Goal: Task Accomplishment & Management: Manage account settings

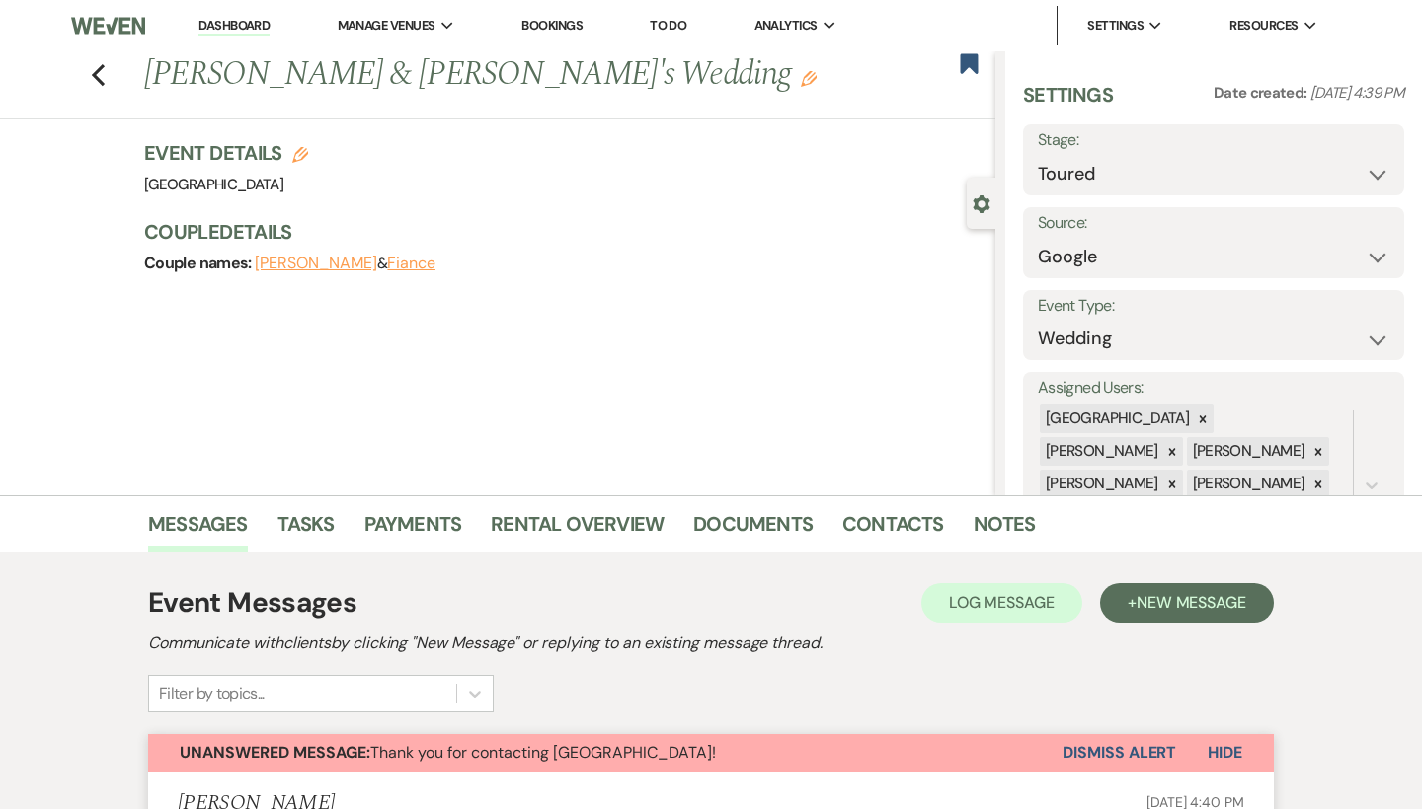
select select "5"
select select "6"
click at [263, 27] on link "Dashboard" at bounding box center [233, 26] width 71 height 19
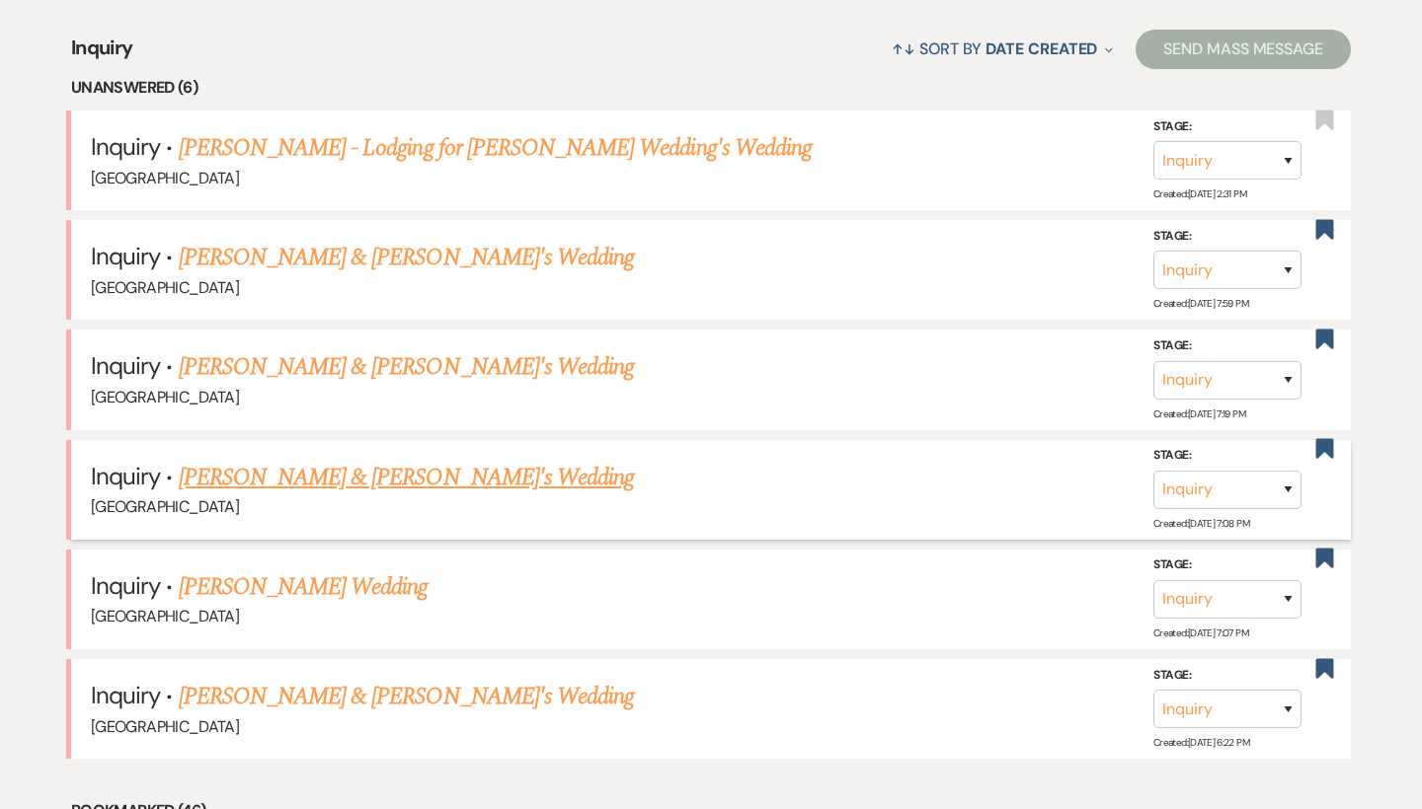
scroll to position [759, 0]
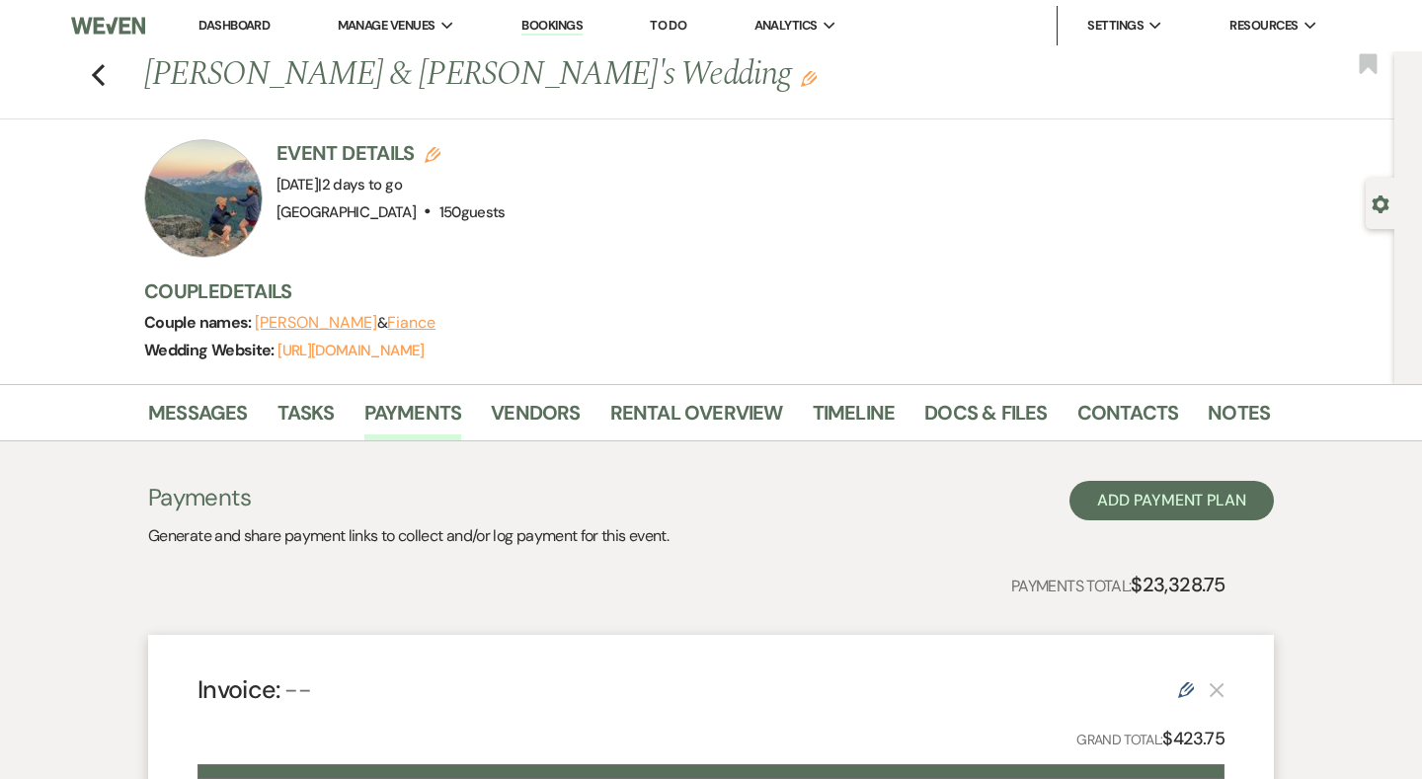
click at [249, 30] on link "Dashboard" at bounding box center [233, 25] width 71 height 17
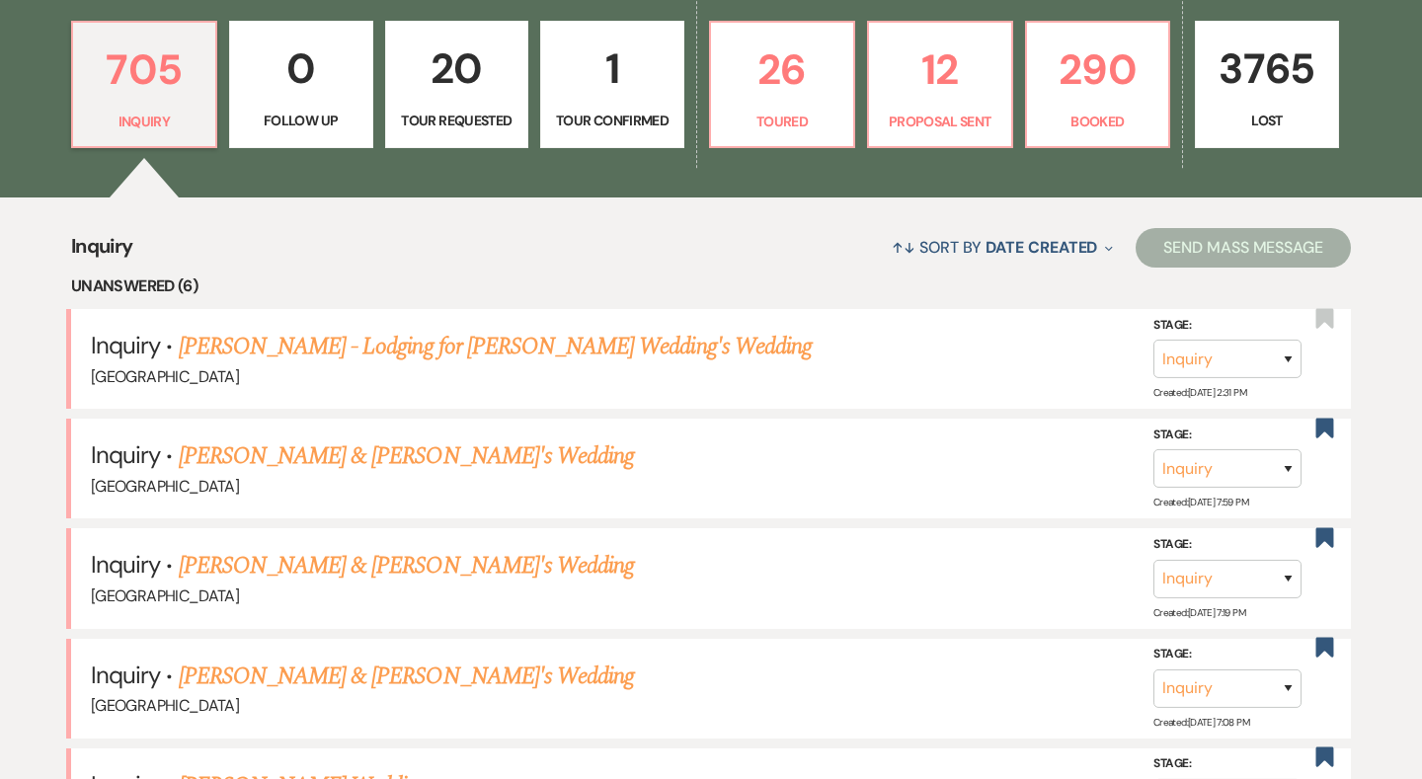
scroll to position [592, 0]
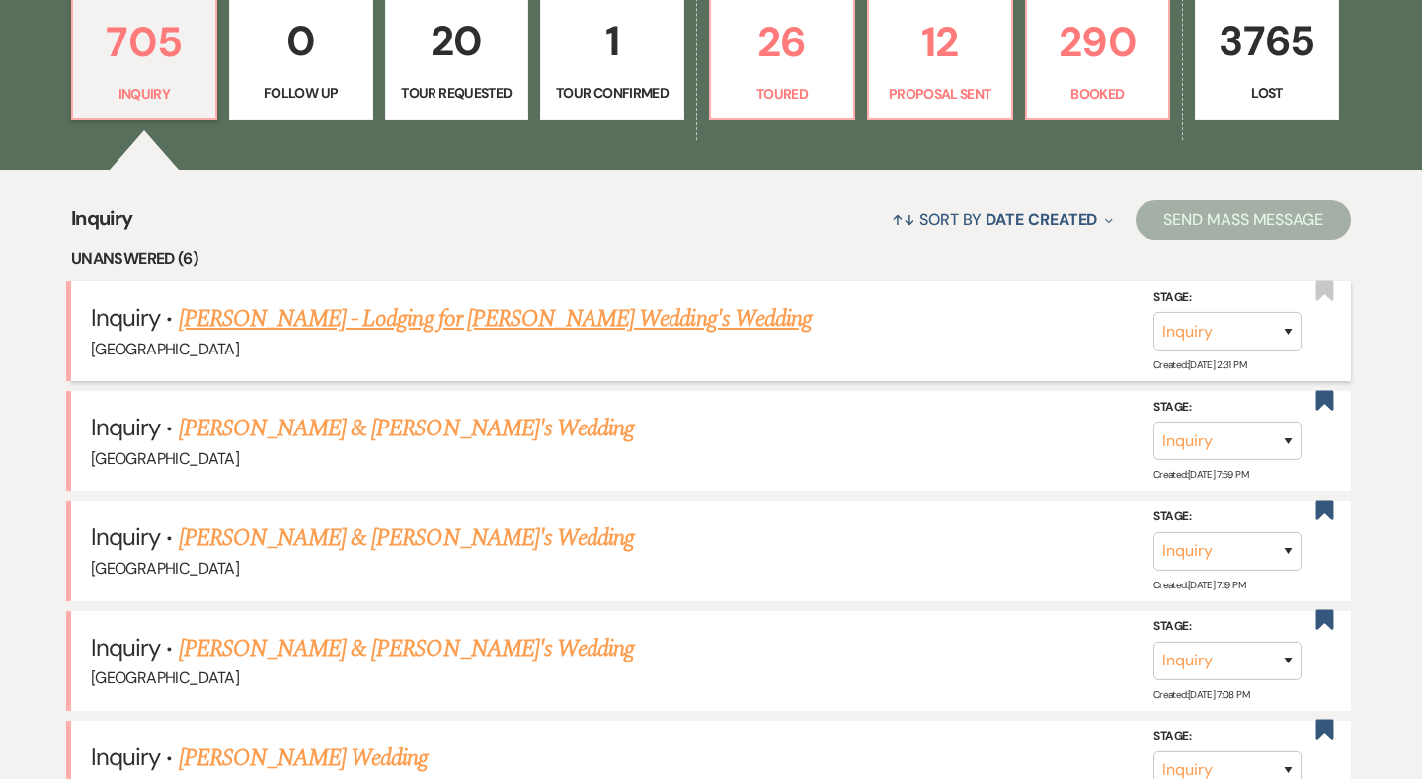
click at [380, 317] on link "[PERSON_NAME] - Lodging for [PERSON_NAME] Wedding's Wedding" at bounding box center [495, 319] width 633 height 36
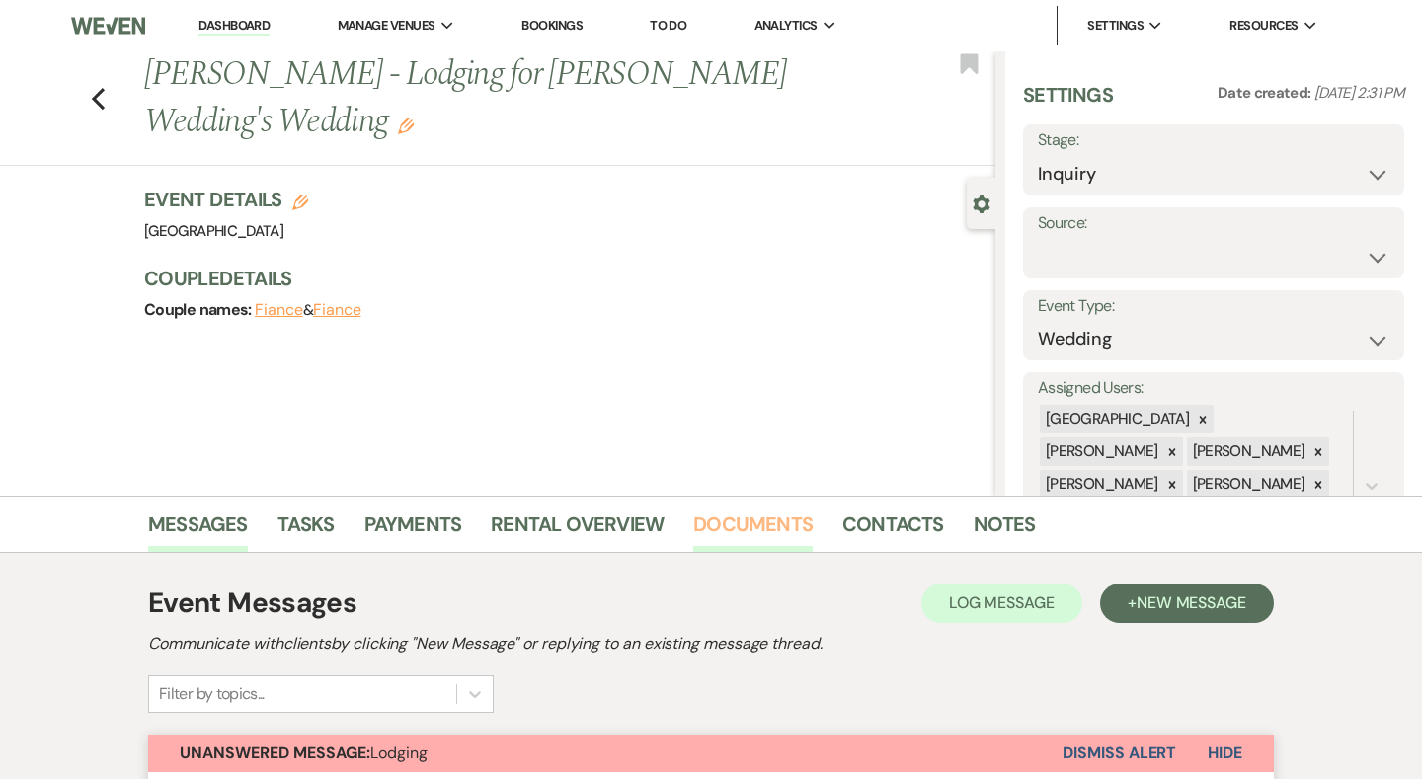
click at [799, 517] on link "Documents" at bounding box center [752, 529] width 119 height 43
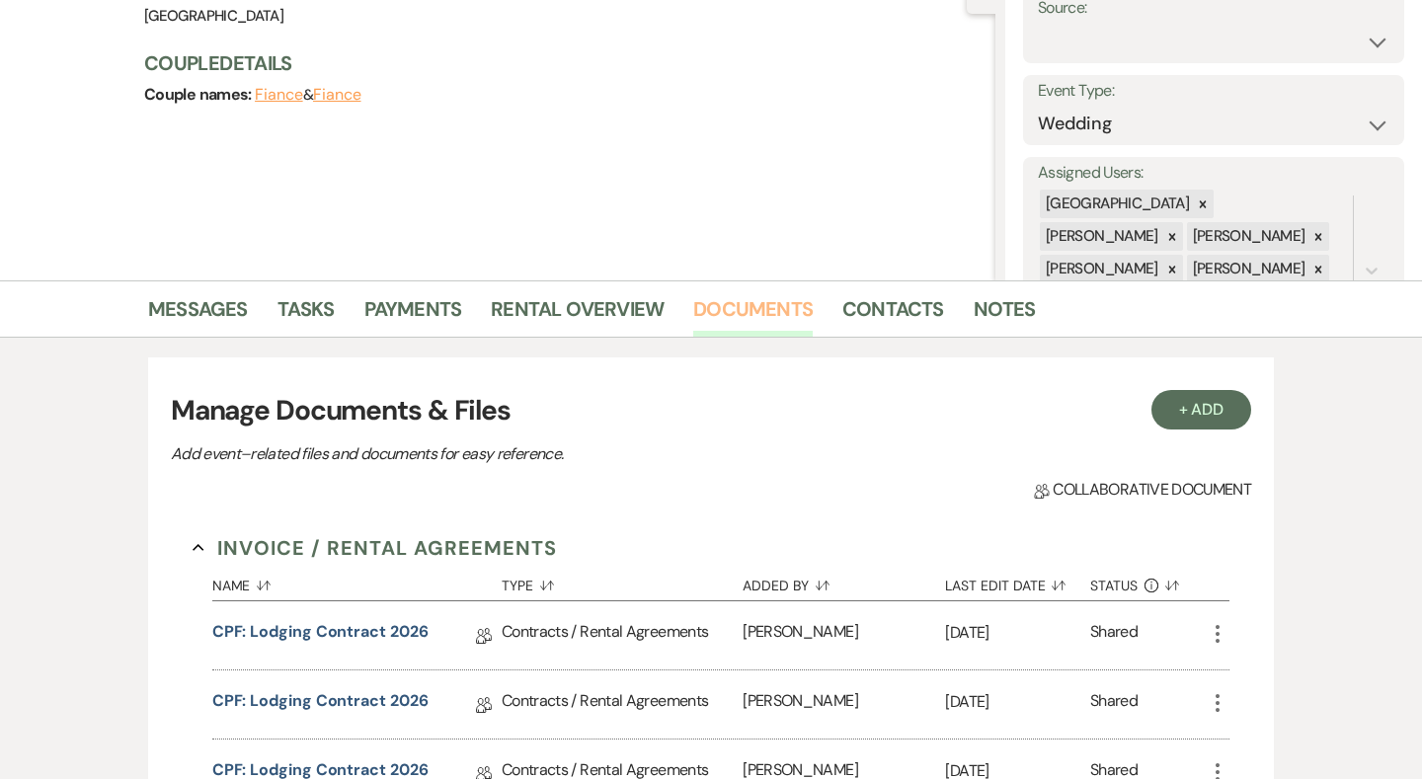
scroll to position [308, 0]
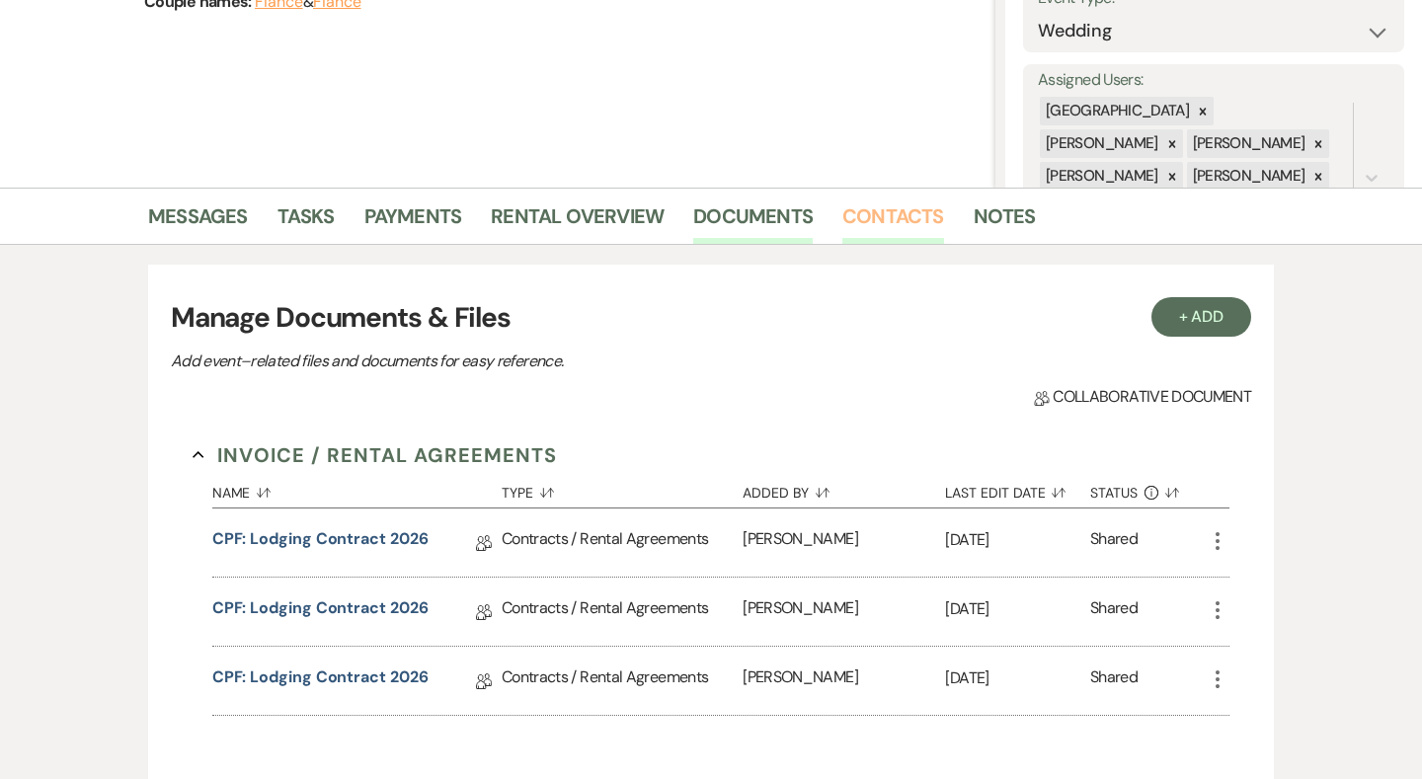
click at [877, 233] on link "Contacts" at bounding box center [893, 221] width 102 height 43
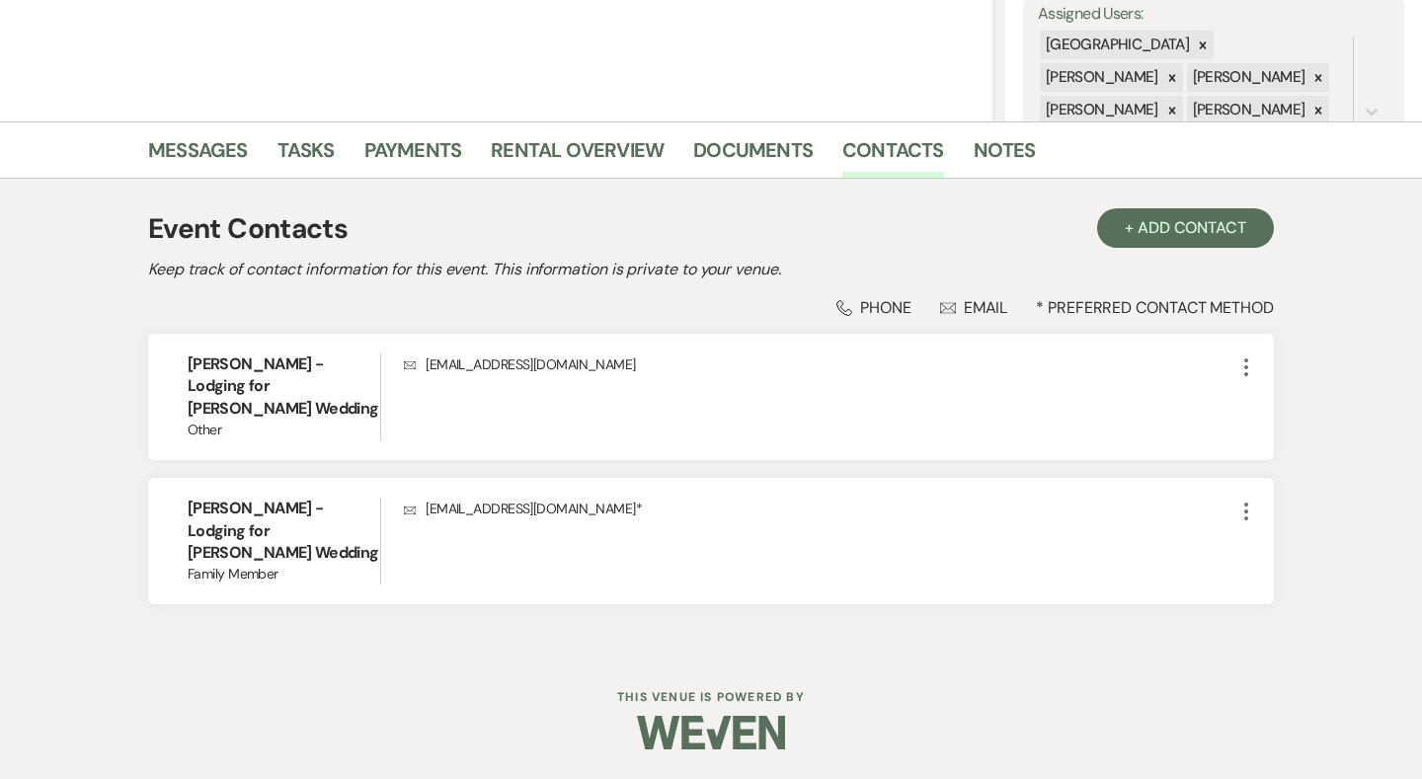
scroll to position [371, 0]
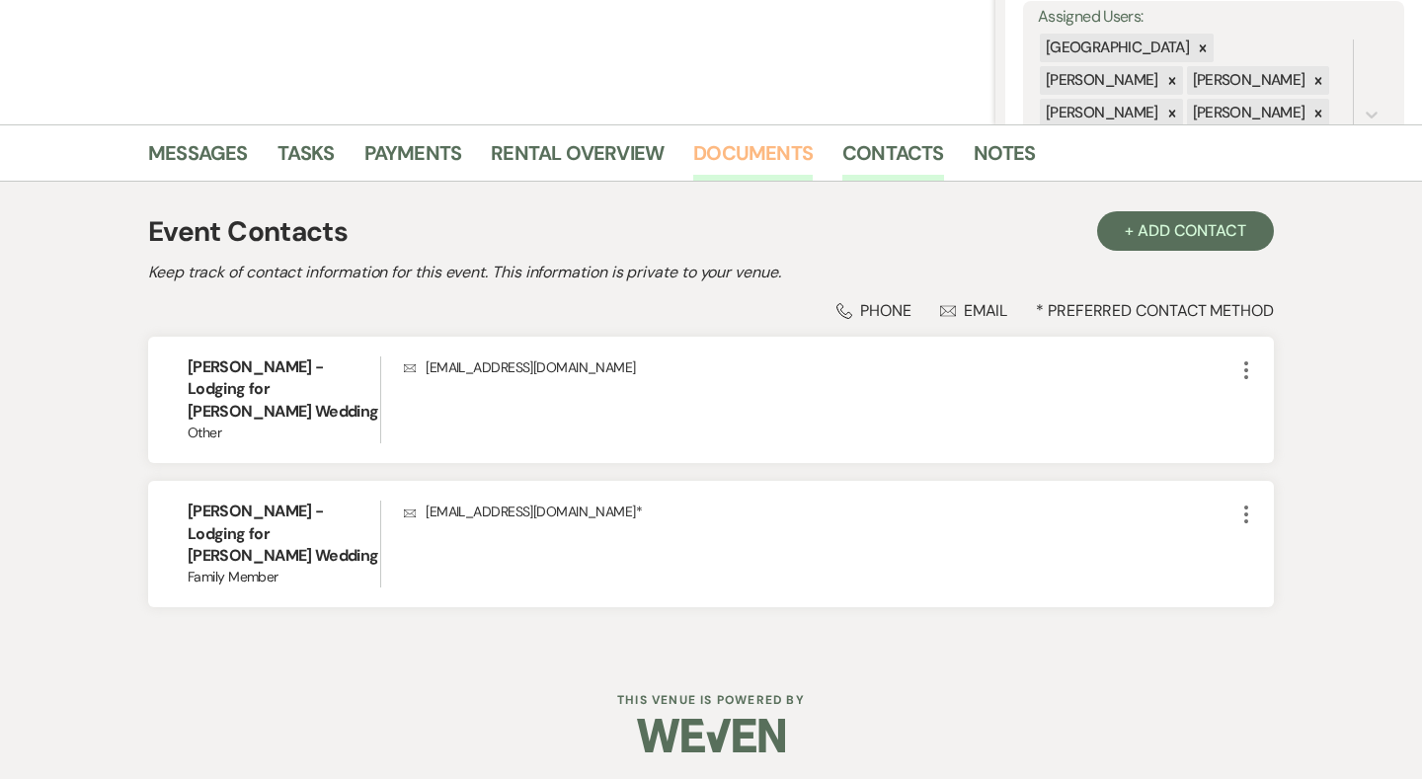
click at [750, 175] on link "Documents" at bounding box center [752, 158] width 119 height 43
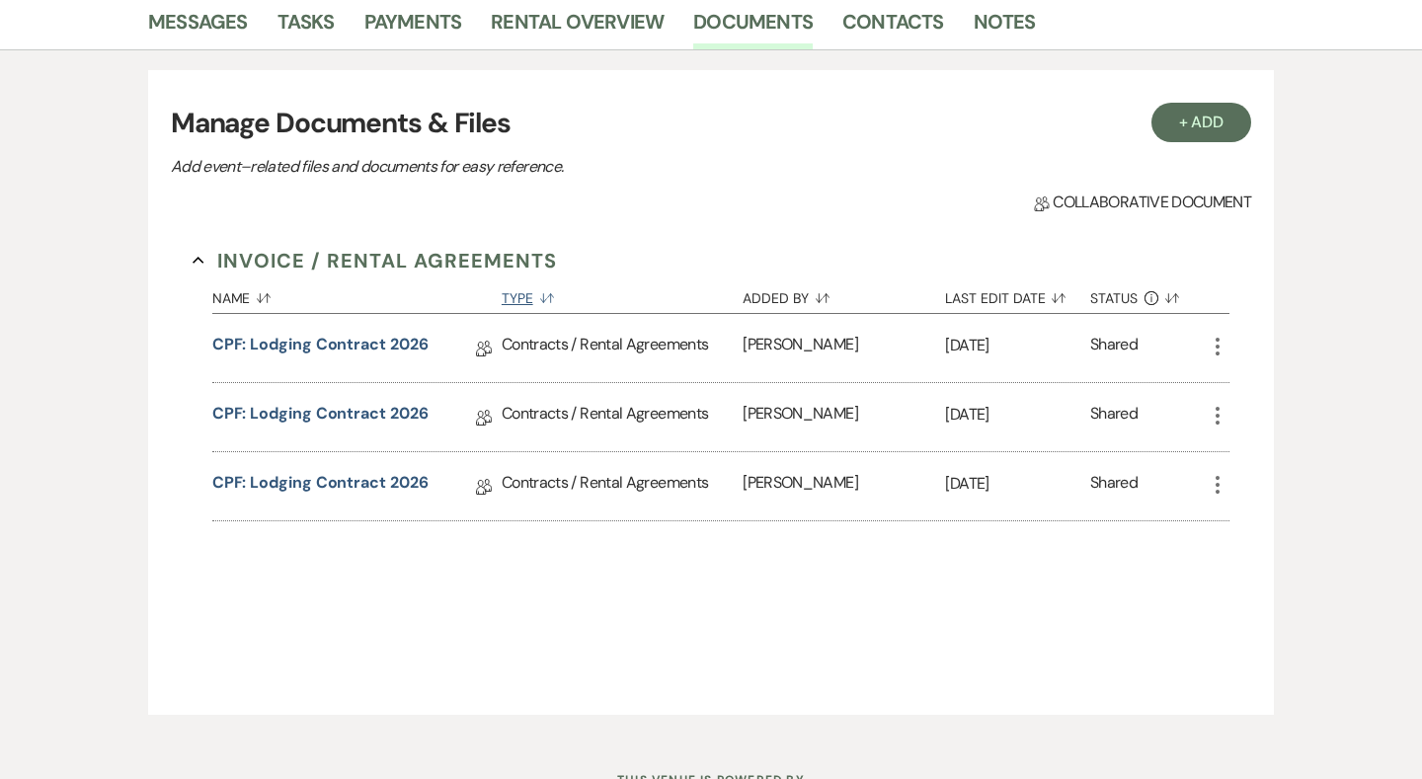
scroll to position [534, 0]
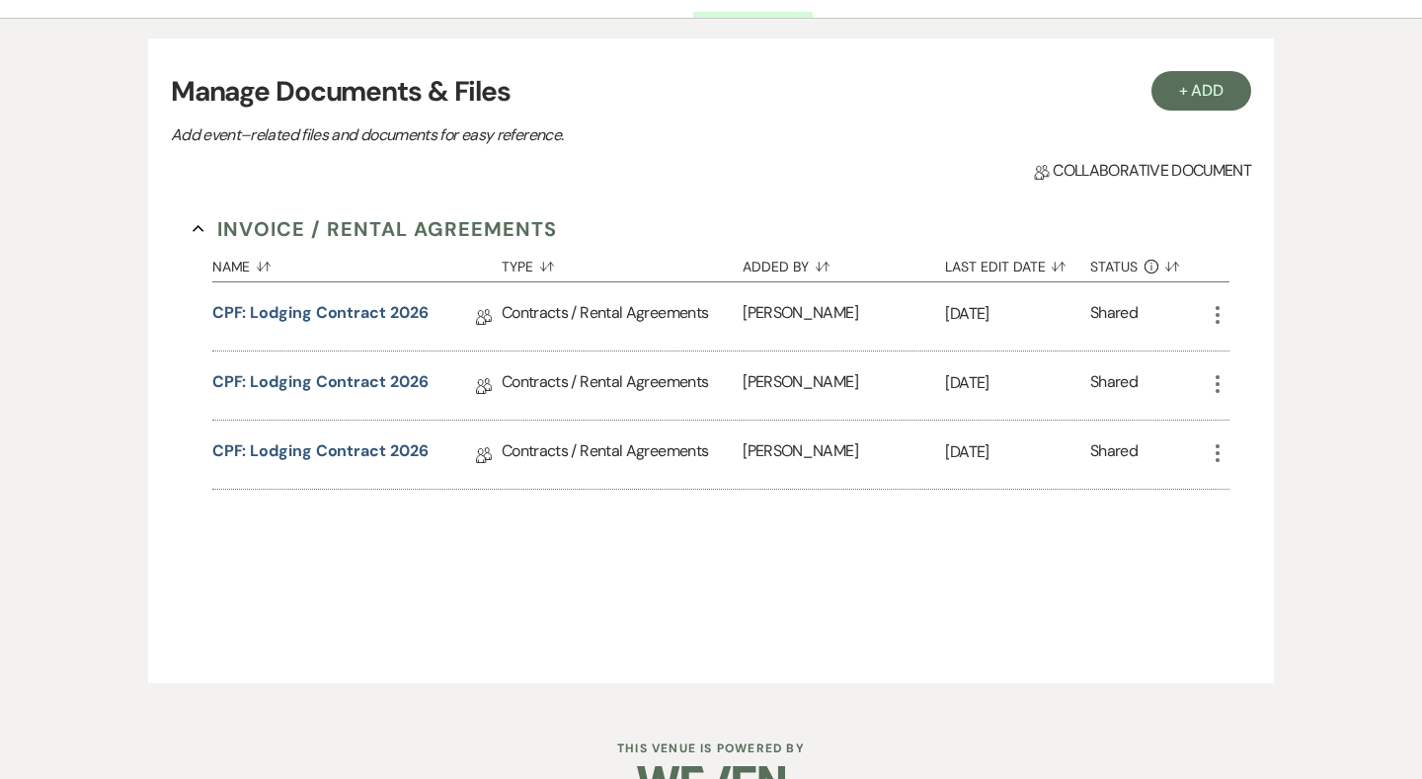
click at [1220, 311] on icon "More" at bounding box center [1217, 315] width 24 height 24
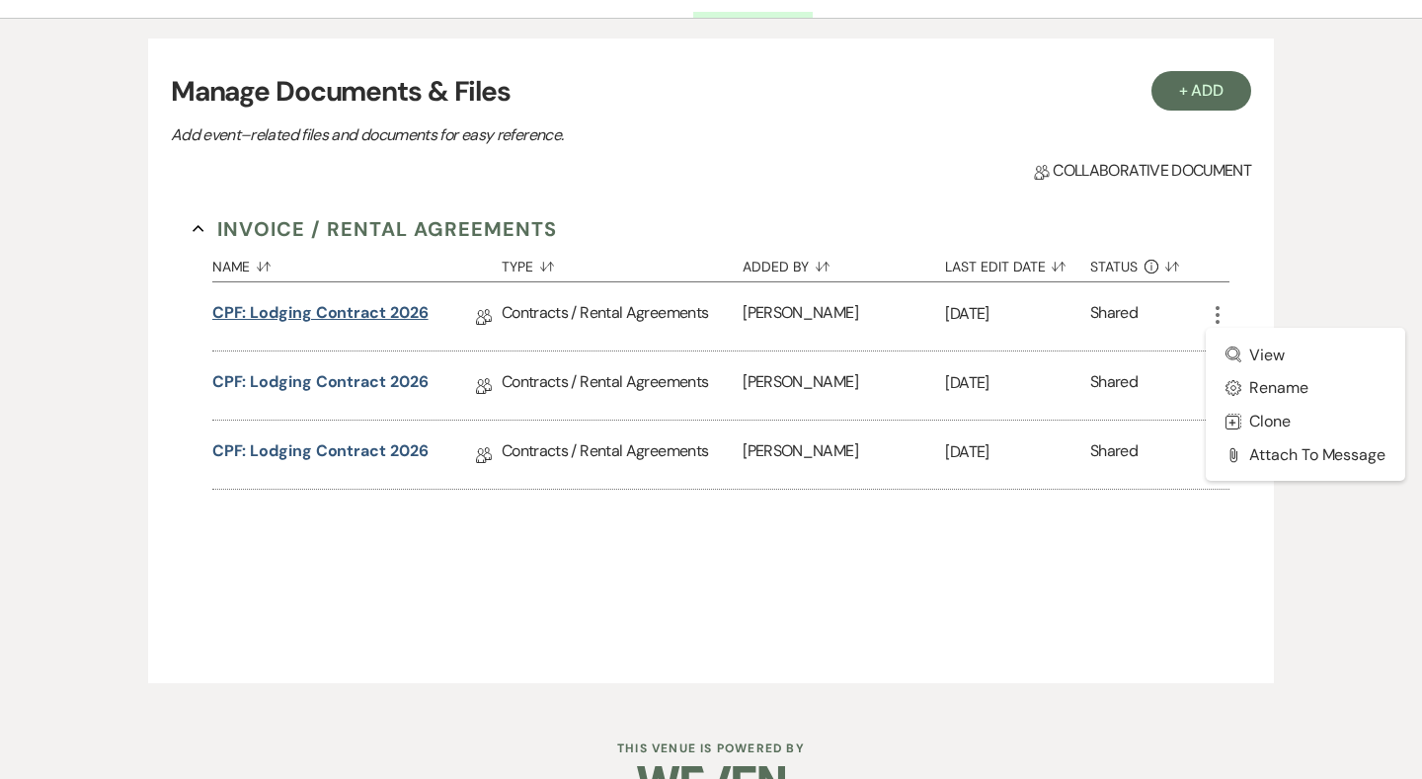
click at [394, 319] on link "CPF: Lodging Contract 2026" at bounding box center [320, 316] width 216 height 31
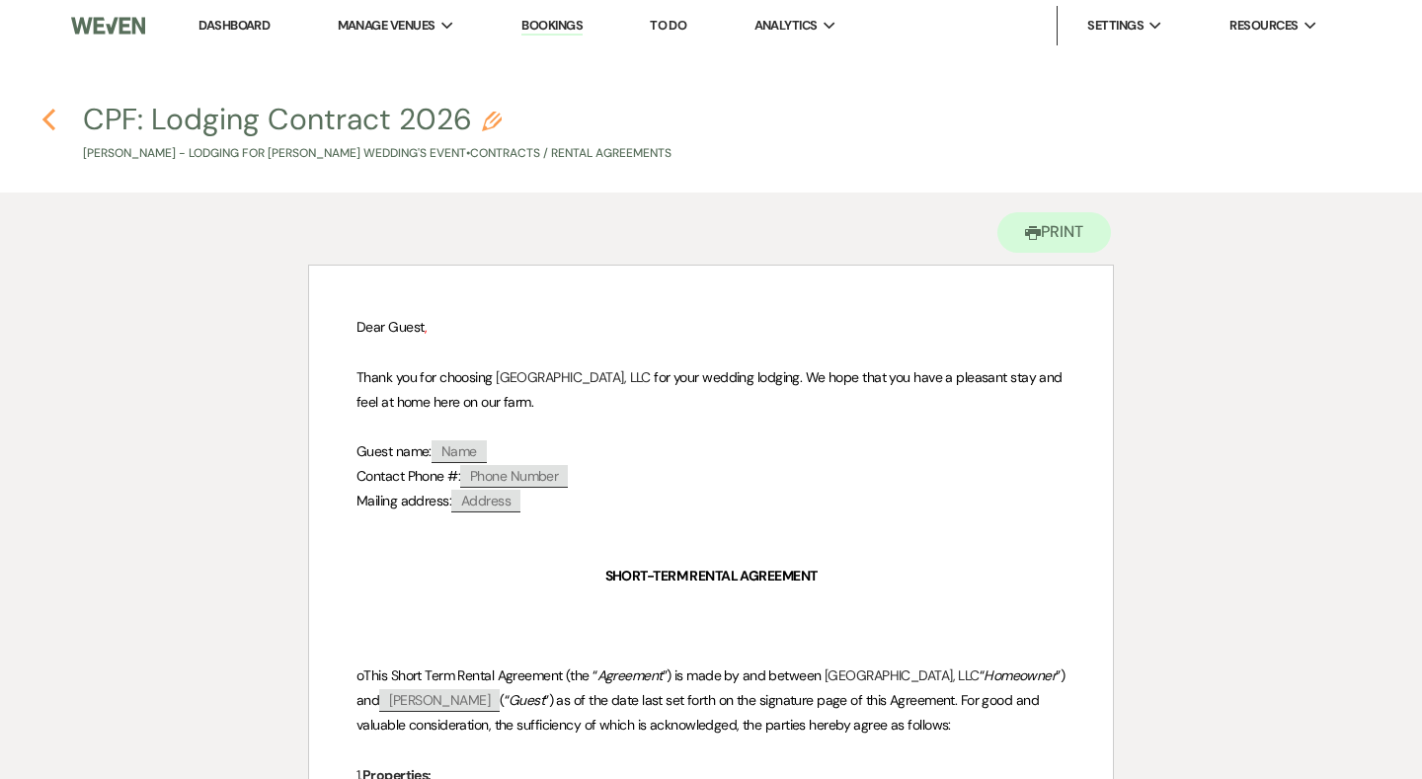
click at [48, 120] on icon "Previous" at bounding box center [48, 120] width 15 height 24
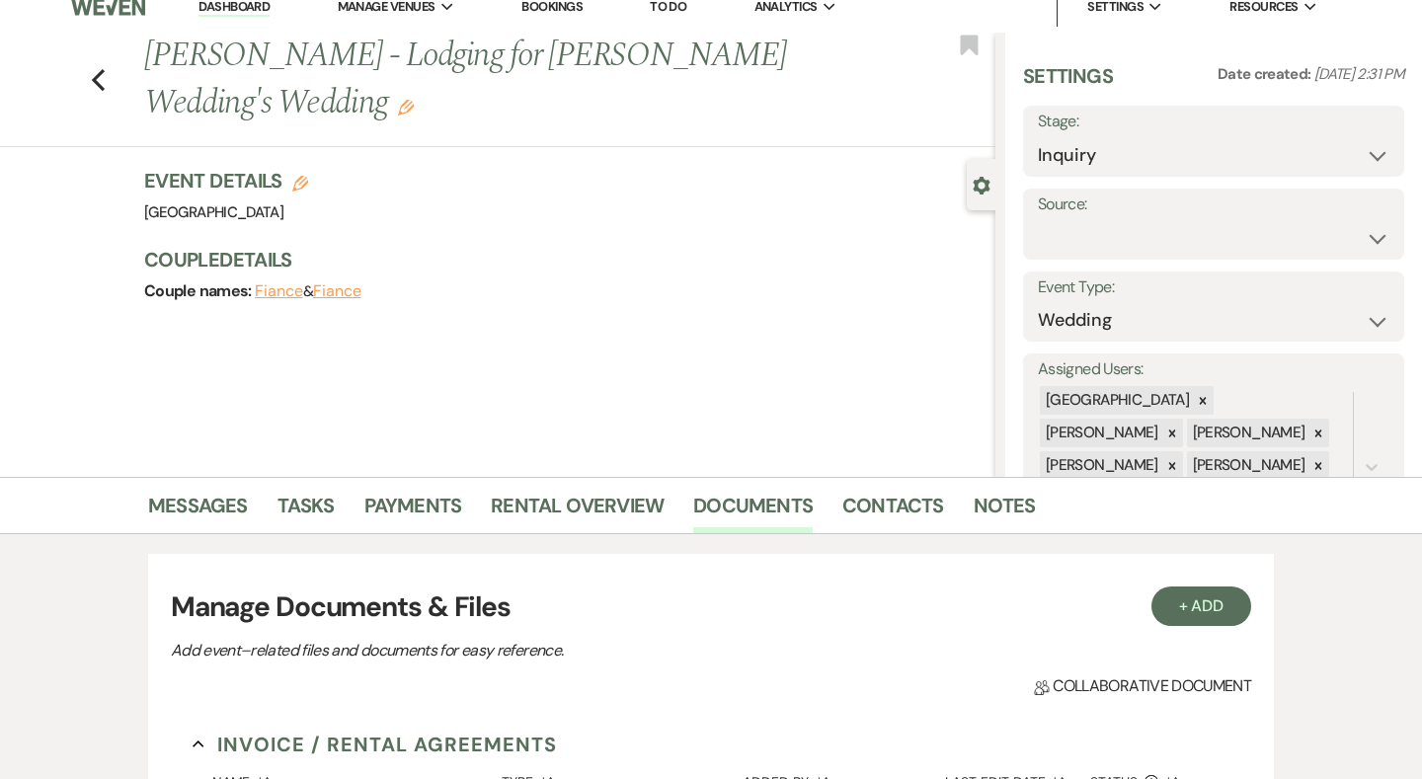
scroll to position [5, 0]
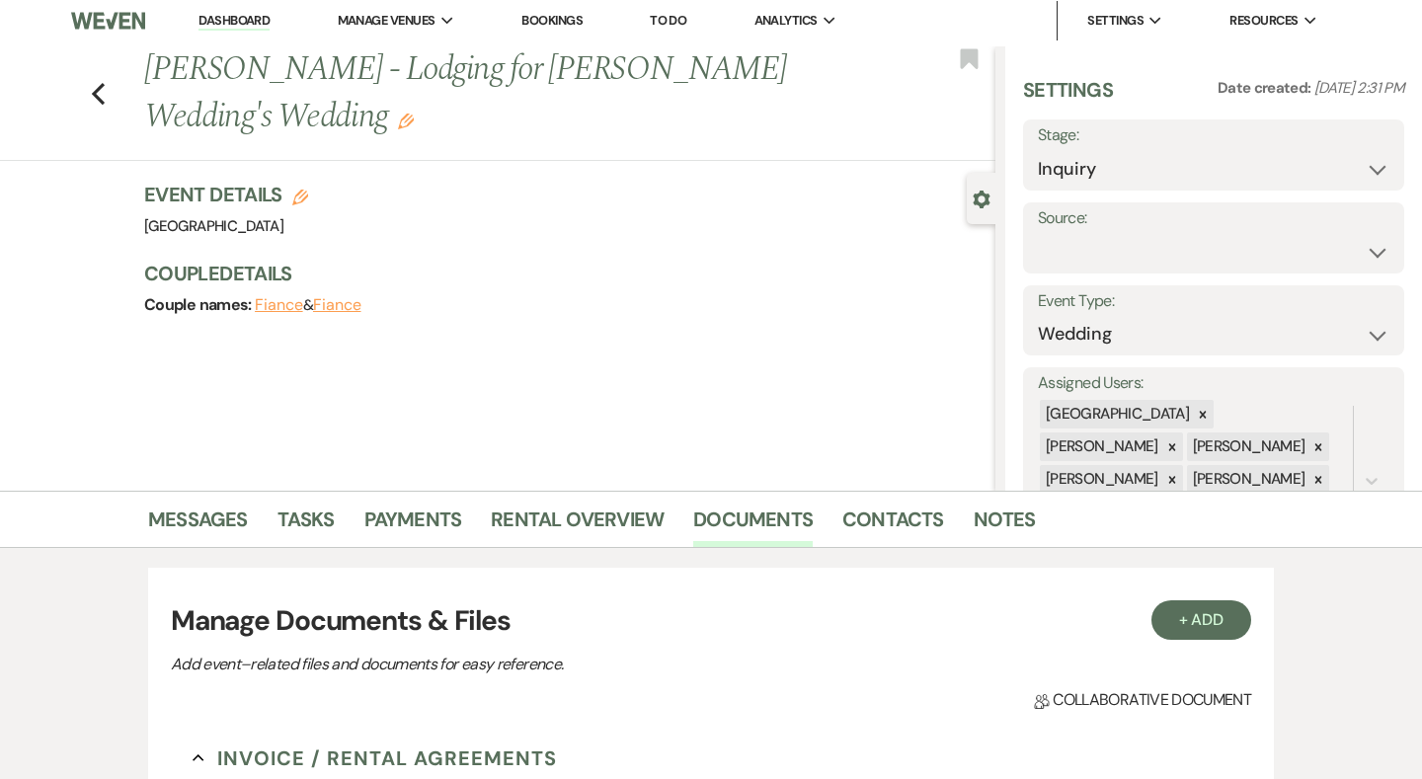
click at [811, 220] on div "Event Details Edit Venue: [GEOGRAPHIC_DATA] Venue Address: [STREET_ADDRESS]" at bounding box center [559, 210] width 831 height 59
click at [253, 27] on link "Dashboard" at bounding box center [233, 21] width 71 height 19
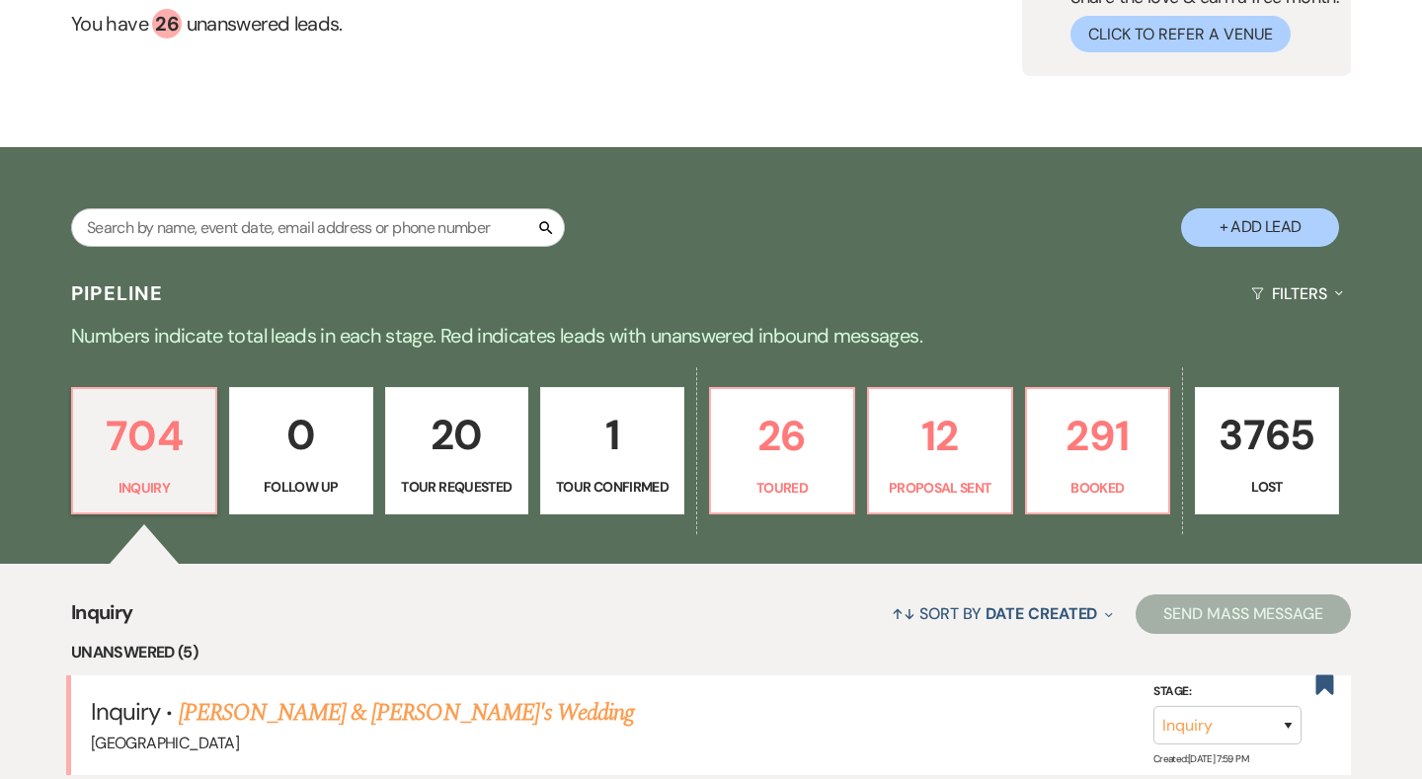
scroll to position [211, 0]
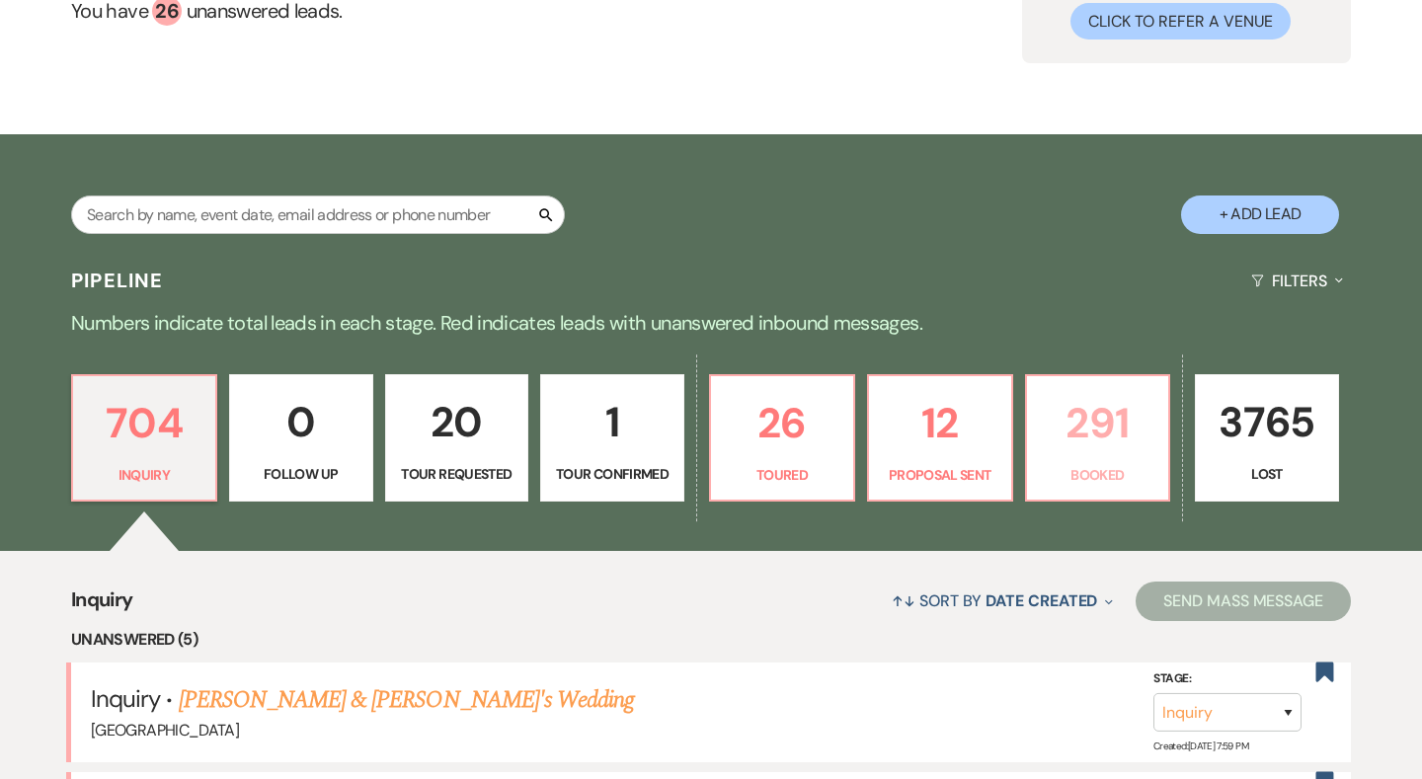
click at [1090, 440] on p "291" at bounding box center [1098, 423] width 118 height 66
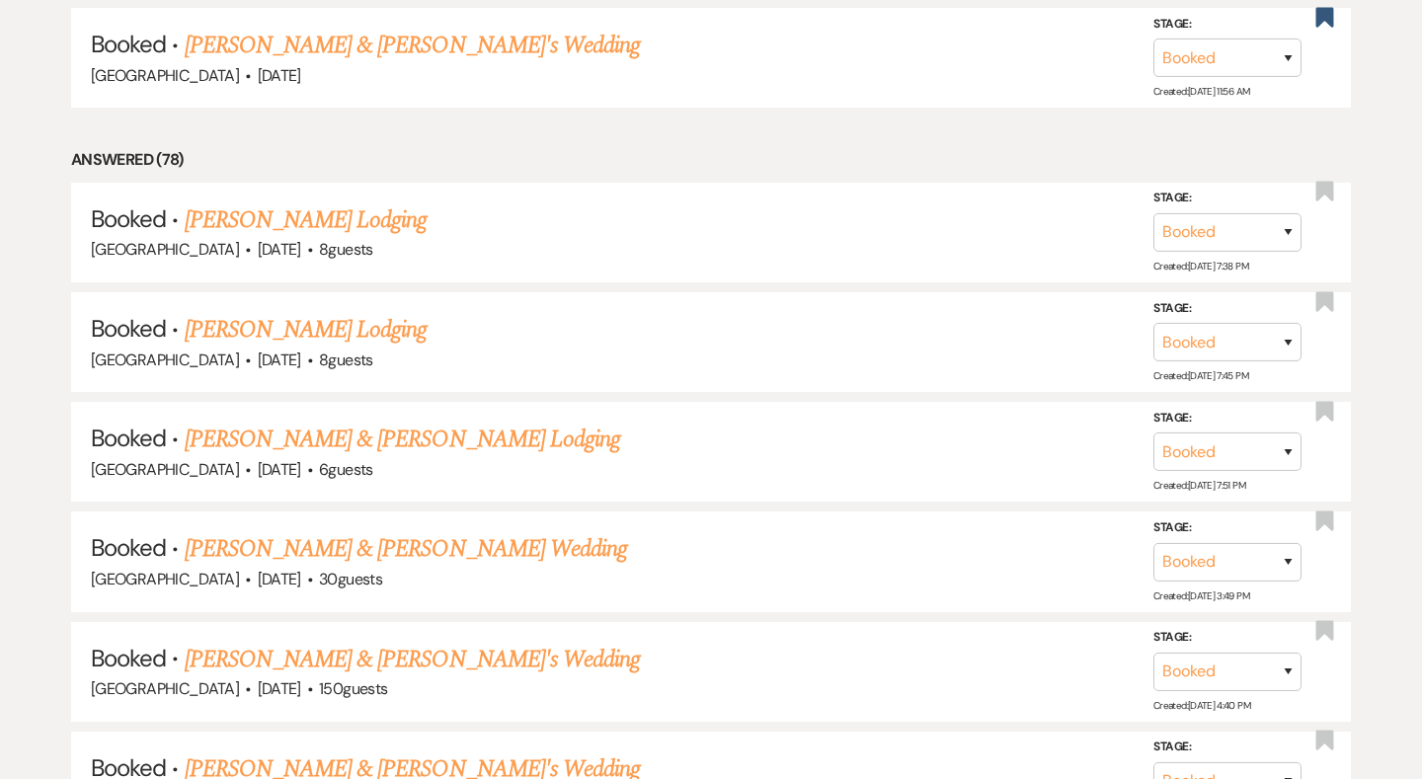
scroll to position [2919, 0]
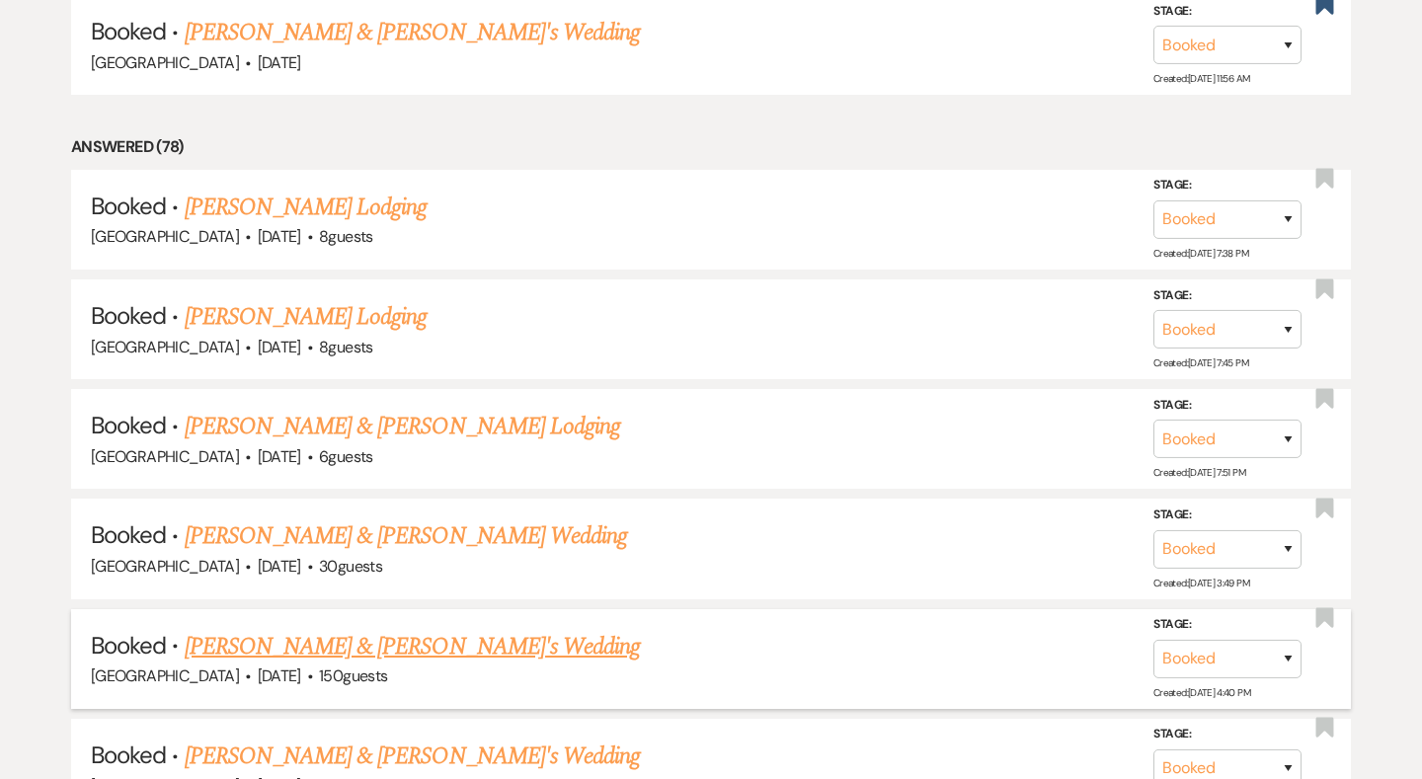
click at [325, 629] on link "[PERSON_NAME] & [PERSON_NAME]'s Wedding" at bounding box center [413, 647] width 456 height 36
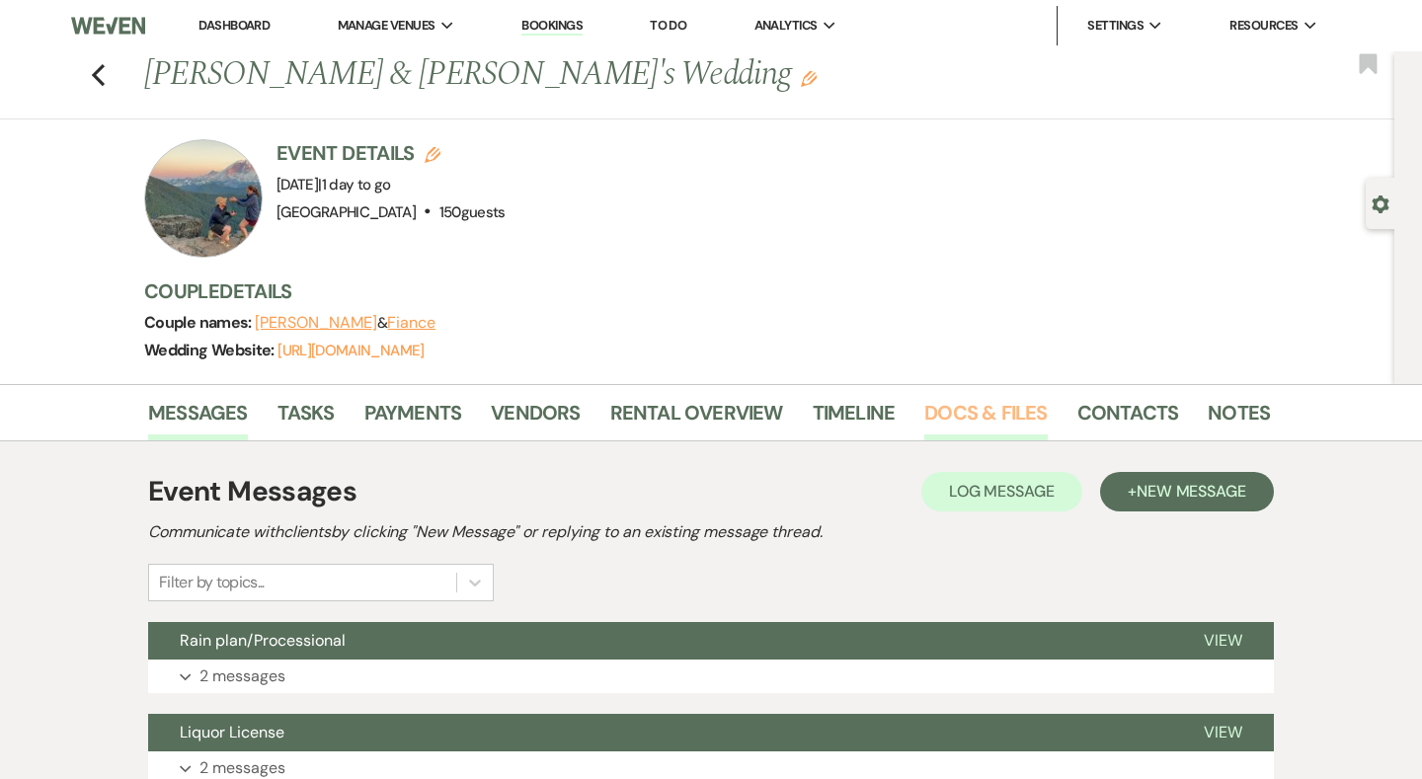
click at [964, 411] on link "Docs & Files" at bounding box center [985, 418] width 122 height 43
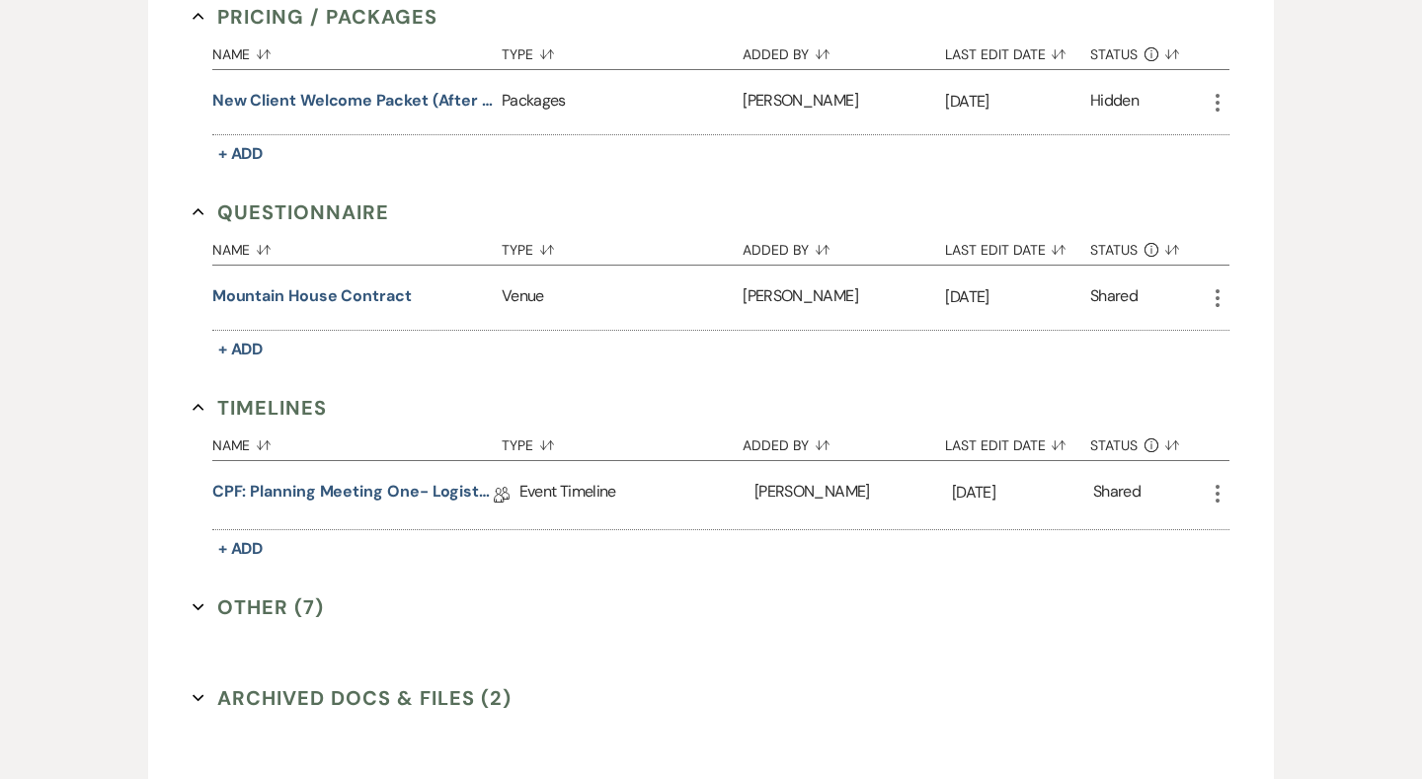
scroll to position [2100, 0]
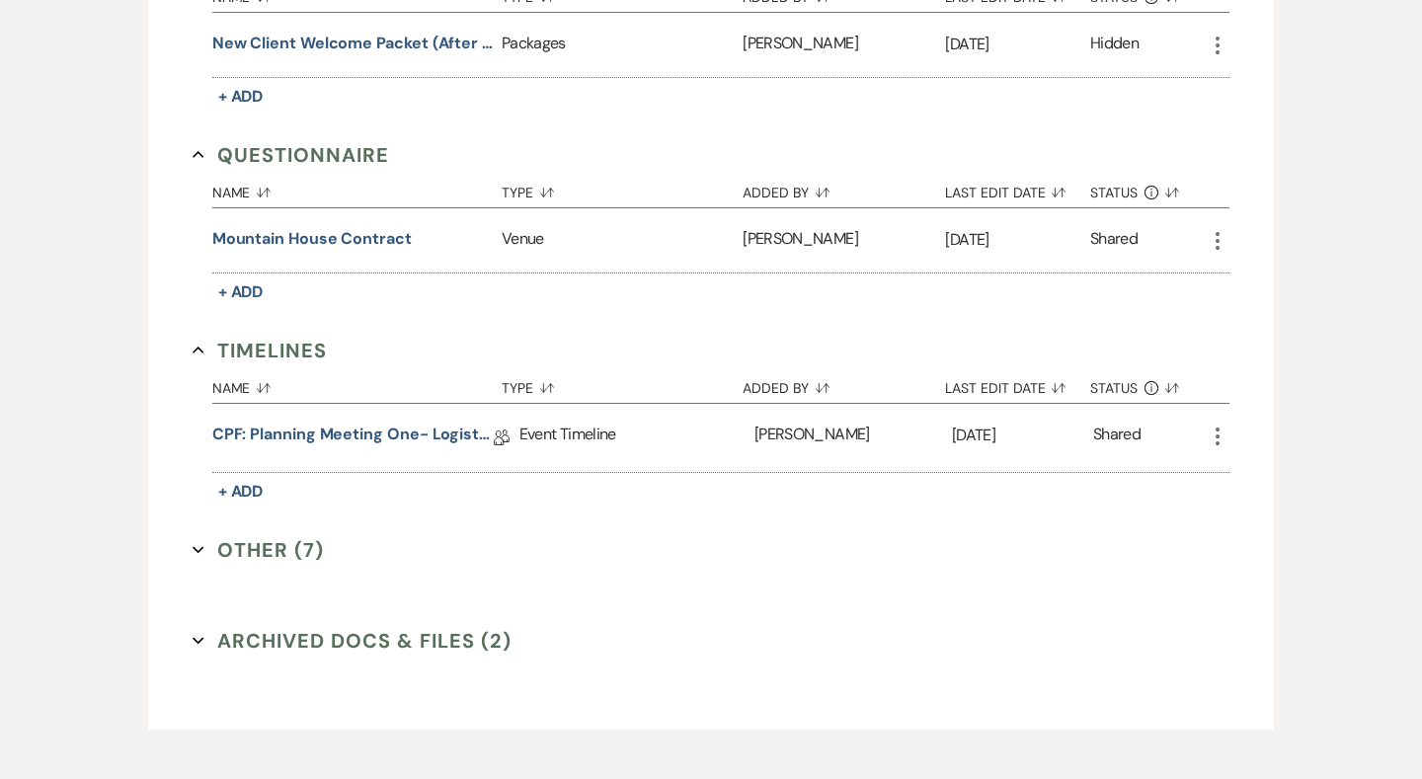
click at [303, 547] on button "Other (7) Expand" at bounding box center [257, 550] width 131 height 30
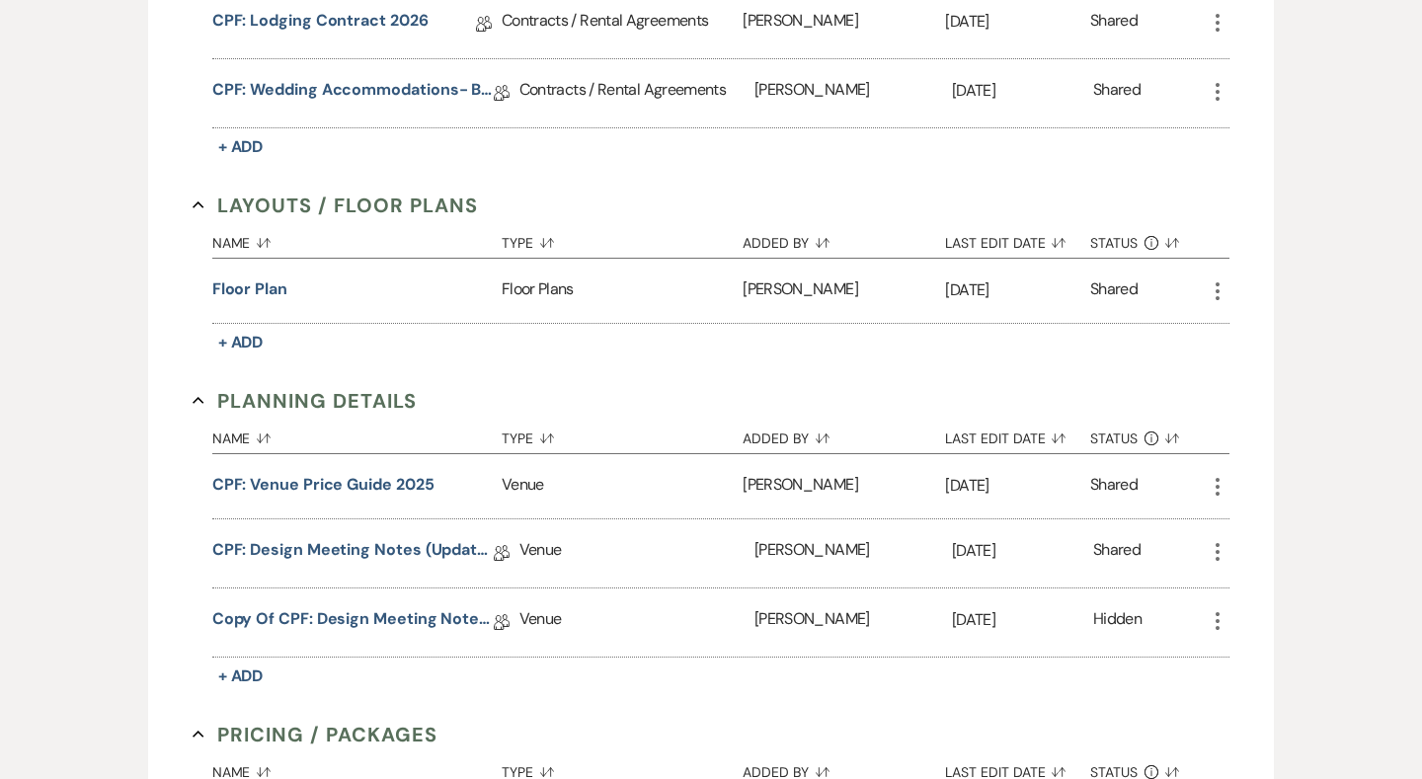
scroll to position [1330, 0]
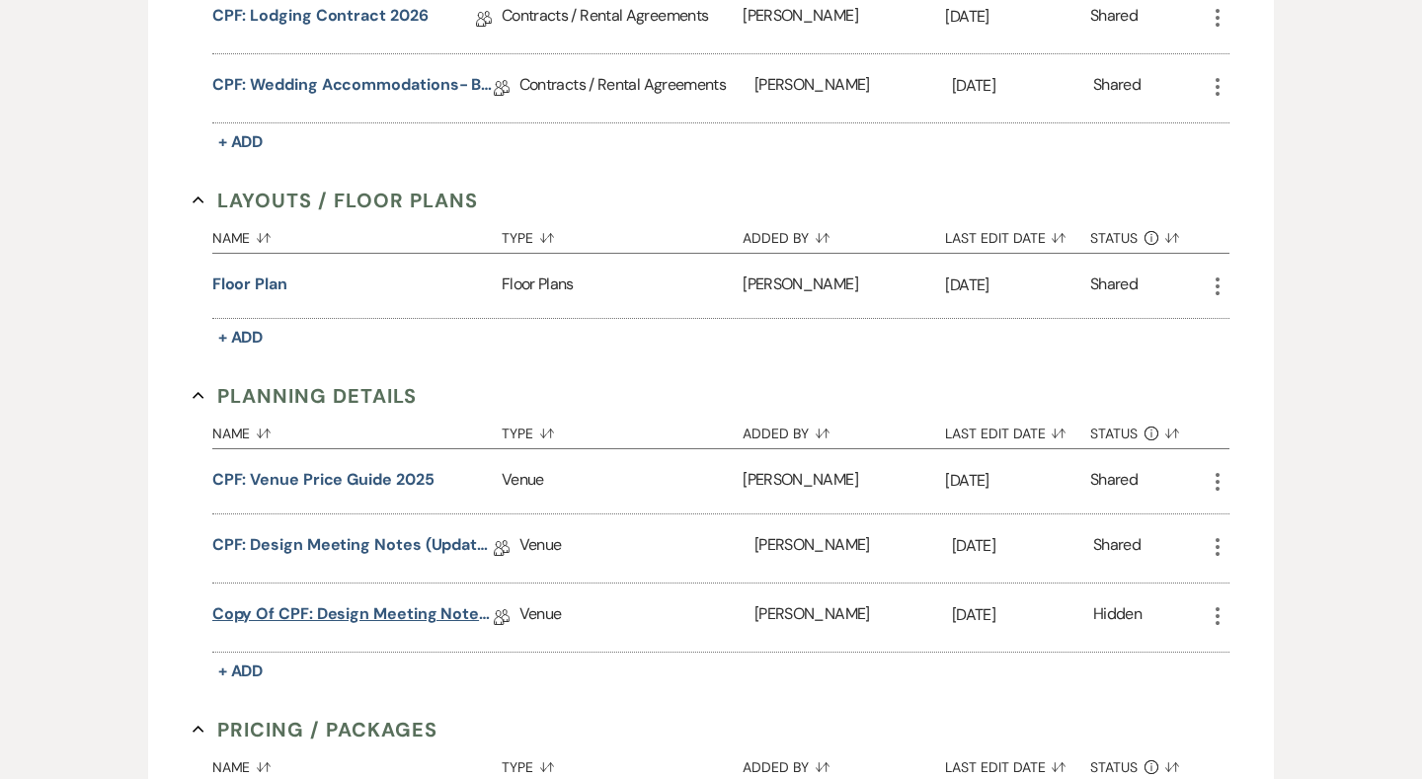
click at [338, 606] on link "Copy of CPF: Design Meeting Notes (Updated: [DATE] )" at bounding box center [352, 617] width 281 height 31
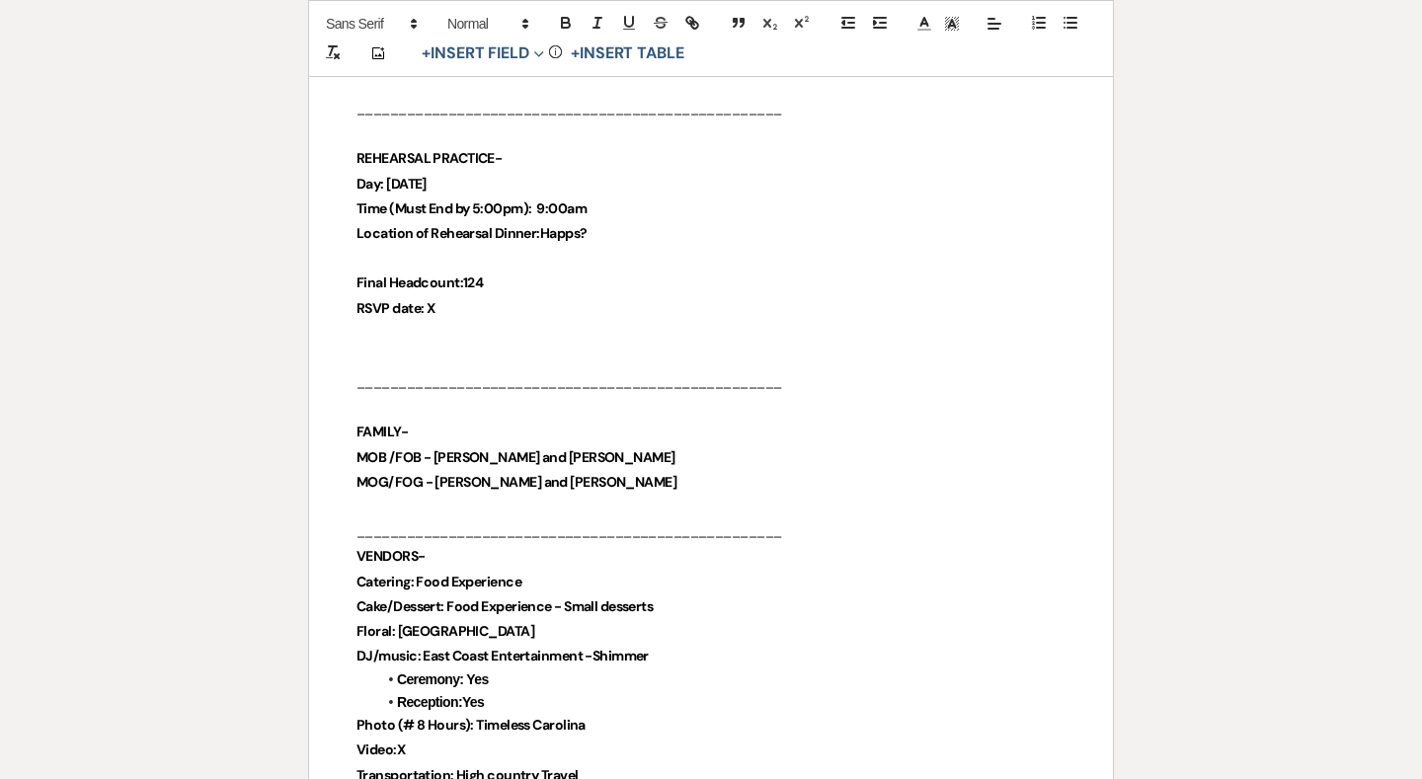
scroll to position [944, 0]
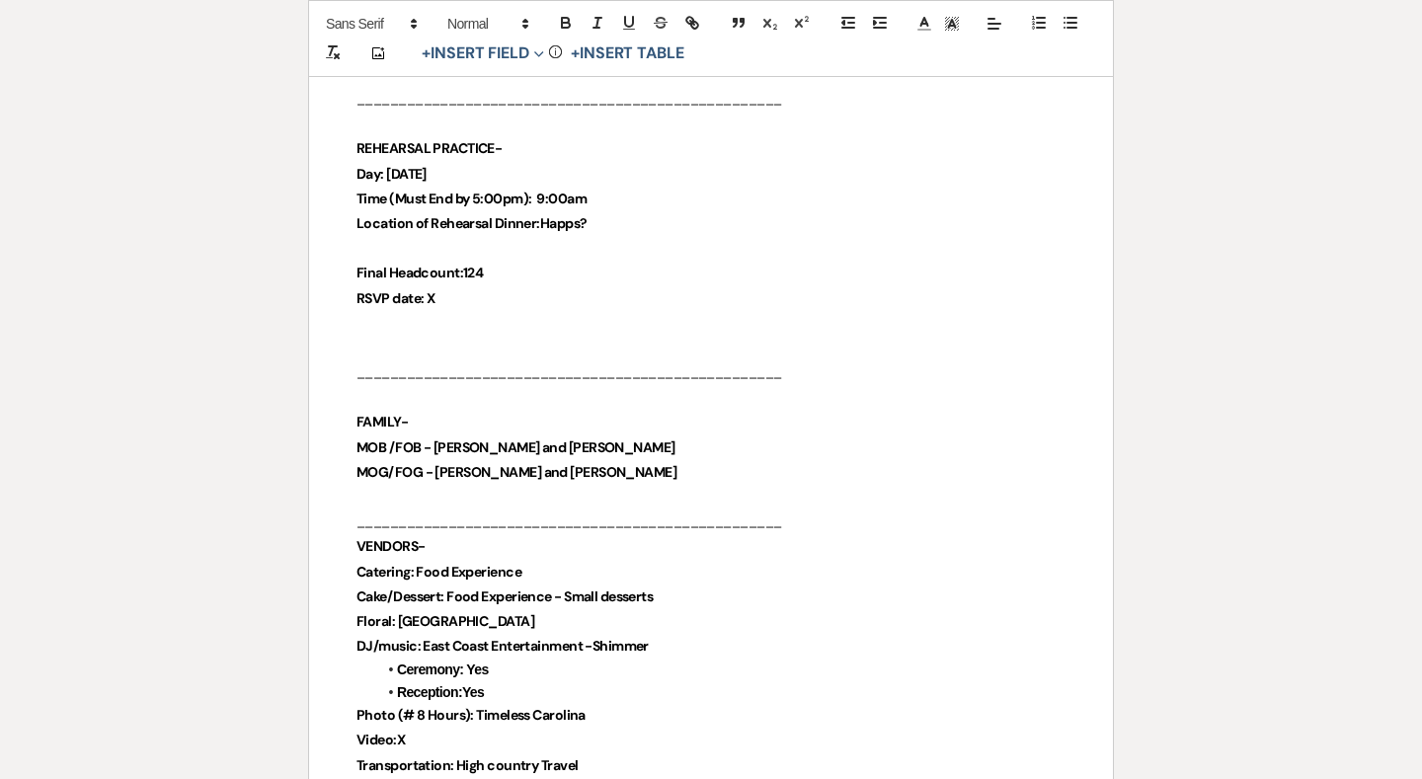
click at [525, 286] on p "RSVP date: X" at bounding box center [710, 298] width 709 height 25
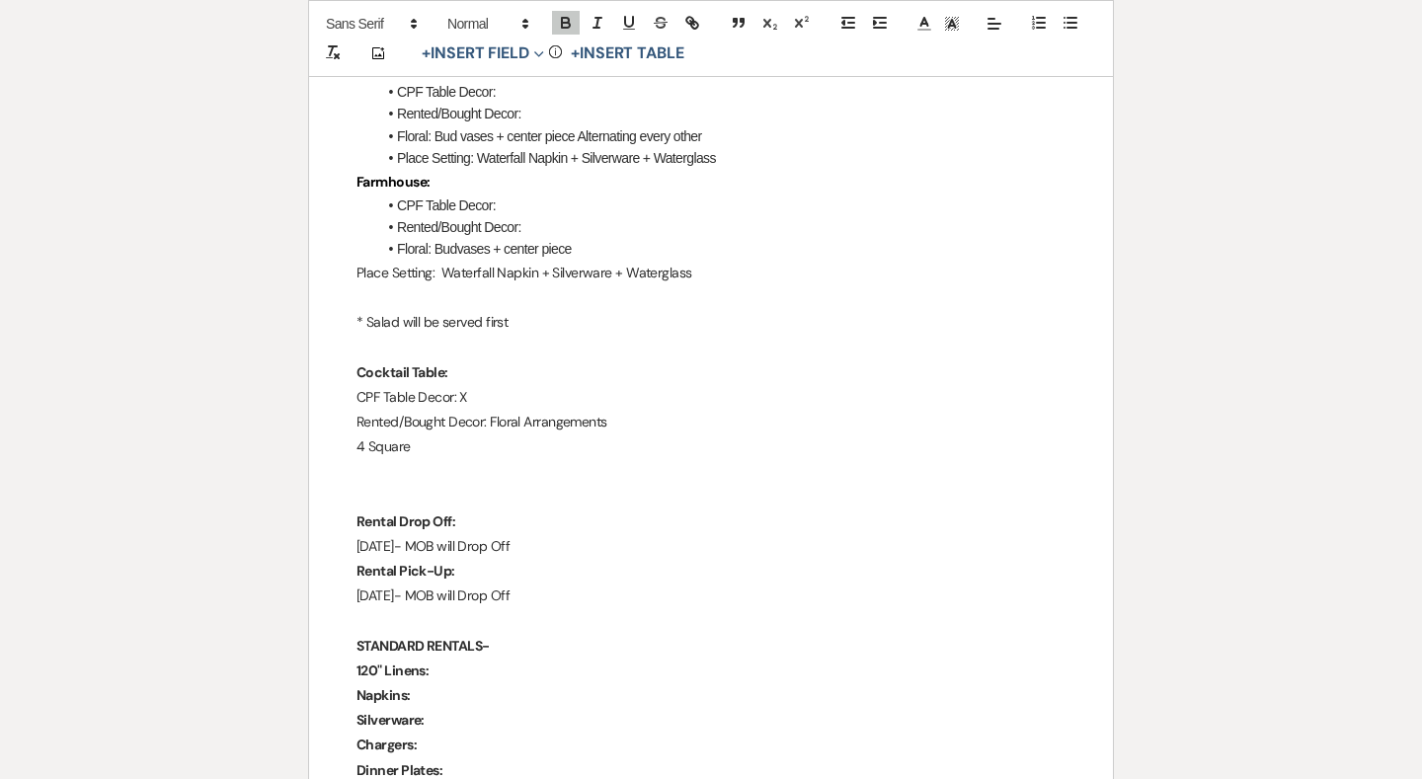
scroll to position [2314, 0]
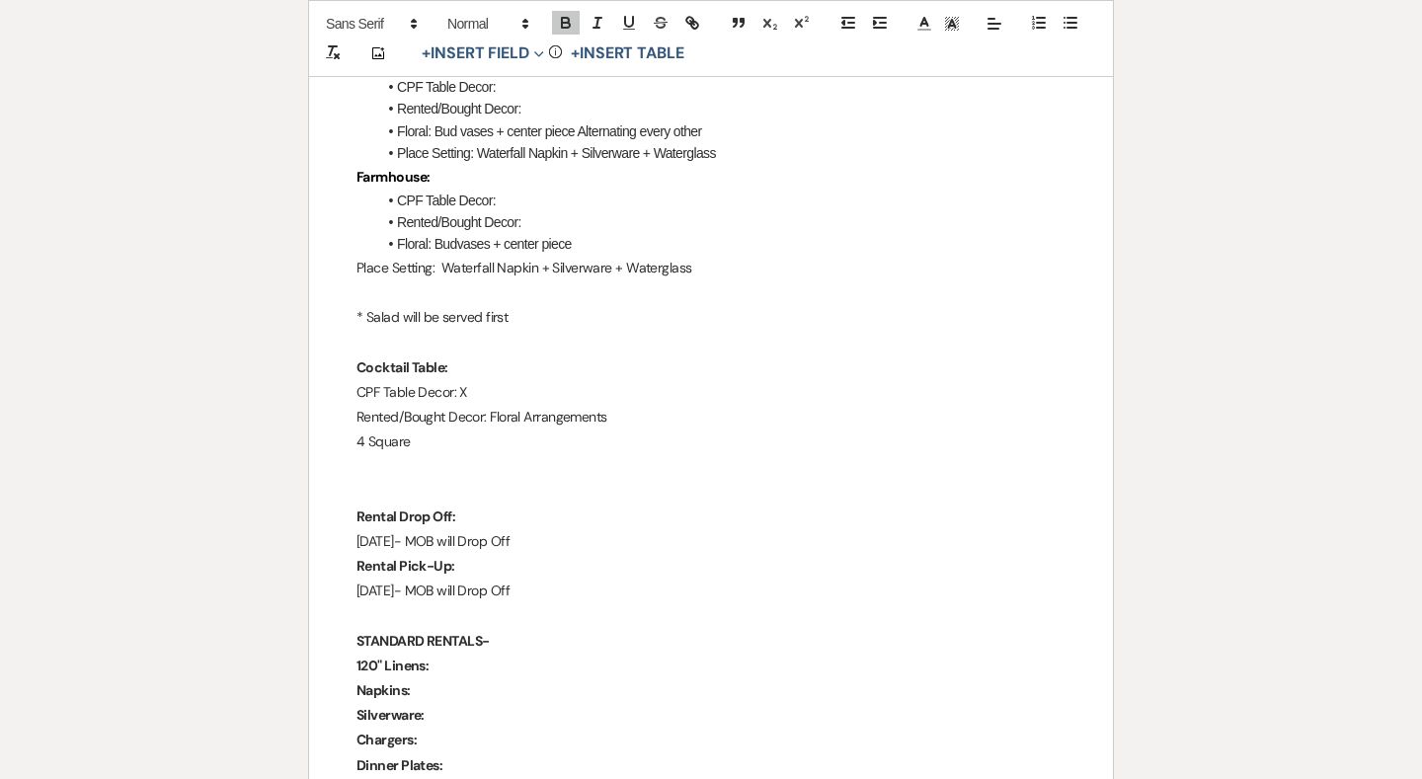
drag, startPoint x: 614, startPoint y: 221, endPoint x: 567, endPoint y: 206, distance: 49.6
click at [614, 233] on li "Floral: Budvases + center piece" at bounding box center [720, 244] width 689 height 22
click at [565, 211] on li "Rented/Bought Decor:" at bounding box center [720, 222] width 689 height 22
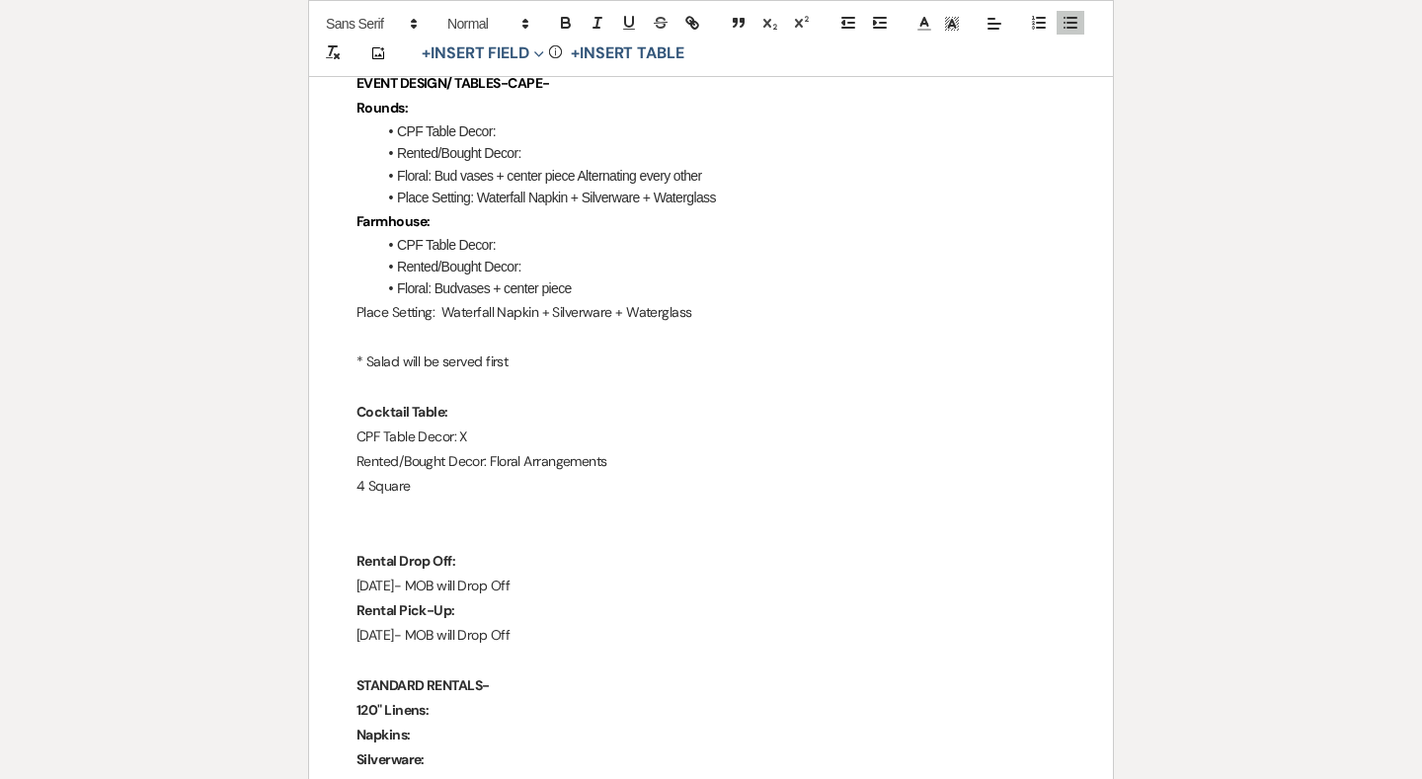
scroll to position [2265, 0]
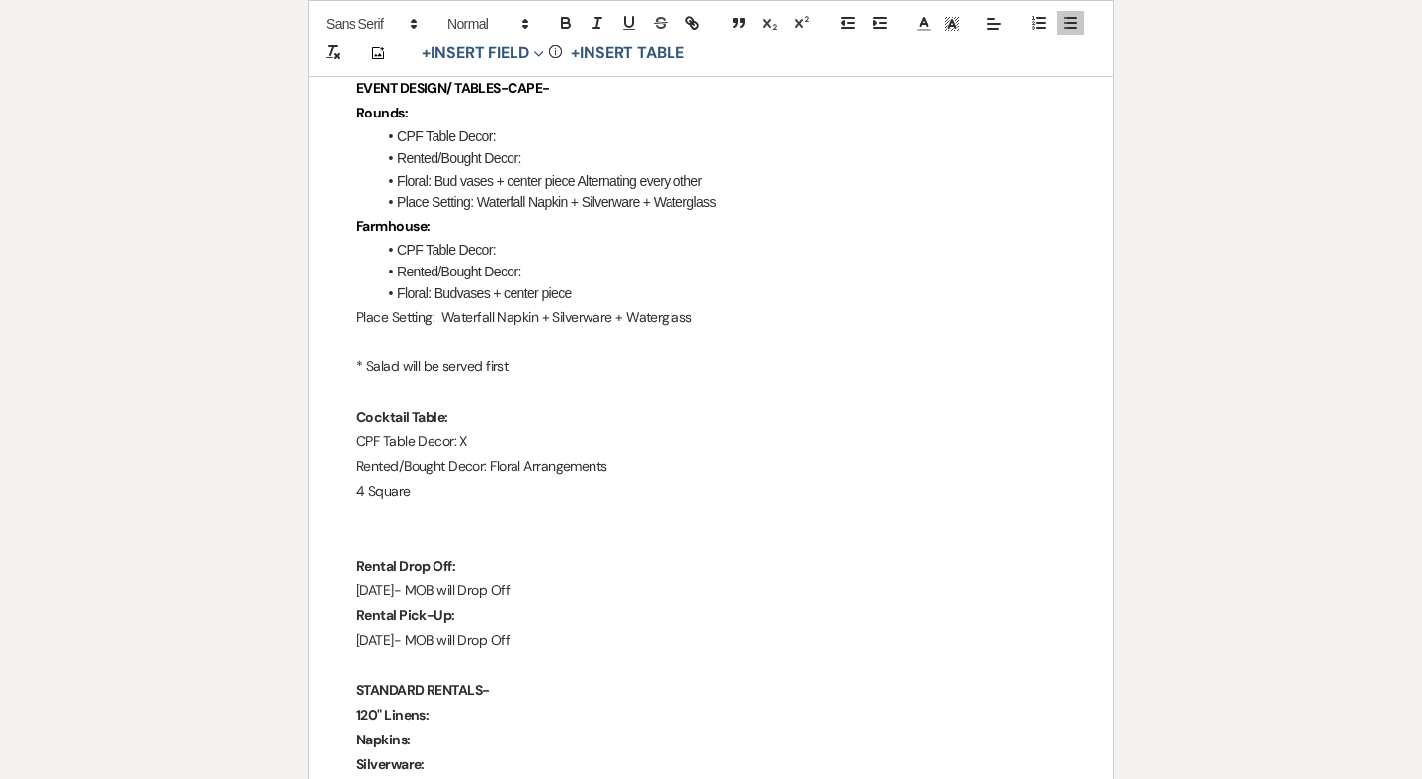
click at [567, 147] on li "Rented/Bought Decor:" at bounding box center [720, 158] width 689 height 22
drag, startPoint x: 500, startPoint y: 162, endPoint x: 824, endPoint y: 178, distance: 325.2
click at [824, 178] on ul "CPF Table Decor: Rented/Bought Decor: Floral: Bud vases + center piece Alternat…" at bounding box center [720, 169] width 689 height 89
click at [824, 192] on li "Place Setting: Waterfall Napkin + Silverware + Waterglass" at bounding box center [720, 203] width 689 height 22
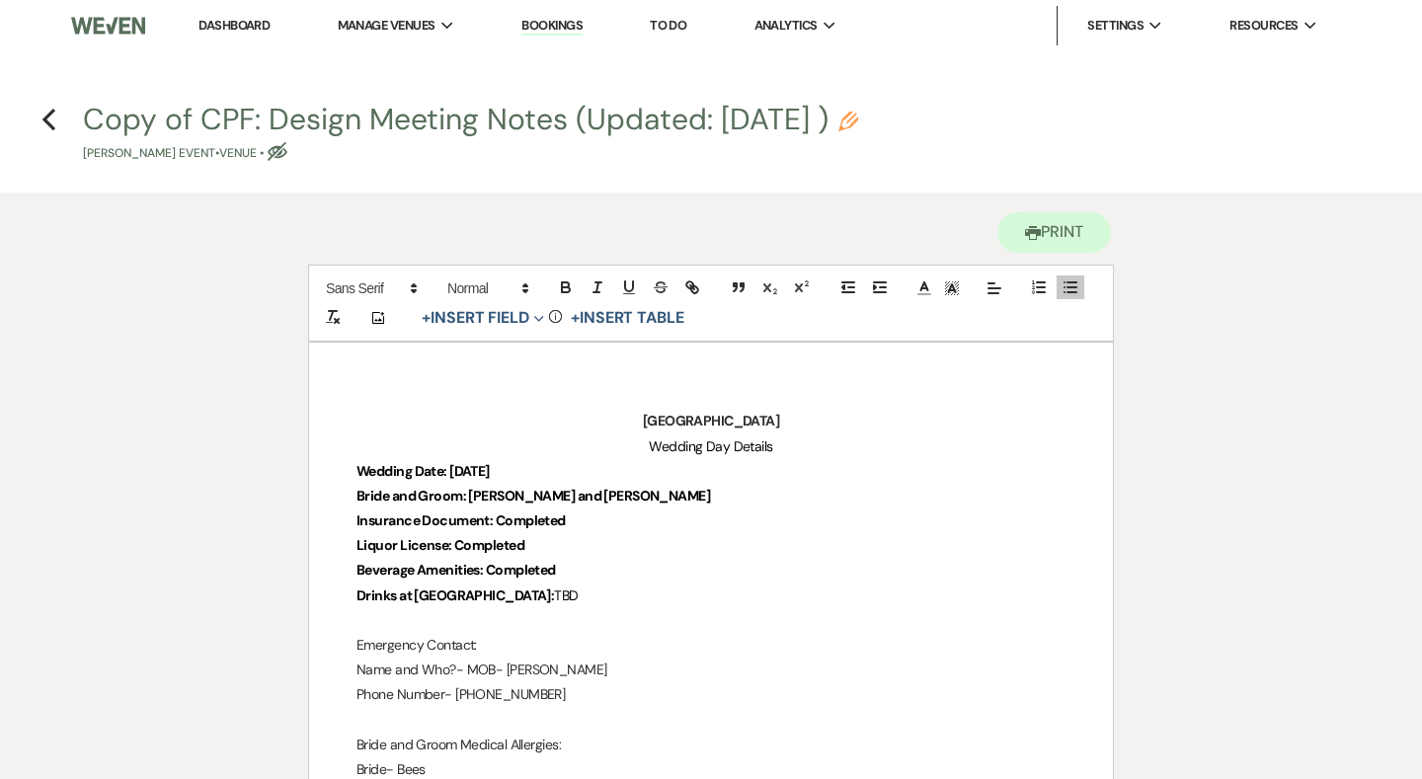
scroll to position [0, 0]
click at [51, 117] on icon "Previous" at bounding box center [48, 120] width 15 height 24
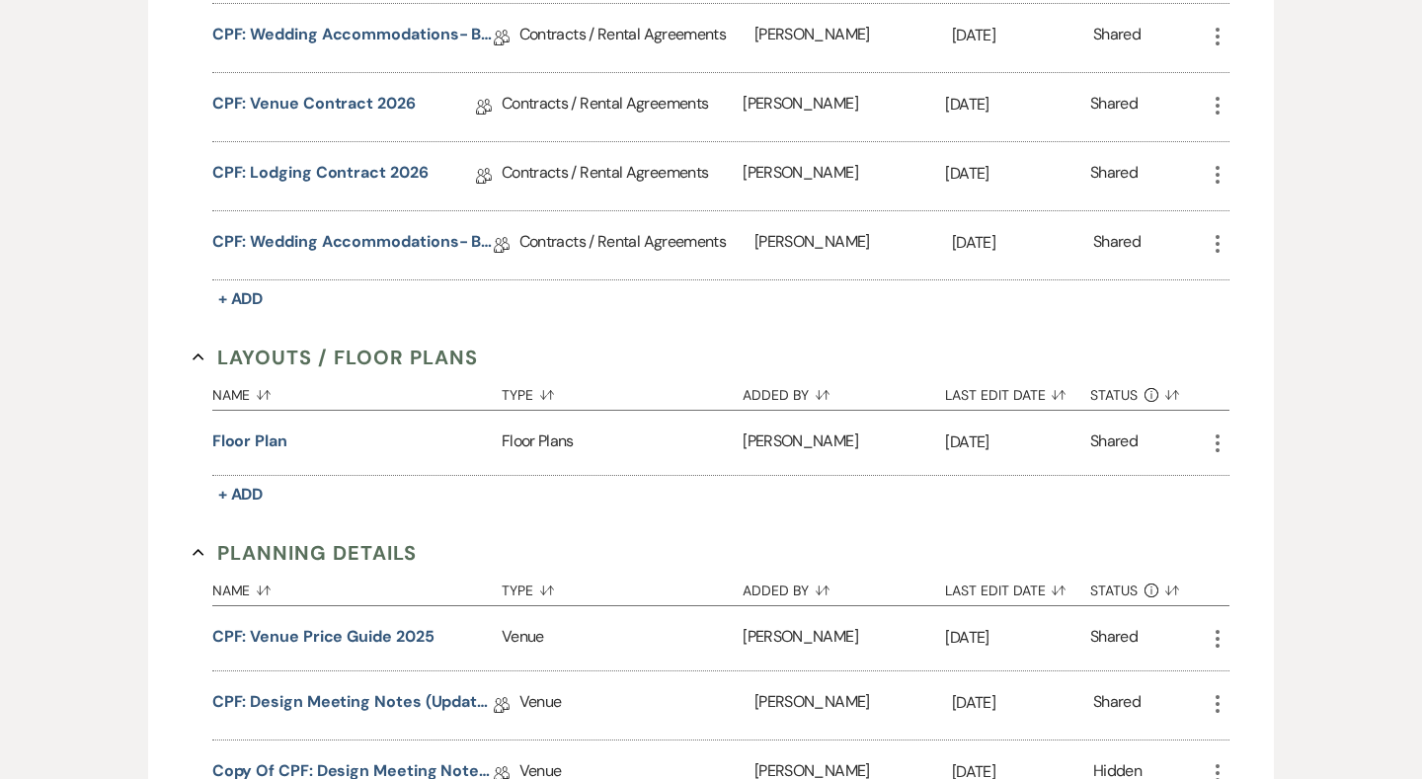
scroll to position [1196, 0]
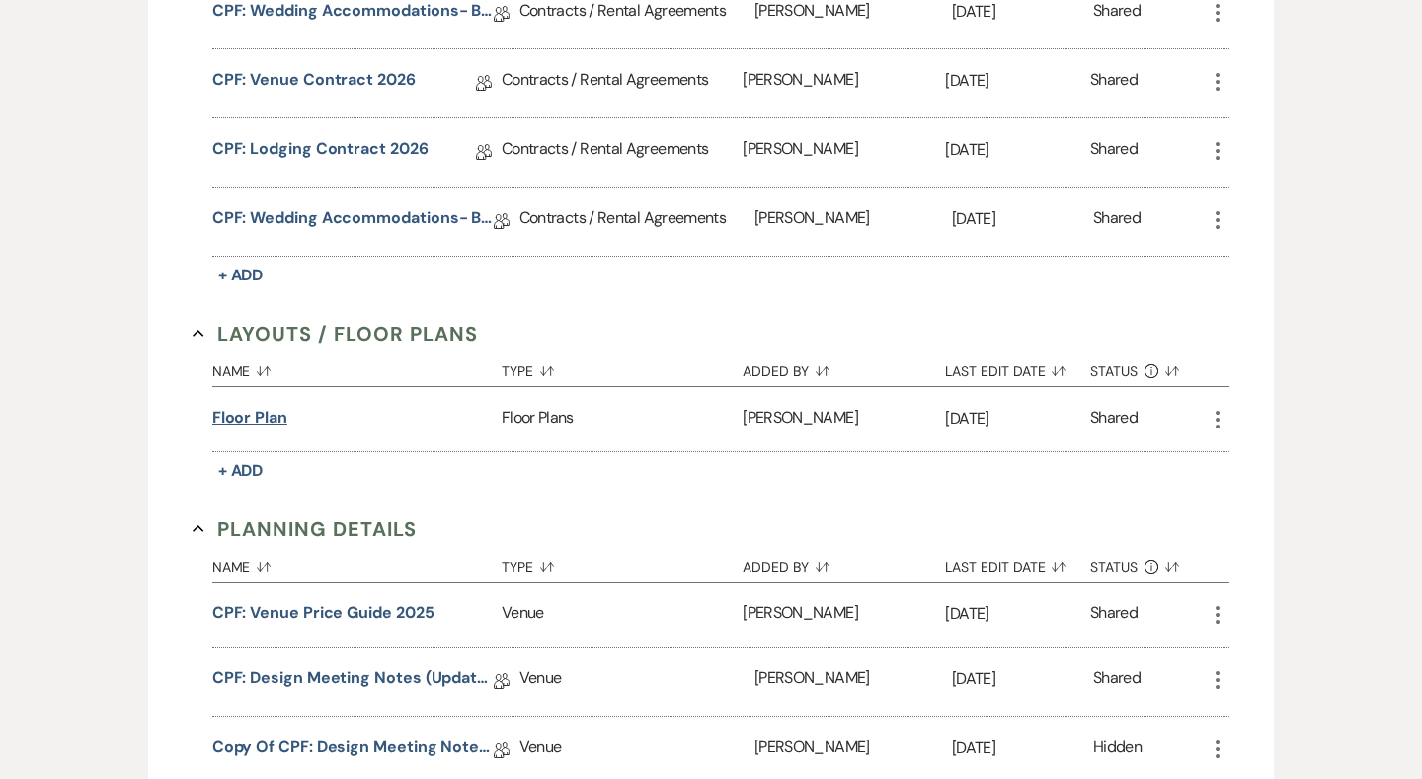
click at [264, 406] on button "Floor Plan" at bounding box center [249, 418] width 75 height 24
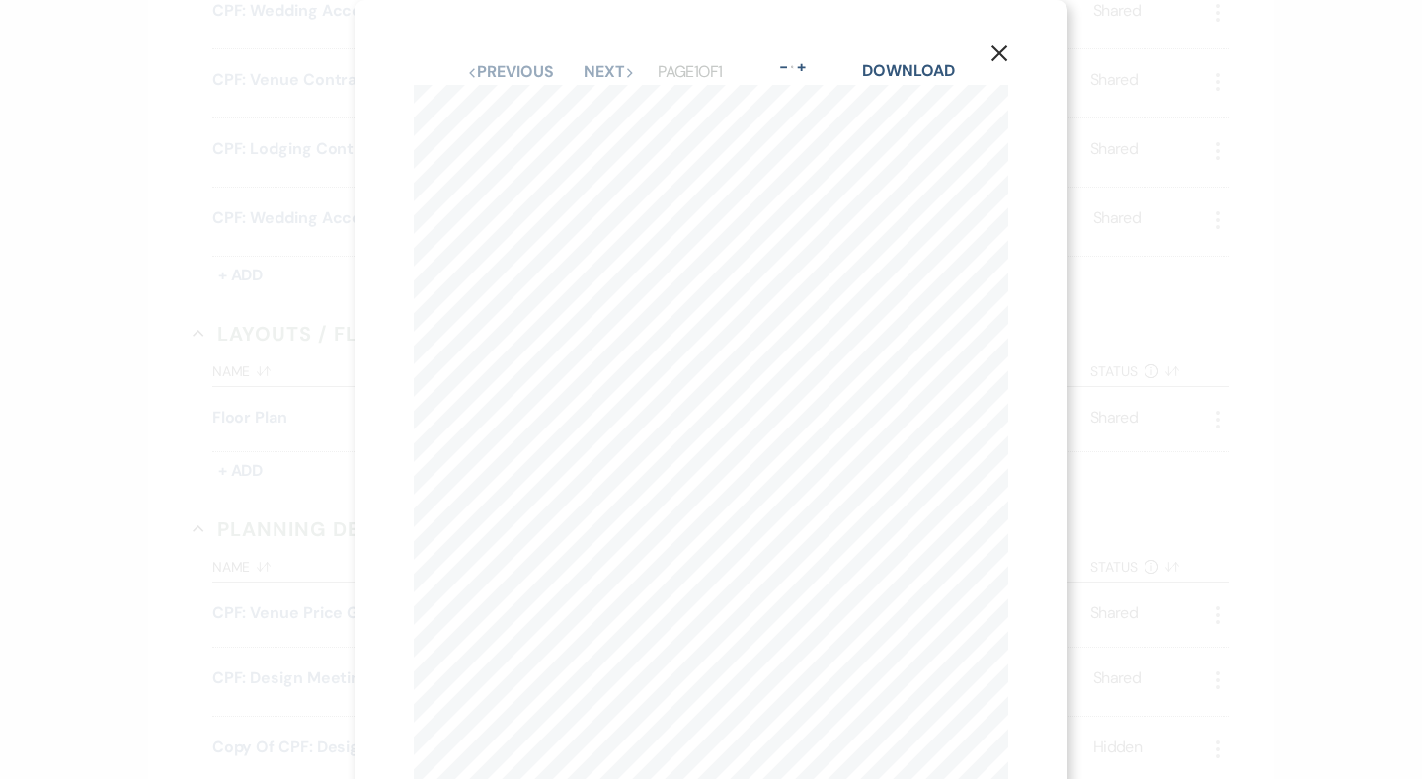
scroll to position [76, 0]
click at [1299, 348] on div "X Previous Previous Next Next Page 1 of 1 - Zoom + Download" at bounding box center [711, 389] width 1422 height 779
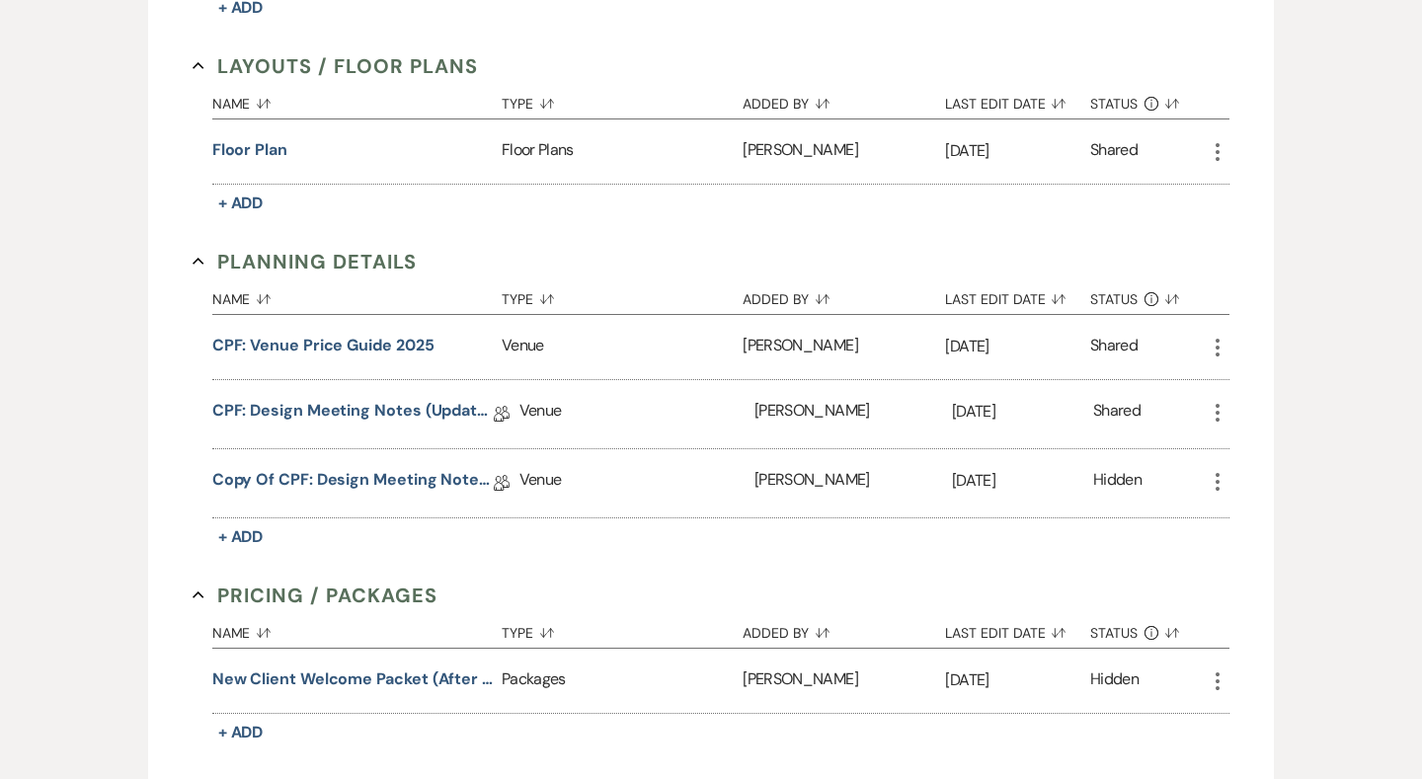
scroll to position [1465, 0]
click at [416, 469] on link "Copy of CPF: Design Meeting Notes (Updated: [DATE] )" at bounding box center [352, 482] width 281 height 31
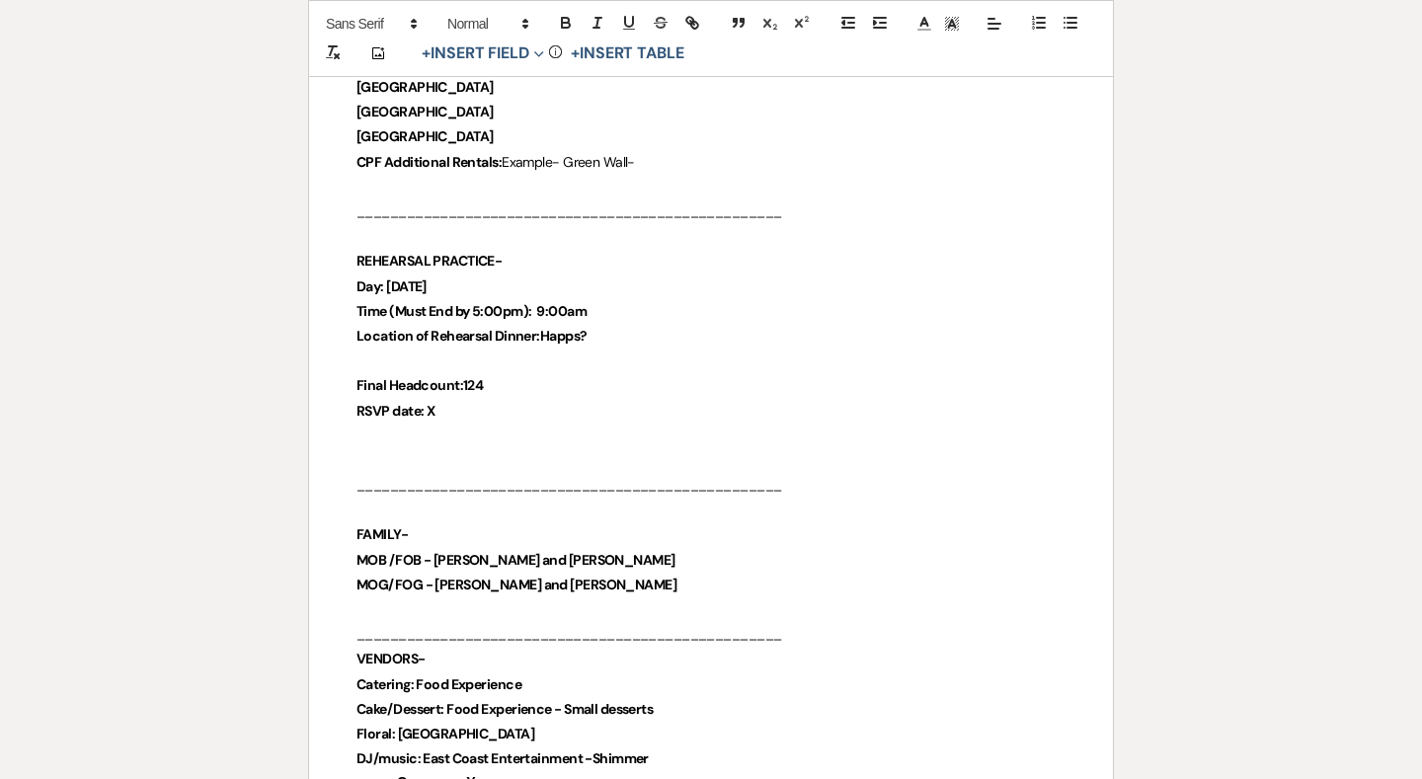
scroll to position [868, 0]
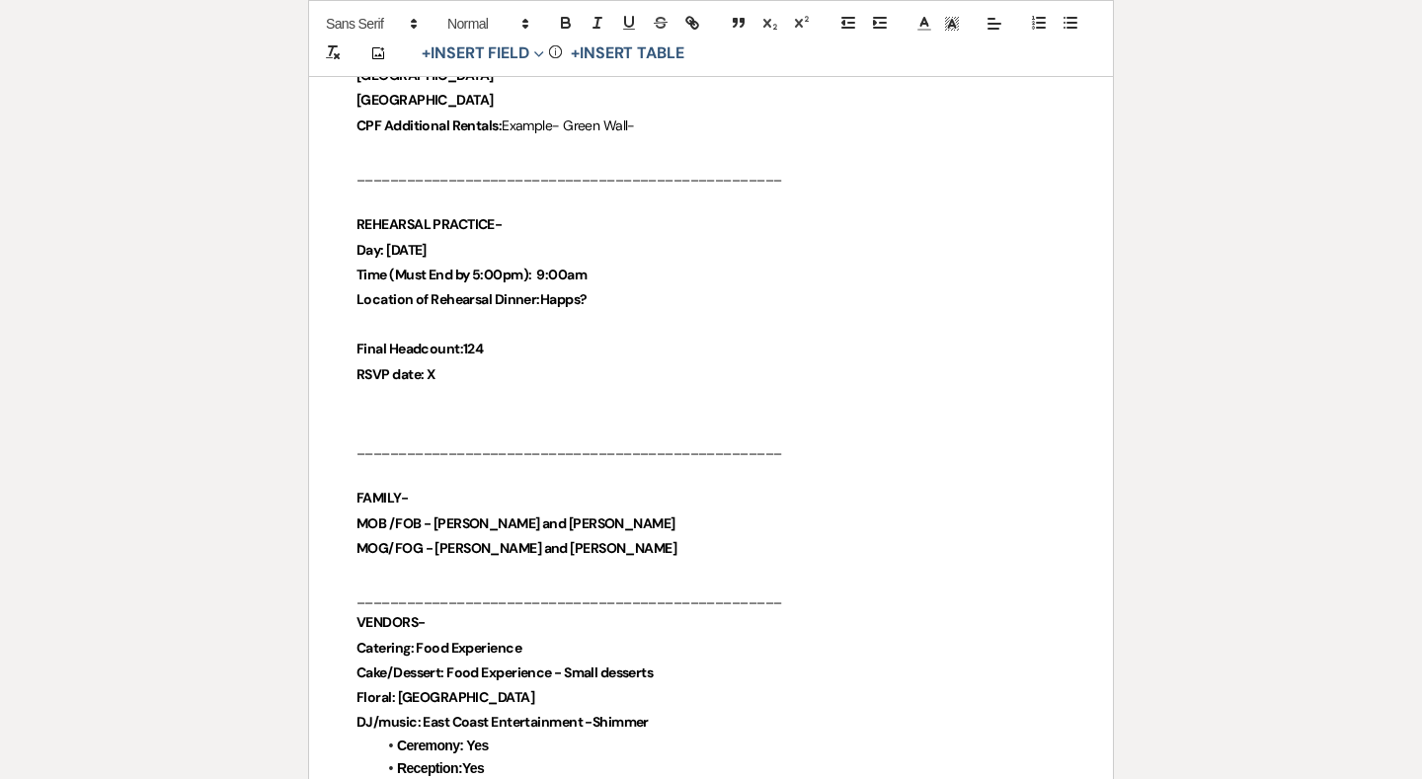
click at [532, 364] on p "RSVP date: X" at bounding box center [710, 374] width 709 height 25
click at [530, 341] on p "Final Headcount:124" at bounding box center [710, 349] width 709 height 25
click at [520, 376] on p "RSVP date: X" at bounding box center [710, 374] width 709 height 25
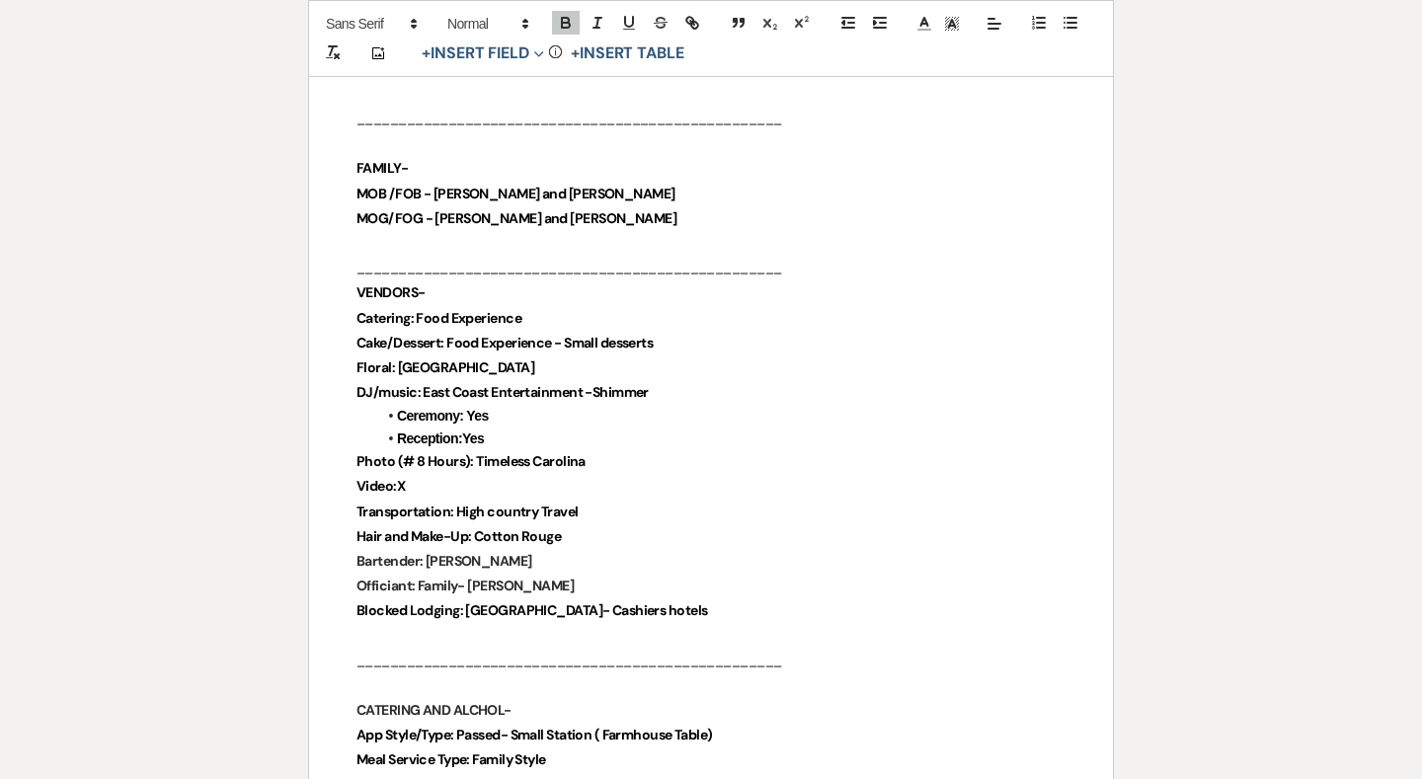
scroll to position [1235, 0]
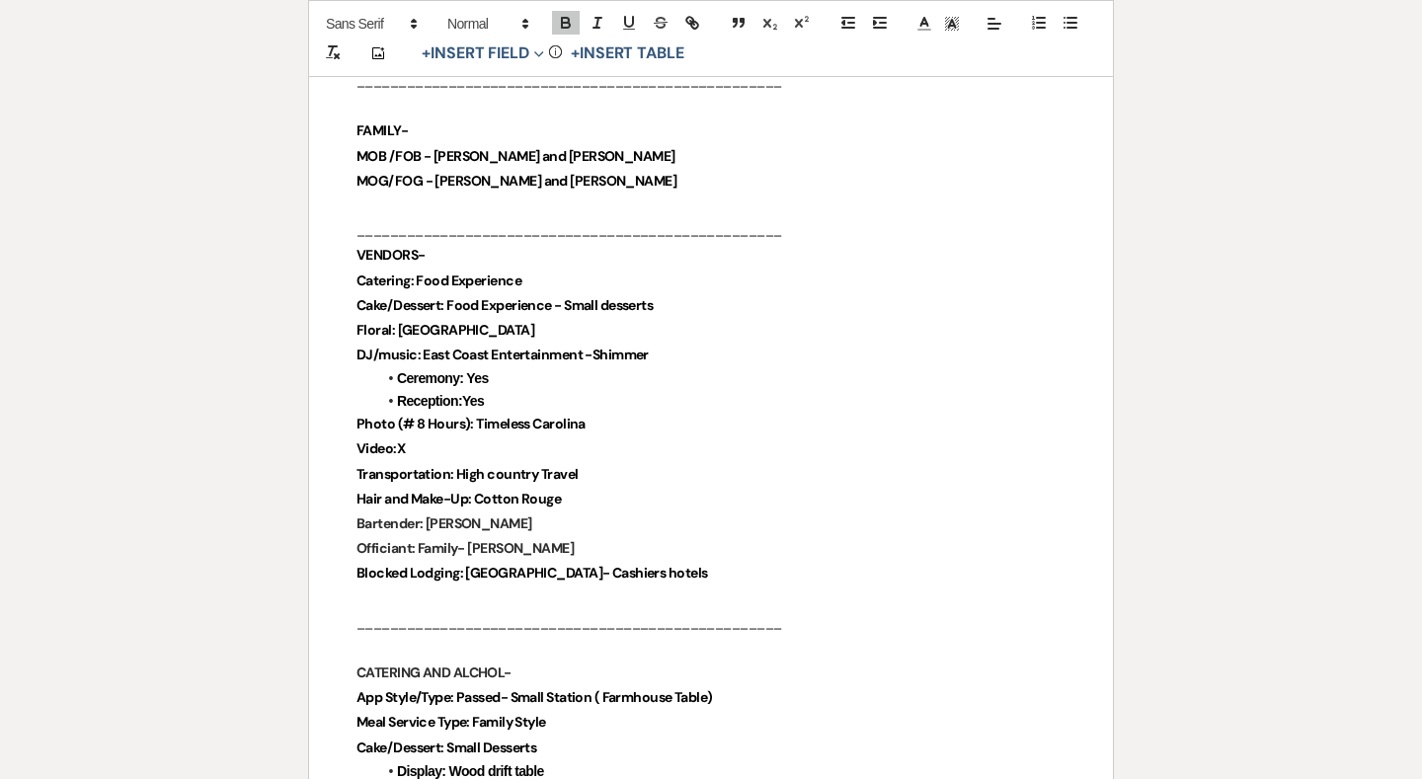
click at [524, 436] on p "Video:X" at bounding box center [710, 448] width 709 height 25
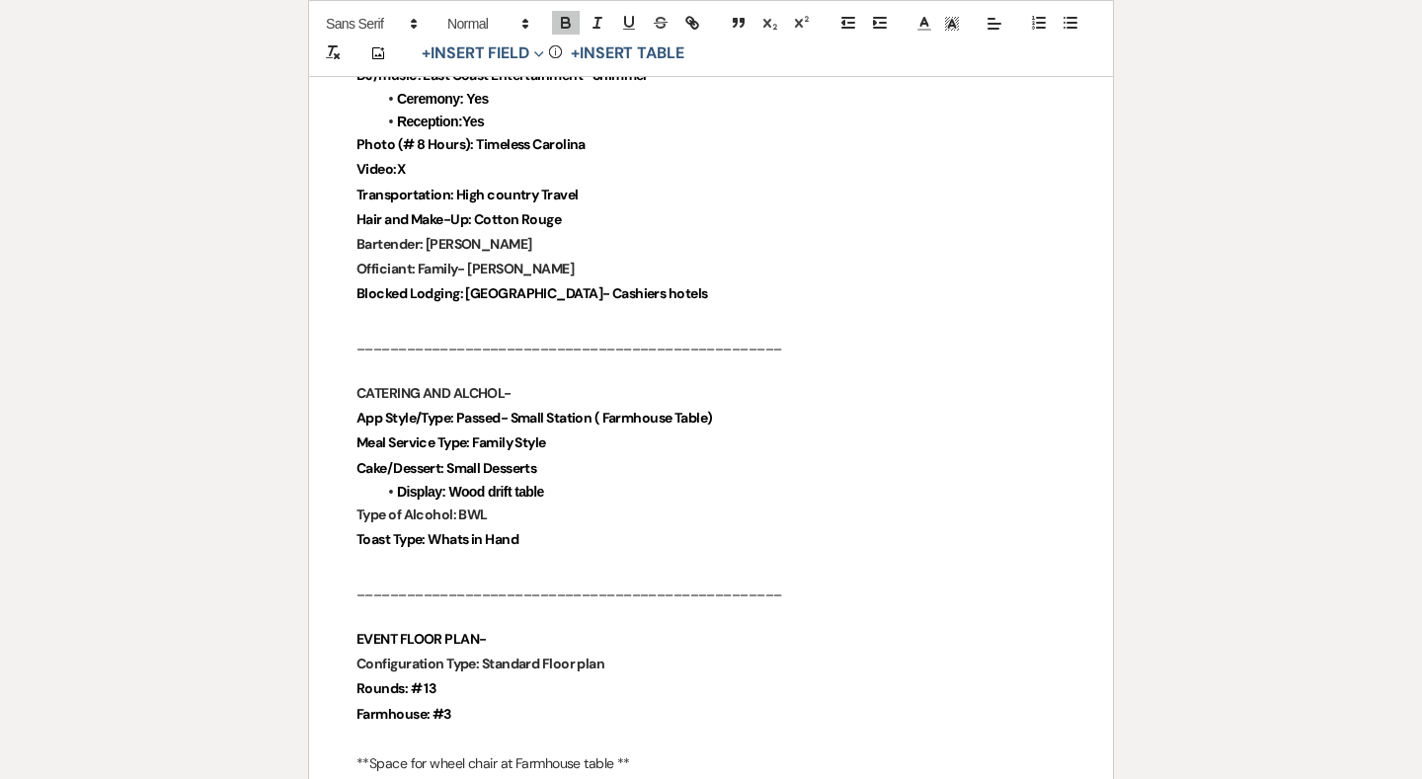
scroll to position [1606, 0]
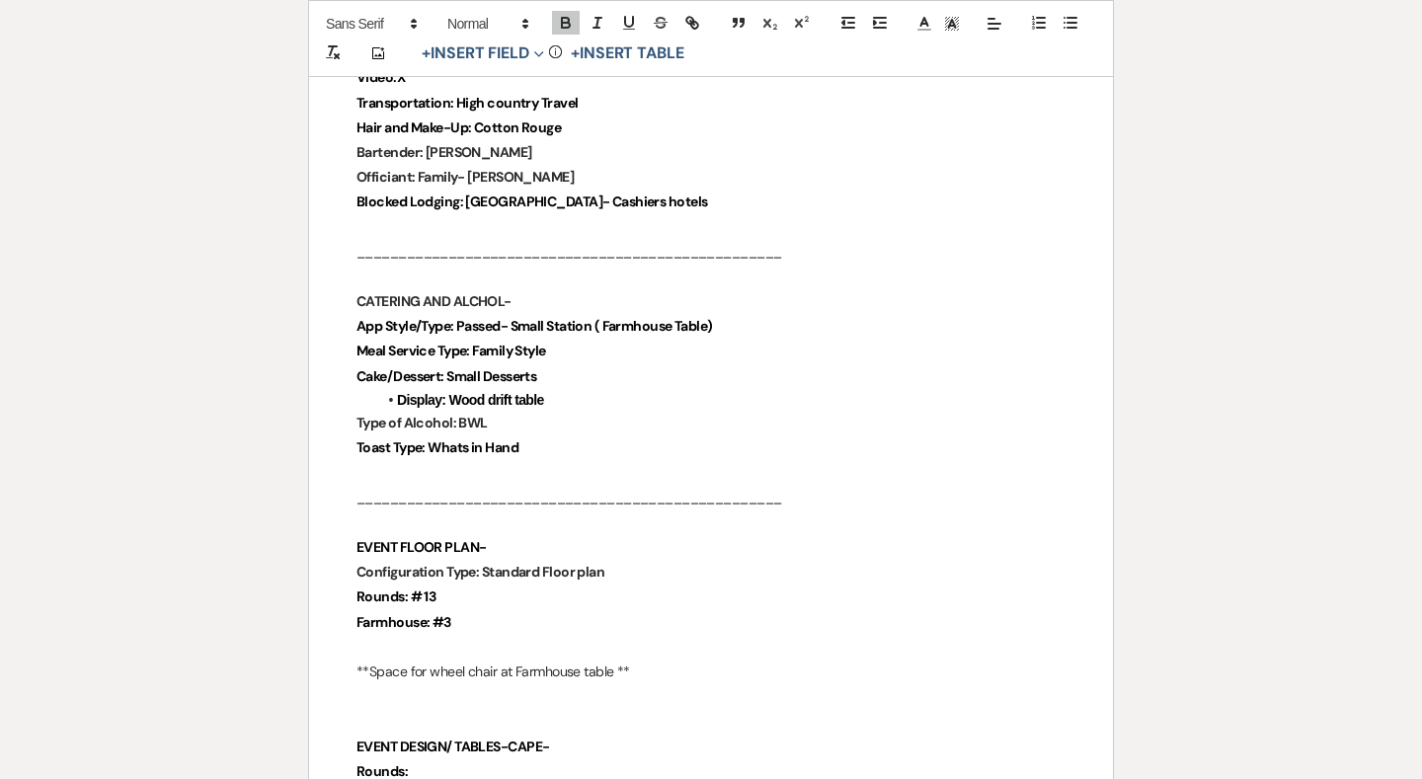
click at [523, 461] on p at bounding box center [710, 473] width 709 height 25
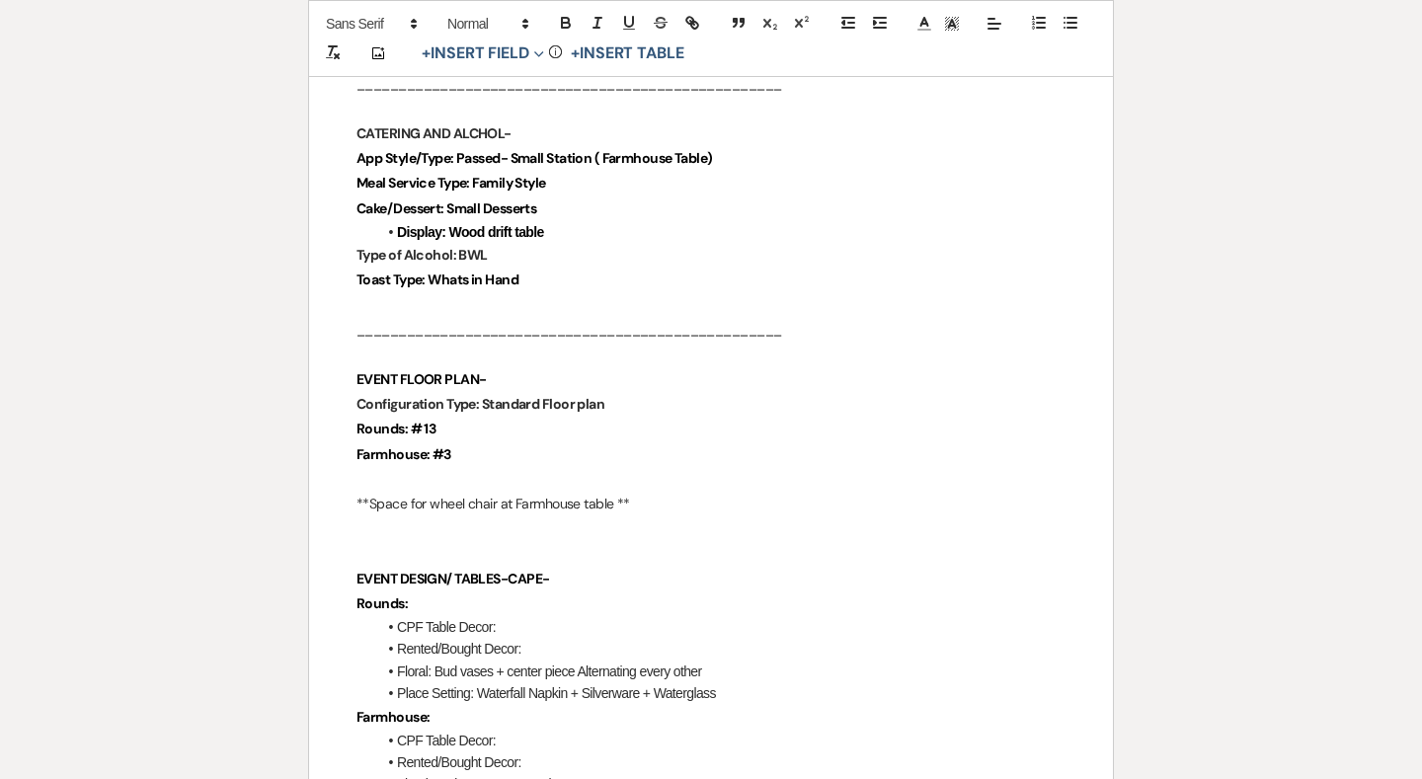
click at [526, 442] on p "Farmhouse: #3" at bounding box center [710, 454] width 709 height 25
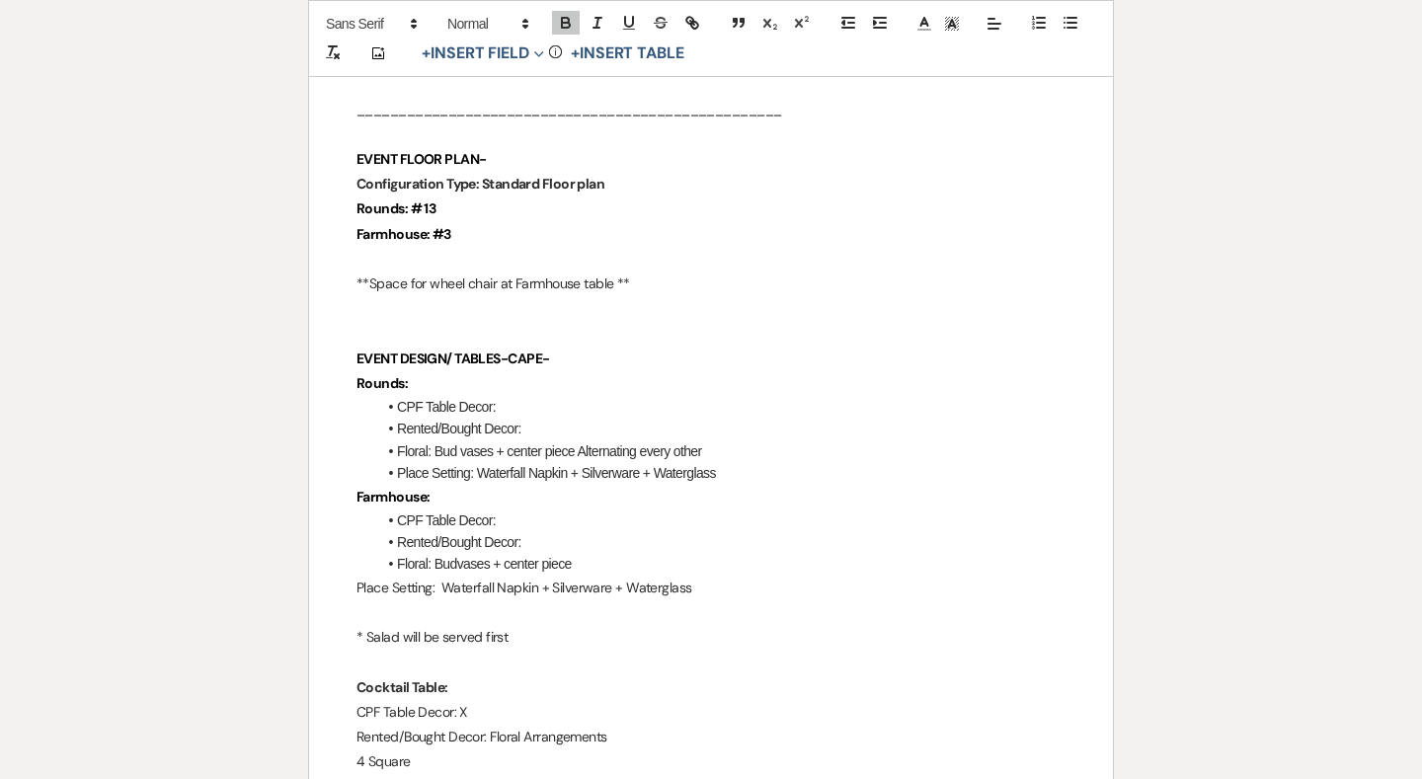
scroll to position [1996, 0]
click at [559, 416] on li "Rented/Bought Decor:" at bounding box center [720, 427] width 689 height 22
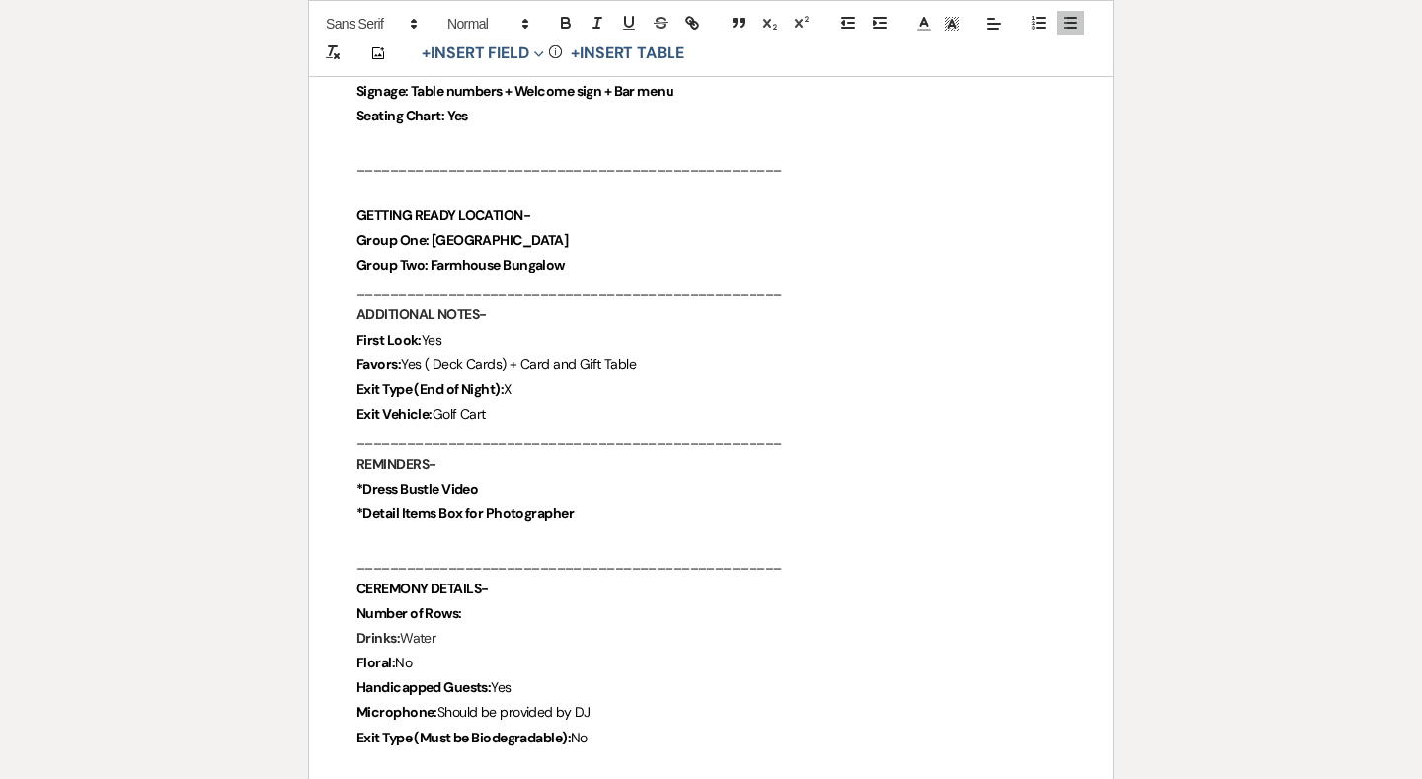
scroll to position [3138, 0]
click at [426, 376] on p "Exit Type (End of Night): X" at bounding box center [710, 388] width 709 height 25
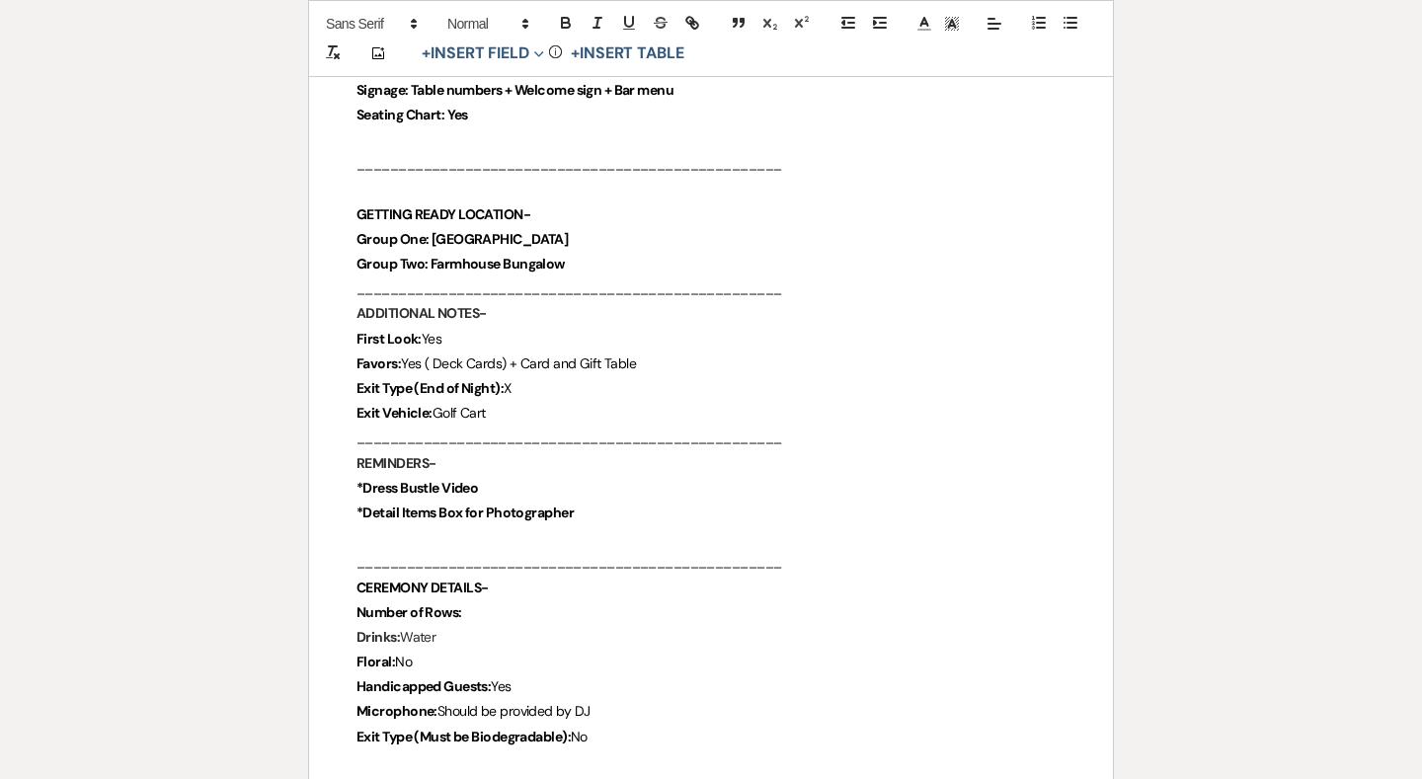
click at [426, 376] on p "Exit Type (End of Night): X" at bounding box center [710, 388] width 709 height 25
click at [535, 401] on p "Exit Vehicle: Golf Cart" at bounding box center [710, 413] width 709 height 25
click at [604, 351] on p "Favors: Yes ( Deck Cards) + Card and Gift Table" at bounding box center [710, 363] width 709 height 25
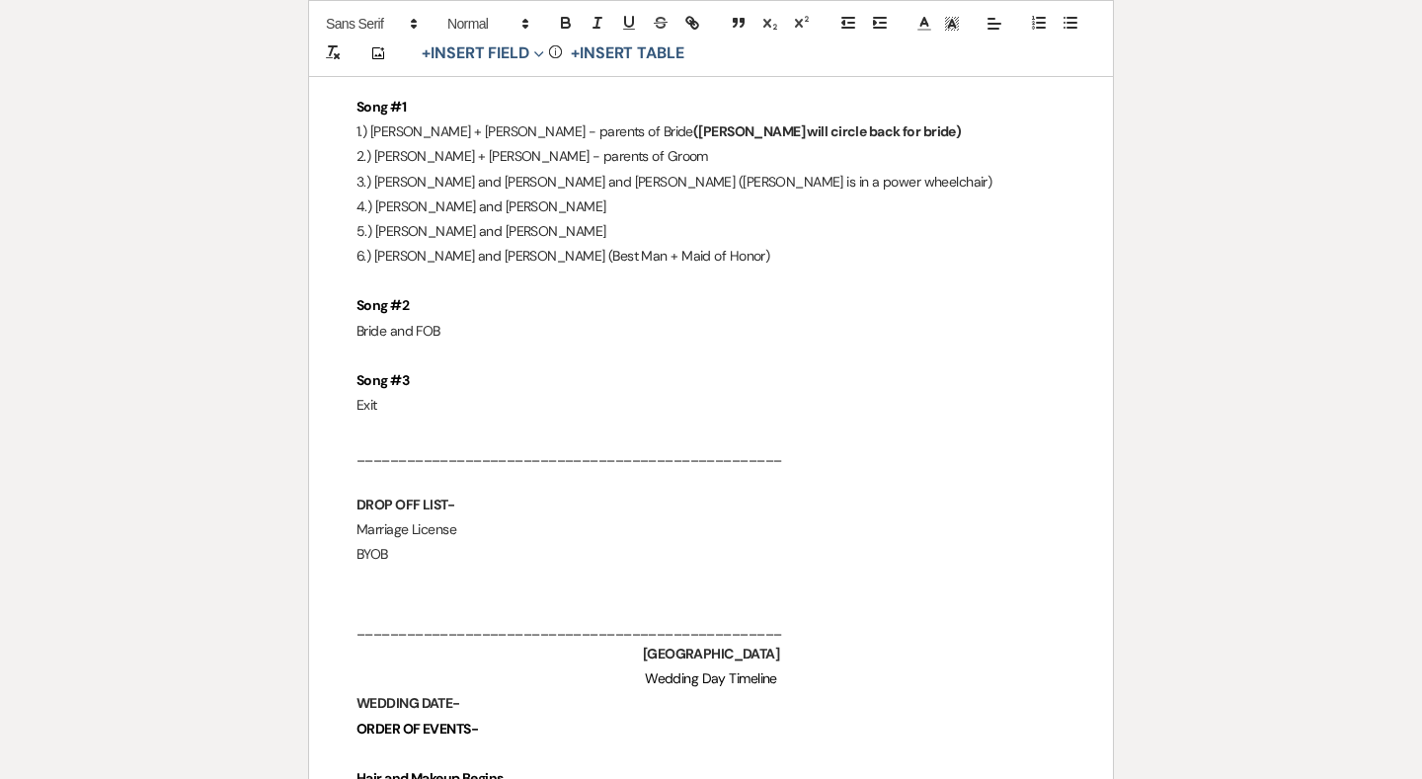
scroll to position [3945, 0]
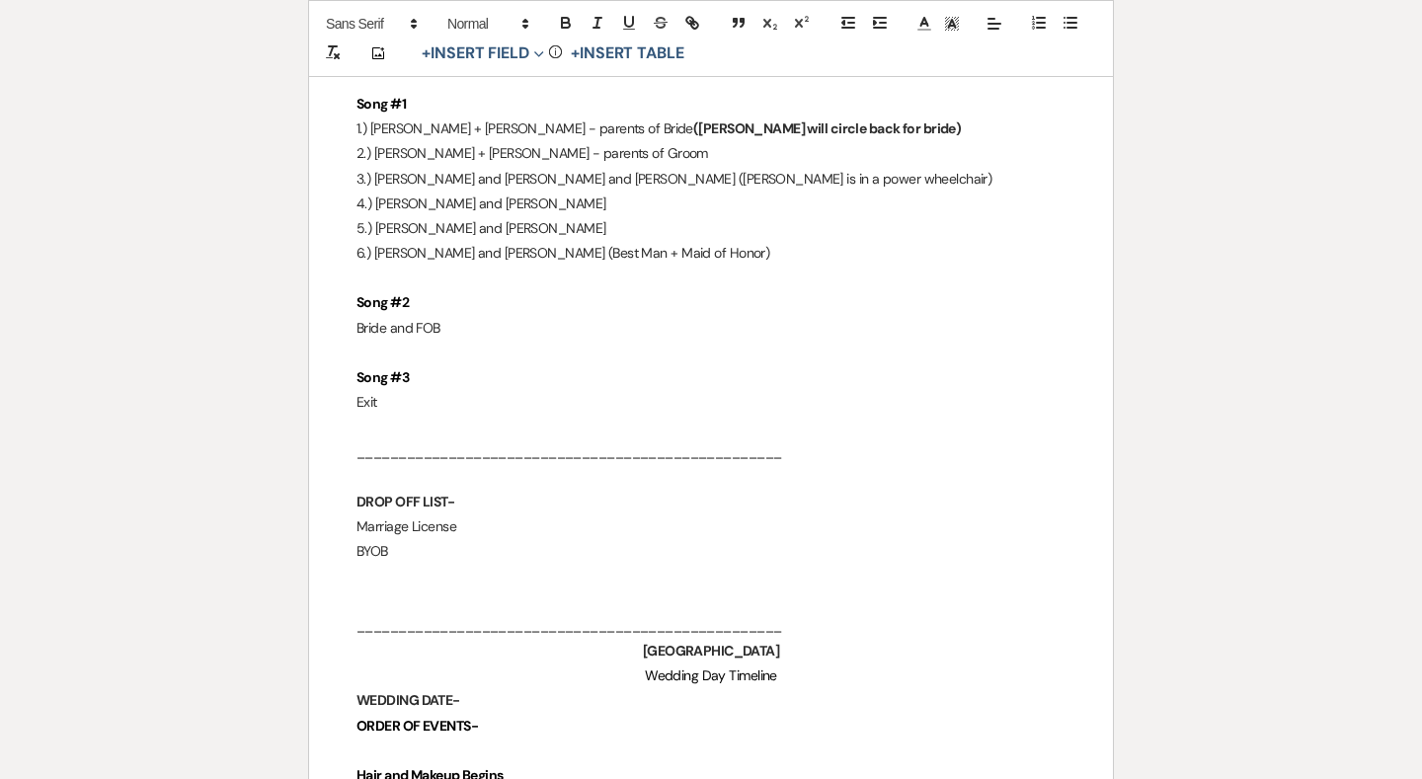
click at [554, 539] on p "BYOB" at bounding box center [710, 551] width 709 height 25
click at [524, 341] on p at bounding box center [710, 353] width 709 height 25
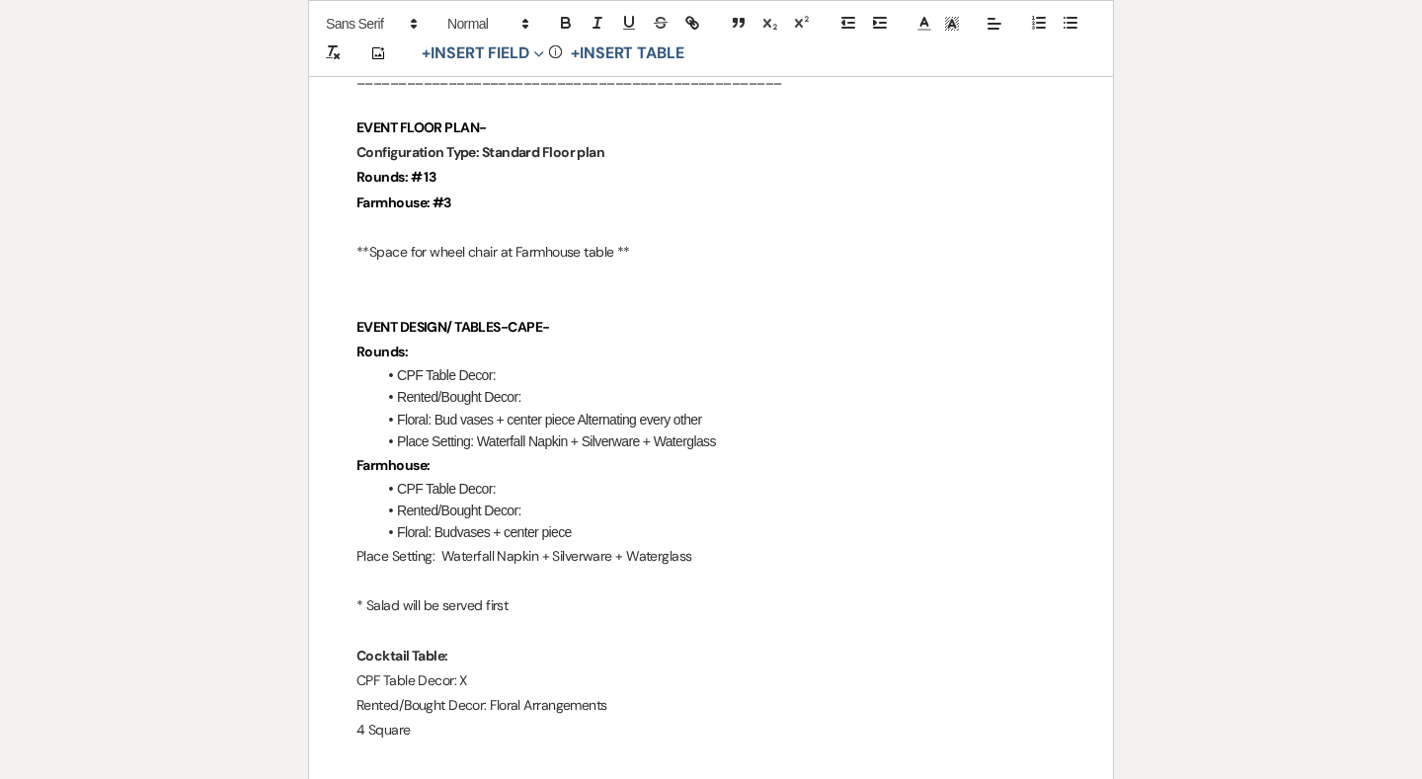
scroll to position [2025, 0]
click at [506, 365] on li "CPF Table Decor:" at bounding box center [720, 376] width 689 height 22
click at [648, 479] on li "CPF Table Decor:" at bounding box center [720, 490] width 689 height 22
drag, startPoint x: 487, startPoint y: 396, endPoint x: 717, endPoint y: 406, distance: 230.2
click at [717, 410] on li "Floral: Bud vases + center piece Alternating every other" at bounding box center [720, 421] width 689 height 22
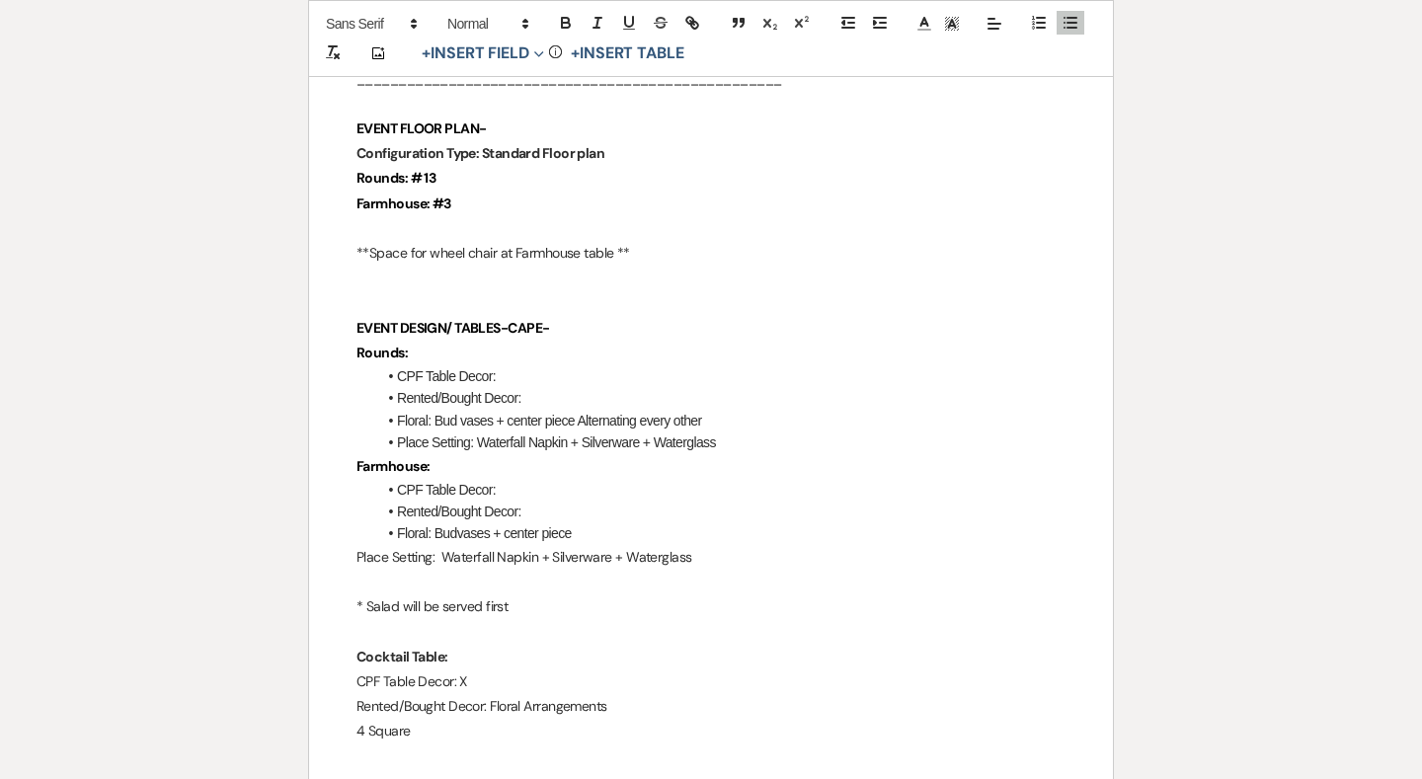
click at [717, 410] on li "Floral: Bud vases + center piece Alternating every other" at bounding box center [720, 421] width 689 height 22
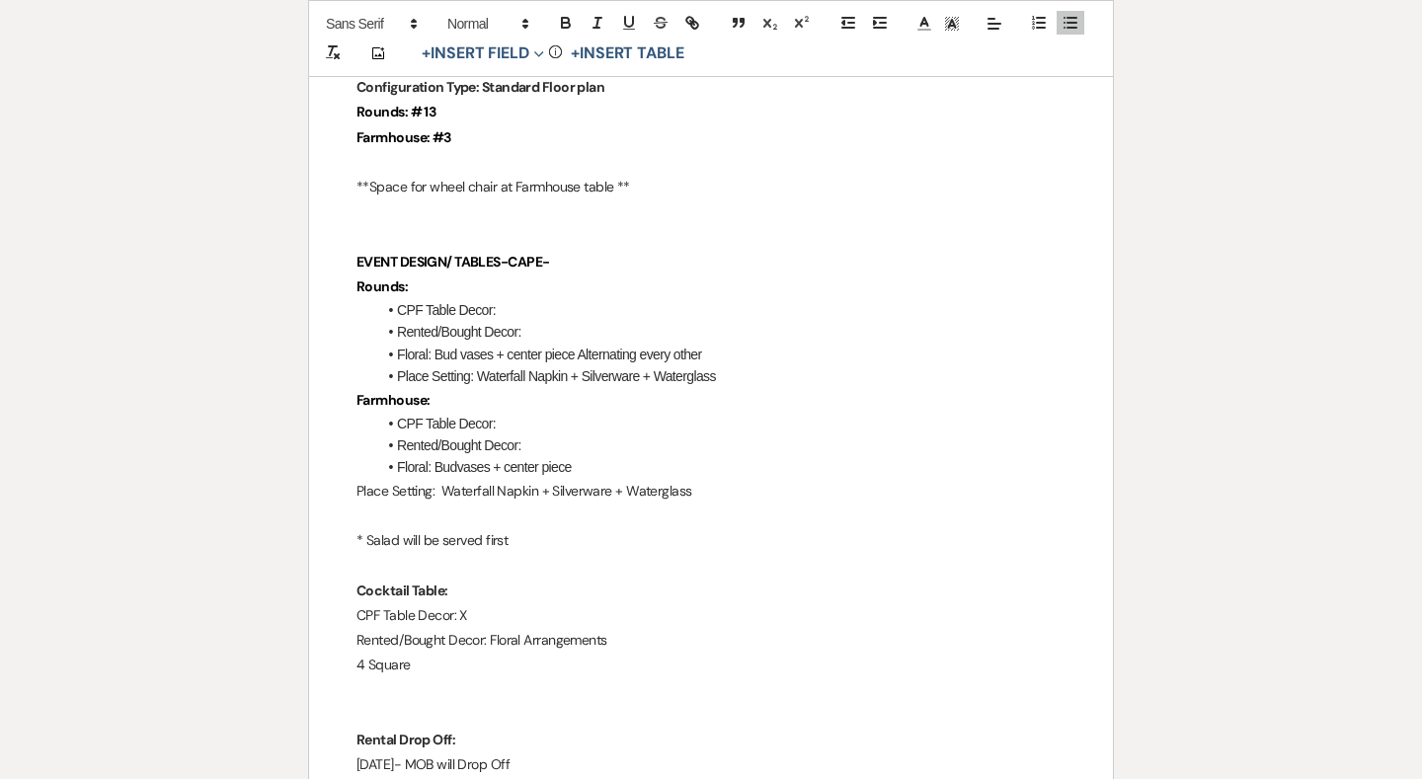
scroll to position [2073, 0]
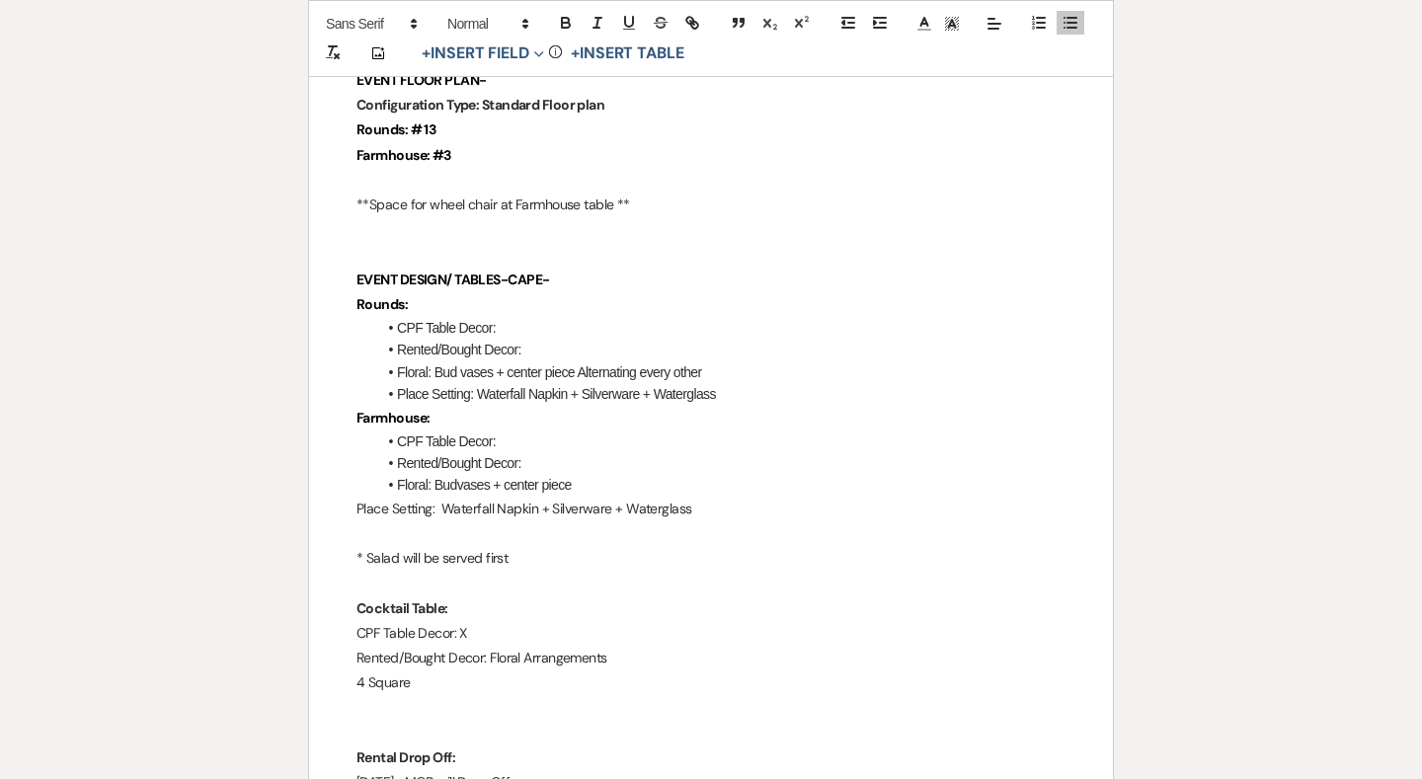
click at [746, 521] on p at bounding box center [710, 533] width 709 height 25
click at [788, 521] on p at bounding box center [710, 533] width 709 height 25
click at [744, 497] on p "Place Setting: Waterfall Napkin + Silverware + Waterglass" at bounding box center [710, 509] width 709 height 25
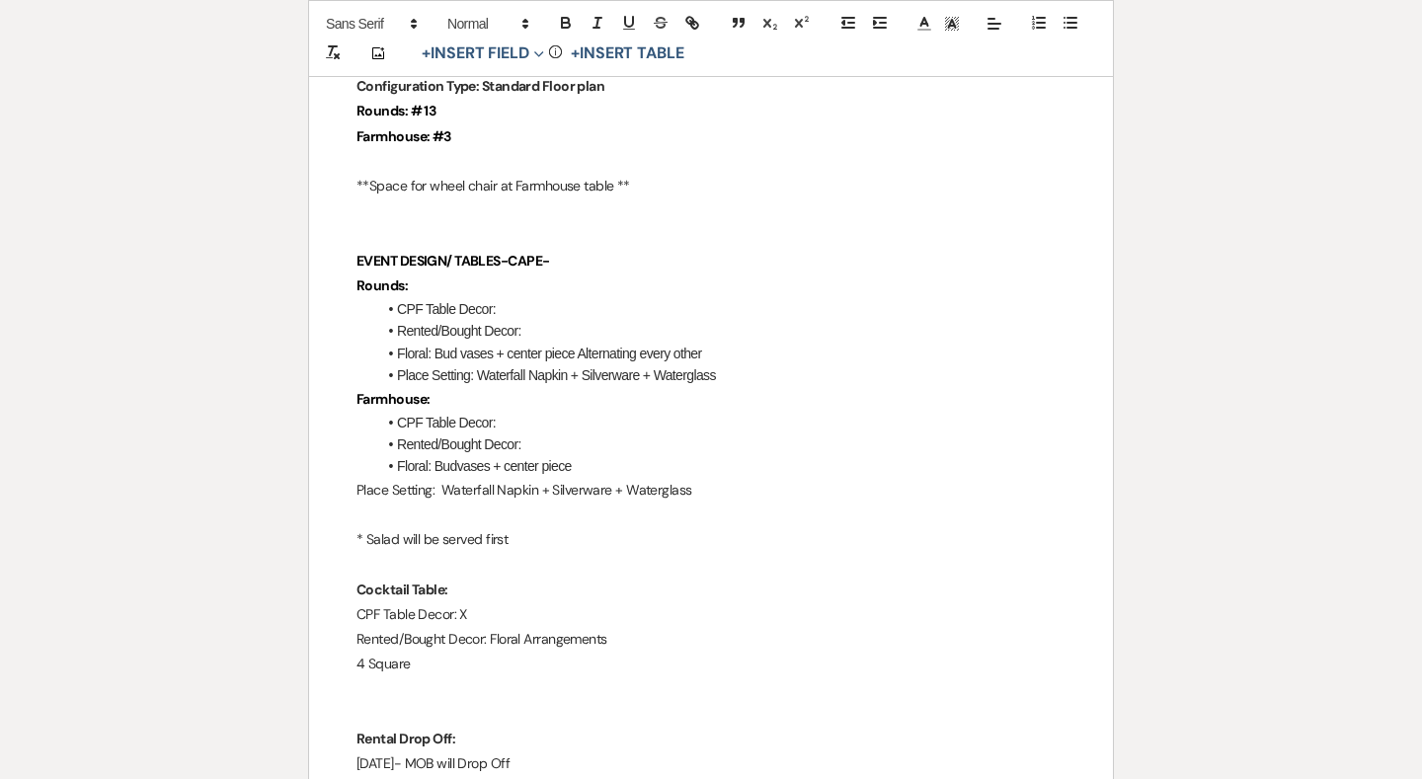
scroll to position [2094, 0]
click at [562, 550] on p at bounding box center [710, 562] width 709 height 25
click at [565, 525] on p "* Salad will be served first" at bounding box center [710, 537] width 709 height 25
click at [565, 550] on p at bounding box center [710, 562] width 709 height 25
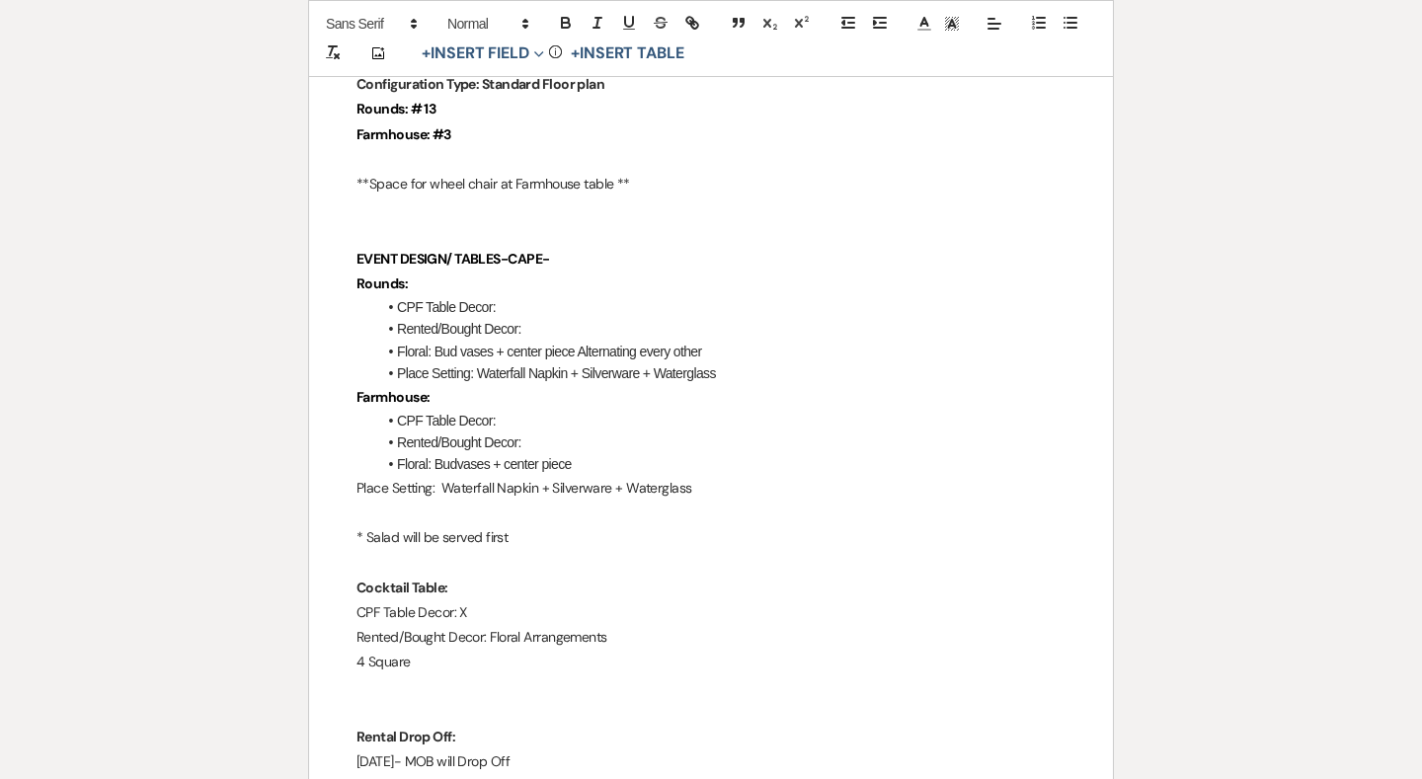
scroll to position [2121, 0]
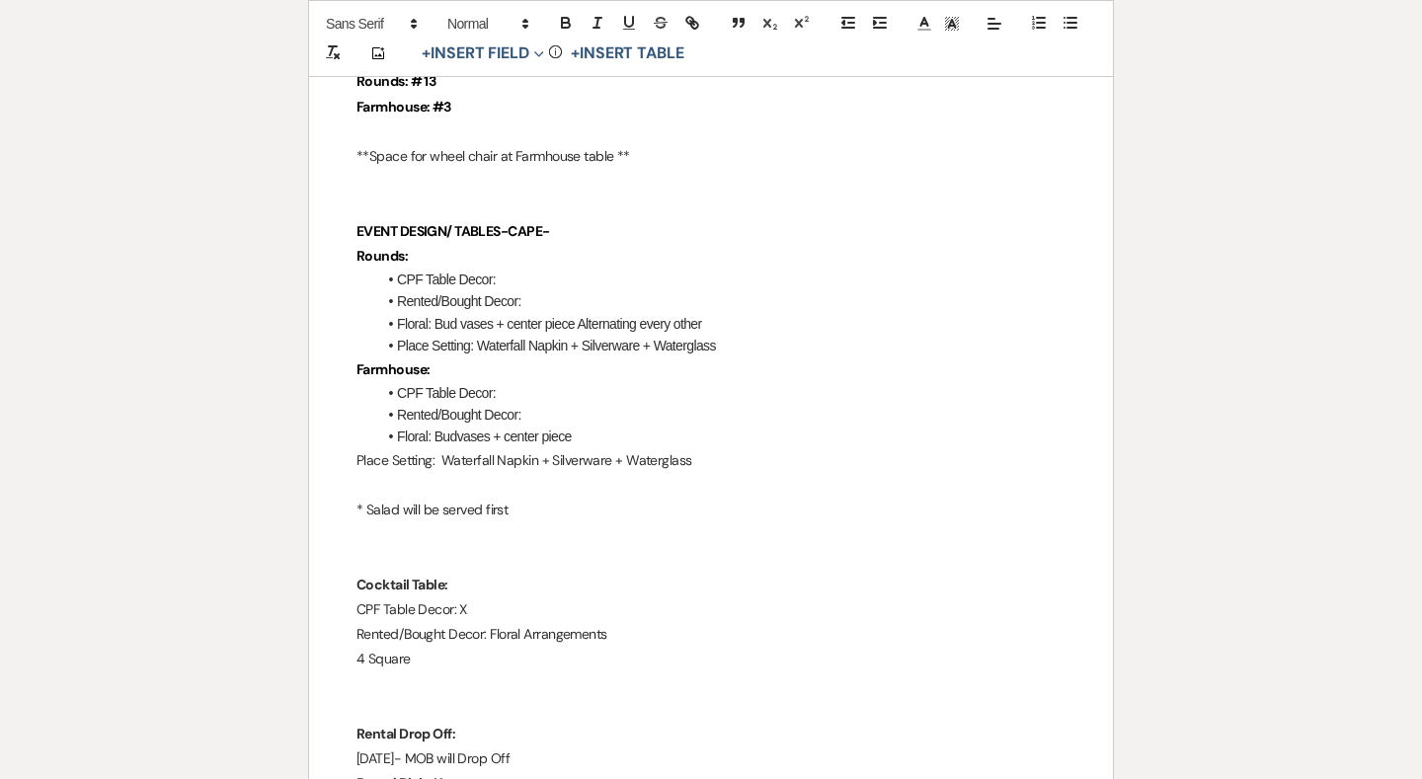
click at [532, 548] on p at bounding box center [710, 560] width 709 height 25
click at [523, 548] on p at bounding box center [710, 560] width 709 height 25
click at [517, 522] on p at bounding box center [710, 534] width 709 height 25
click at [383, 522] on p "trio mini trio mini trio" at bounding box center [710, 534] width 709 height 25
click at [440, 522] on p "trio cutie mini trio mini trio" at bounding box center [710, 534] width 709 height 25
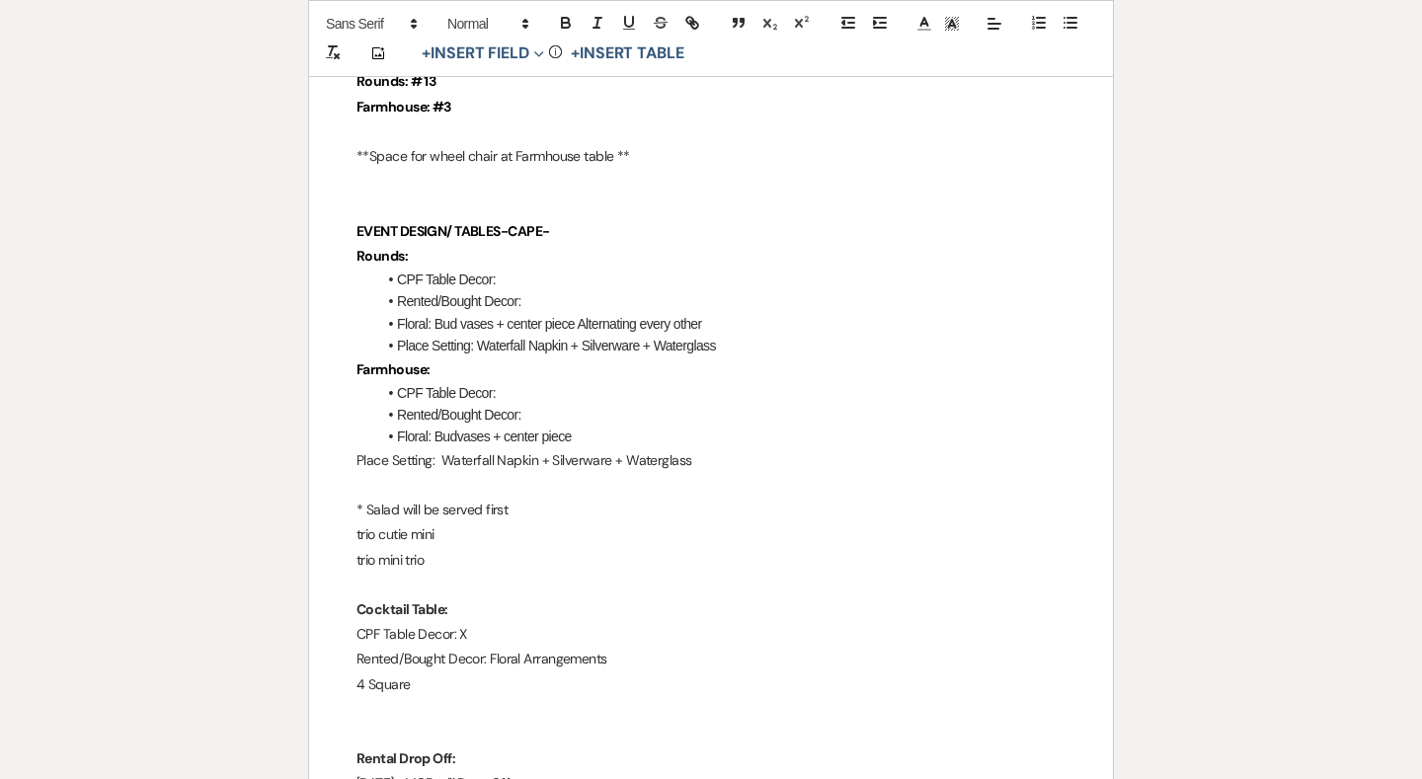
click at [378, 548] on p "trio mini trio" at bounding box center [710, 560] width 709 height 25
click at [478, 548] on p "trio cute mini trio" at bounding box center [710, 560] width 709 height 25
drag, startPoint x: 478, startPoint y: 537, endPoint x: 351, endPoint y: 510, distance: 129.1
click at [351, 510] on div "Chimney Pond Farm Wedding Day Details Wedding Date: [DATE] Bride and Groom: [PE…" at bounding box center [711, 774] width 804 height 5107
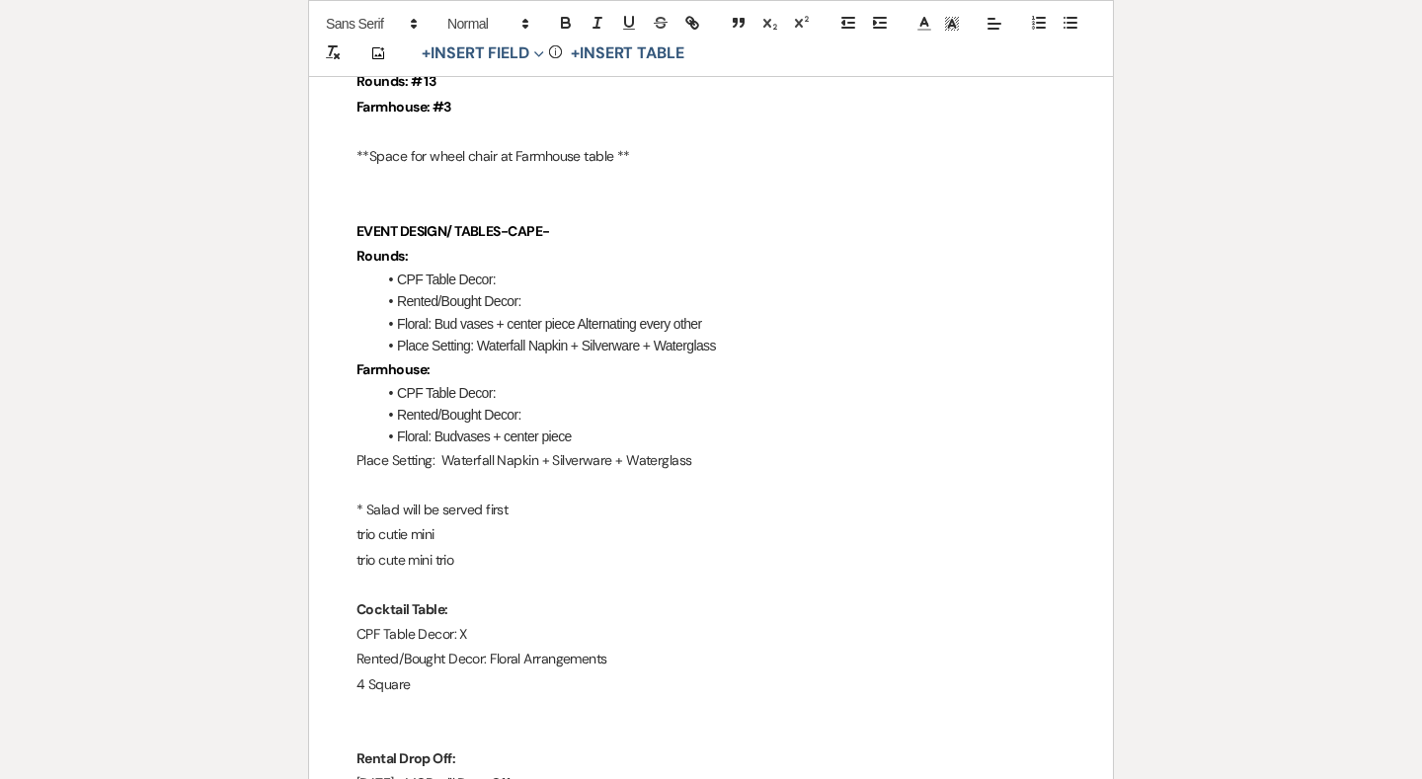
click at [317, 544] on div "Chimney Pond Farm Wedding Day Details Wedding Date: [DATE] Bride and Groom: [PE…" at bounding box center [711, 774] width 804 height 5107
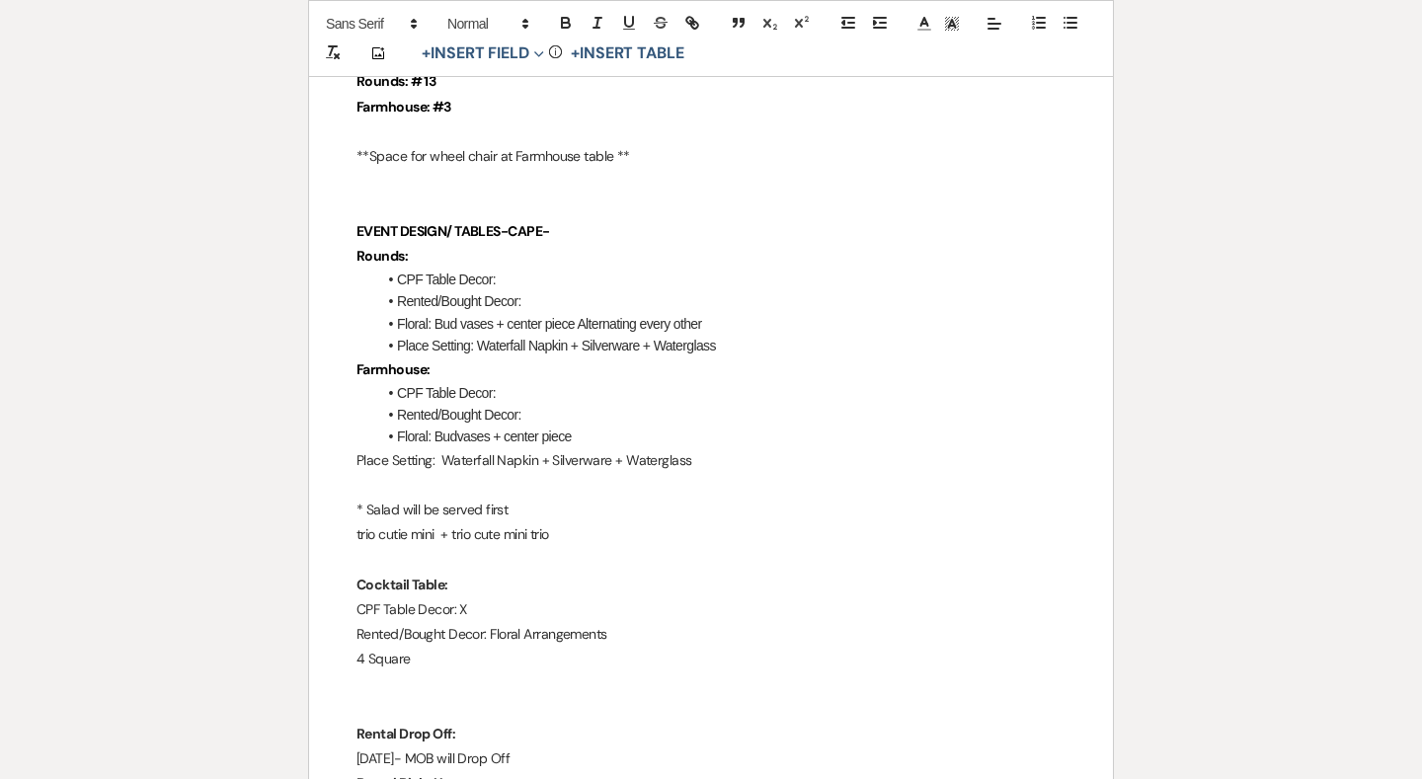
click at [621, 498] on p "* Salad will be served first" at bounding box center [710, 510] width 709 height 25
click at [623, 522] on p "trio cutie mini + trio cute mini trio" at bounding box center [710, 534] width 709 height 25
drag, startPoint x: 736, startPoint y: 300, endPoint x: 423, endPoint y: 300, distance: 312.9
click at [423, 313] on li "Floral: Bud vases + center piece Alternating every other" at bounding box center [720, 324] width 689 height 22
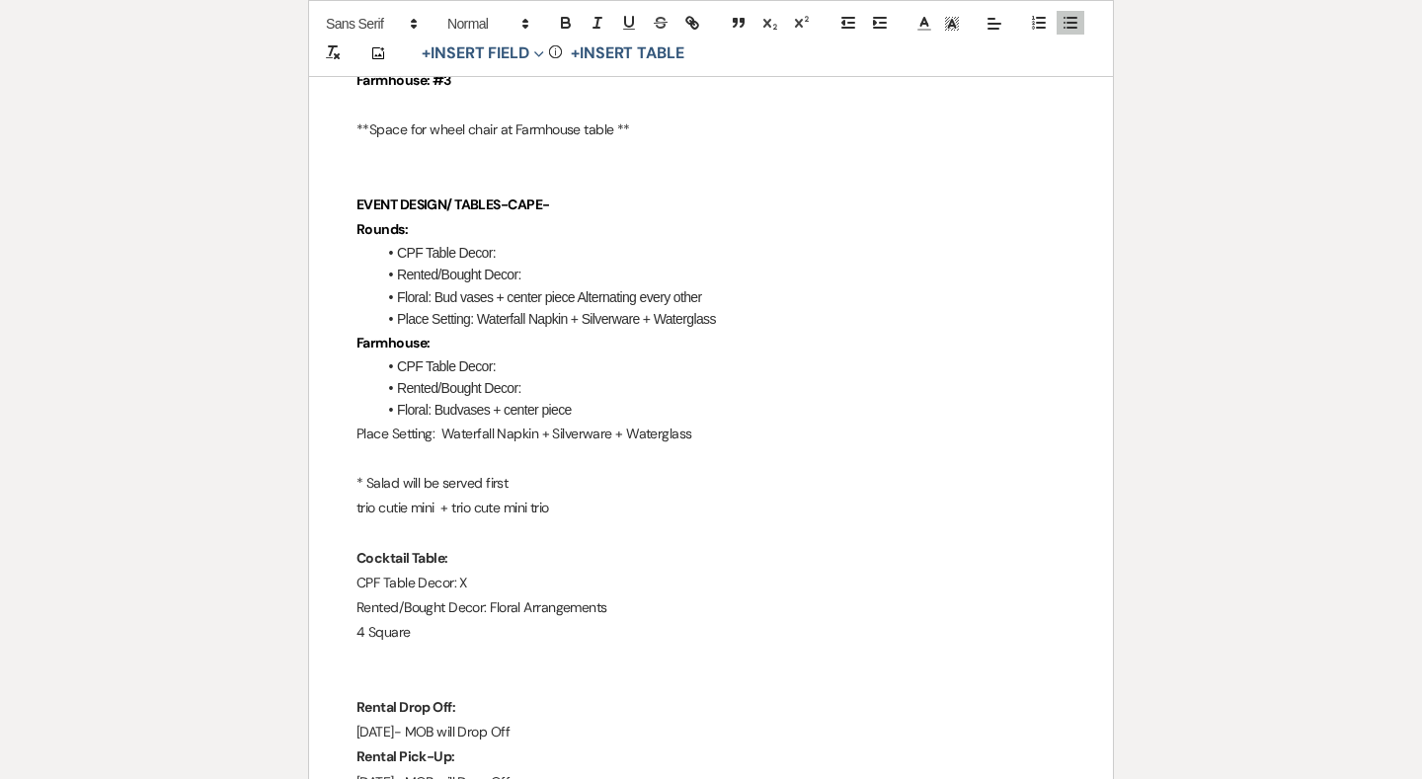
scroll to position [2151, 0]
drag, startPoint x: 626, startPoint y: 486, endPoint x: 320, endPoint y: 483, distance: 306.0
click at [320, 483] on div "Chimney Pond Farm Wedding Day Details Wedding Date: [DATE] Bride and Groom: [PE…" at bounding box center [711, 733] width 804 height 5082
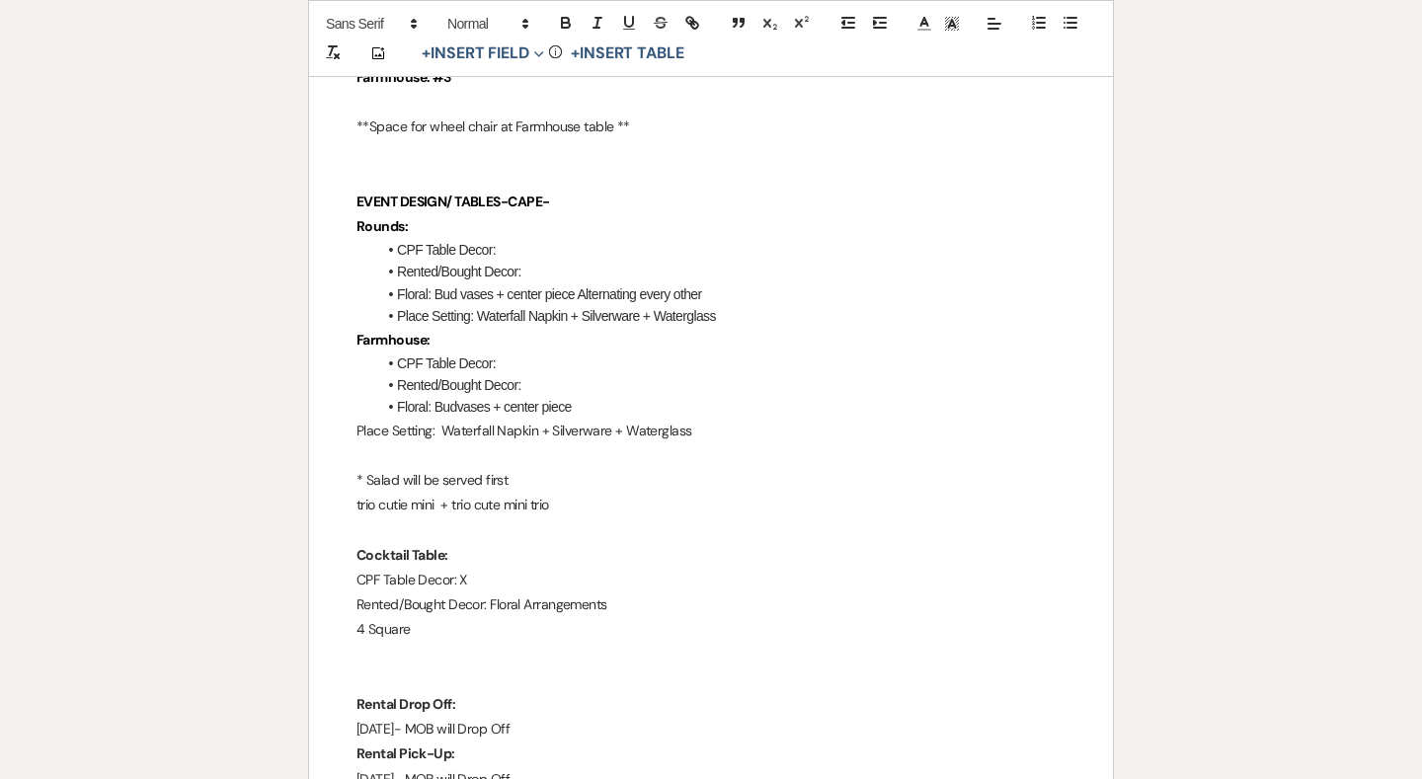
click at [320, 483] on div "Chimney Pond Farm Wedding Day Details Wedding Date: [DATE] Bride and Groom: [PE…" at bounding box center [711, 733] width 804 height 5082
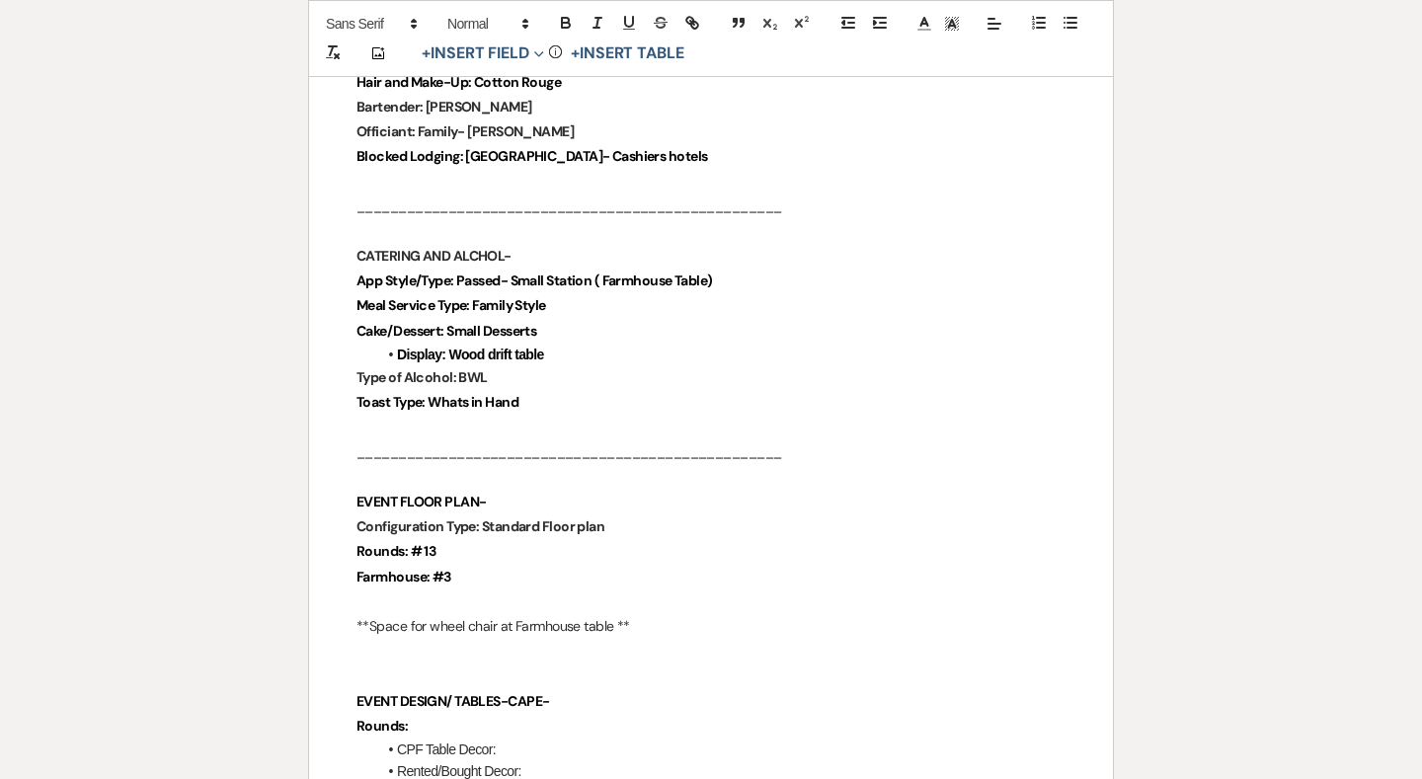
scroll to position [1651, 0]
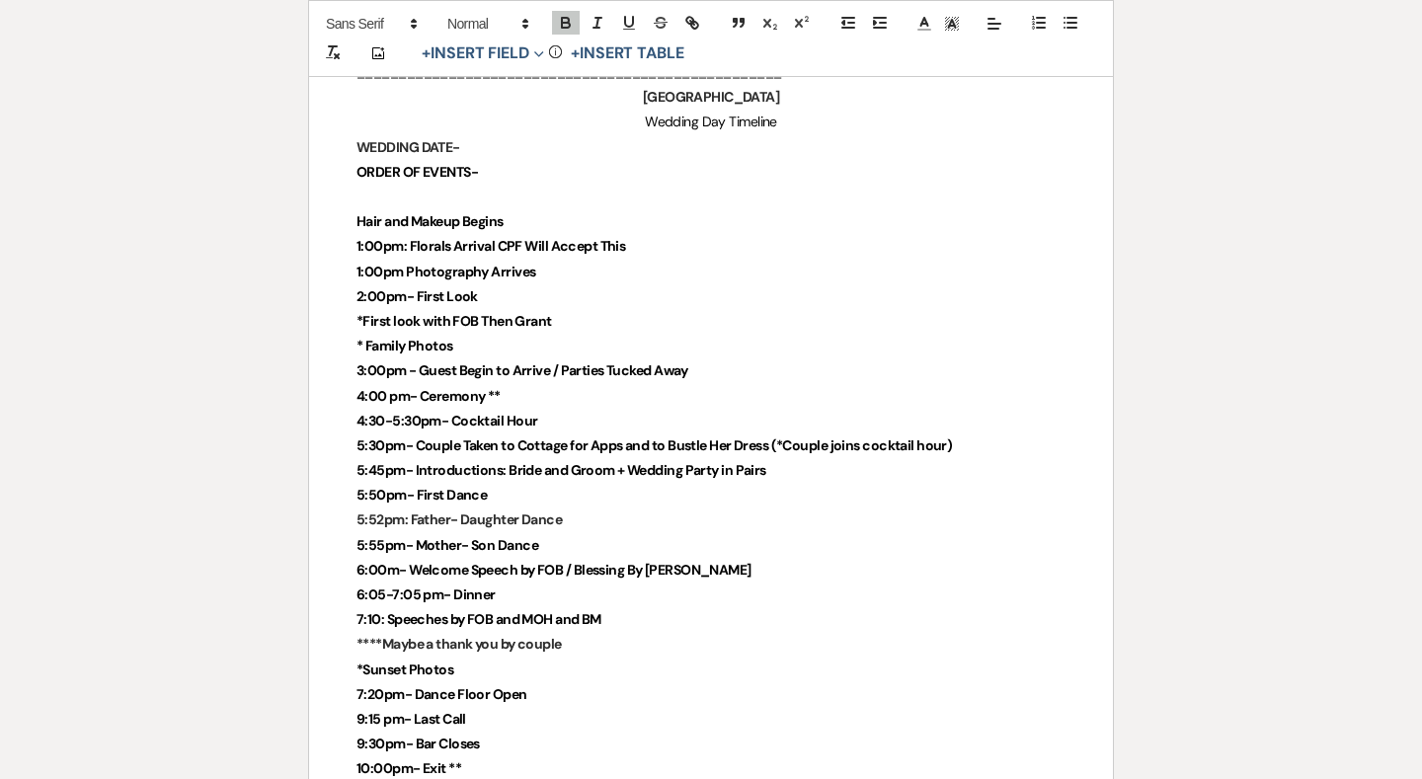
scroll to position [4604, 0]
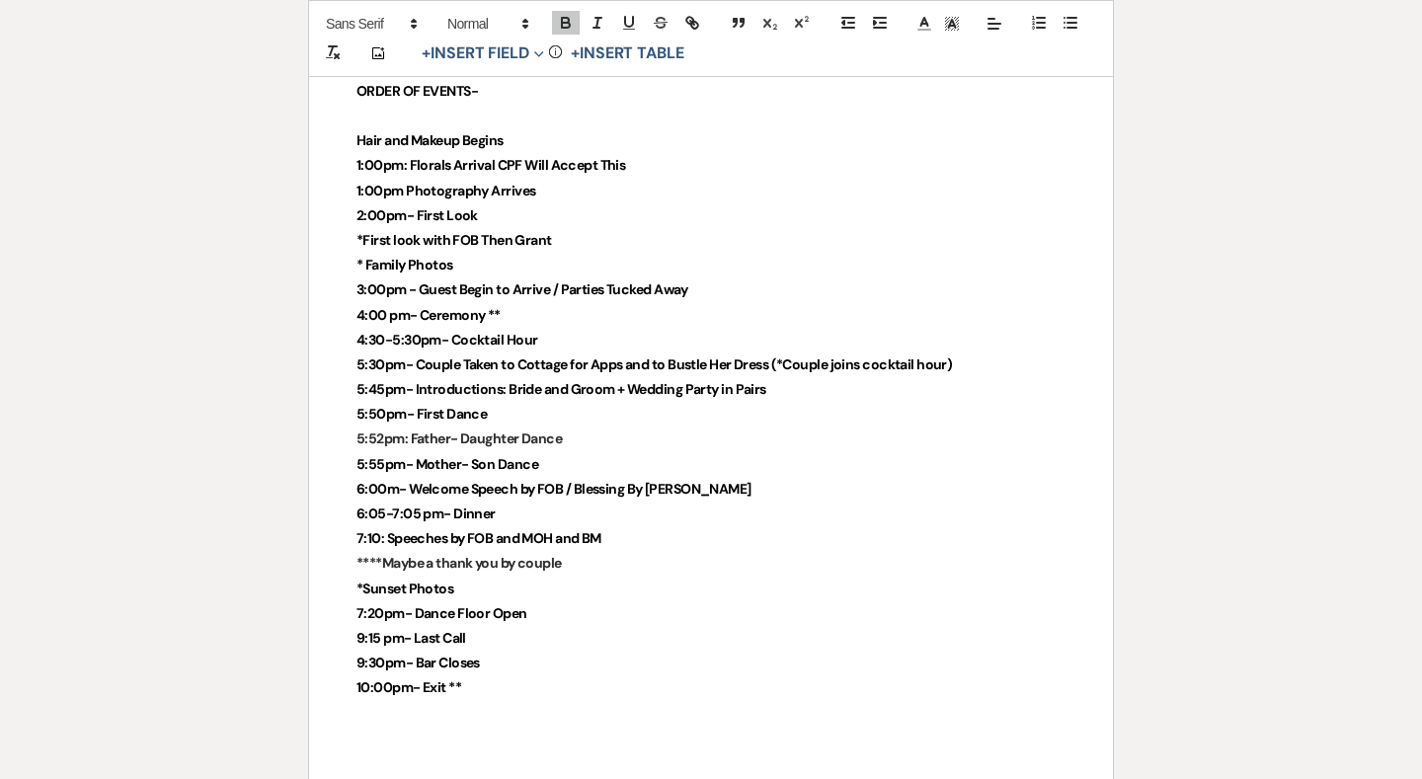
click at [515, 726] on p at bounding box center [710, 738] width 709 height 25
click at [465, 726] on p "8:00" at bounding box center [710, 738] width 709 height 25
click at [468, 750] on p "10:00" at bounding box center [710, 762] width 709 height 25
drag, startPoint x: 346, startPoint y: 708, endPoint x: 414, endPoint y: 733, distance: 71.9
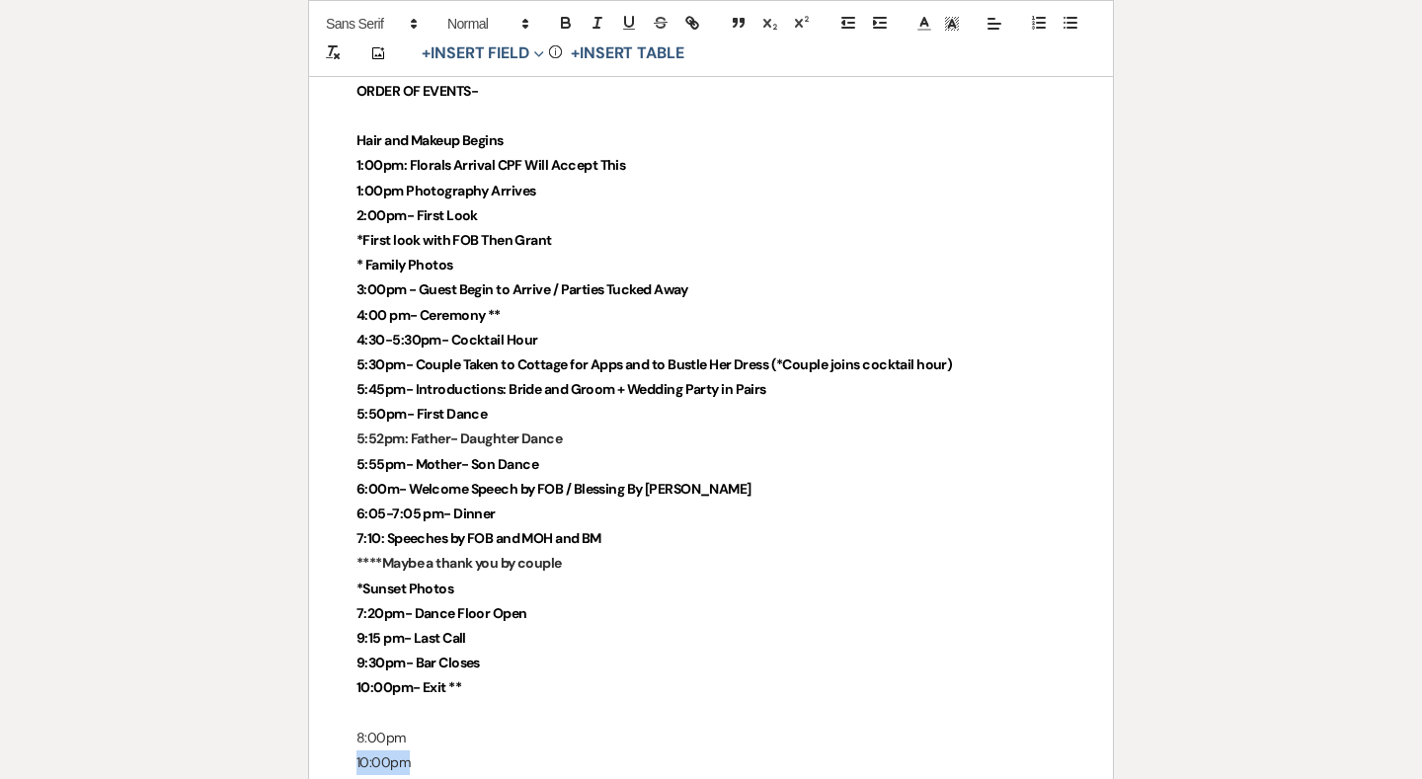
click at [422, 750] on p "10:00pm" at bounding box center [710, 762] width 709 height 25
click at [458, 726] on p "8:00pm" at bounding box center [710, 738] width 709 height 25
drag, startPoint x: 458, startPoint y: 705, endPoint x: 385, endPoint y: 705, distance: 73.1
click at [385, 726] on p "8:00pm" at bounding box center [710, 738] width 709 height 25
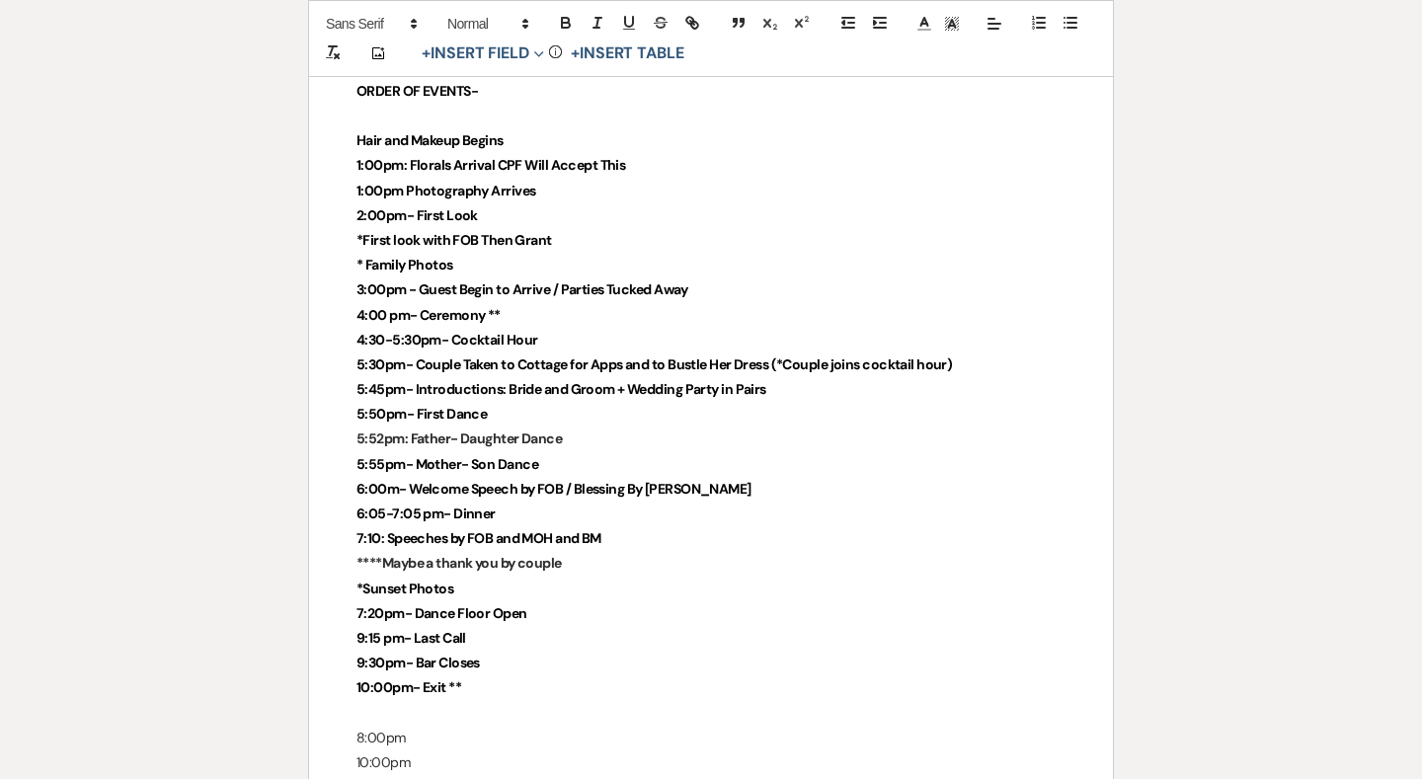
click at [444, 750] on p "10:00pm" at bounding box center [710, 762] width 709 height 25
click at [379, 726] on p at bounding box center [710, 738] width 709 height 25
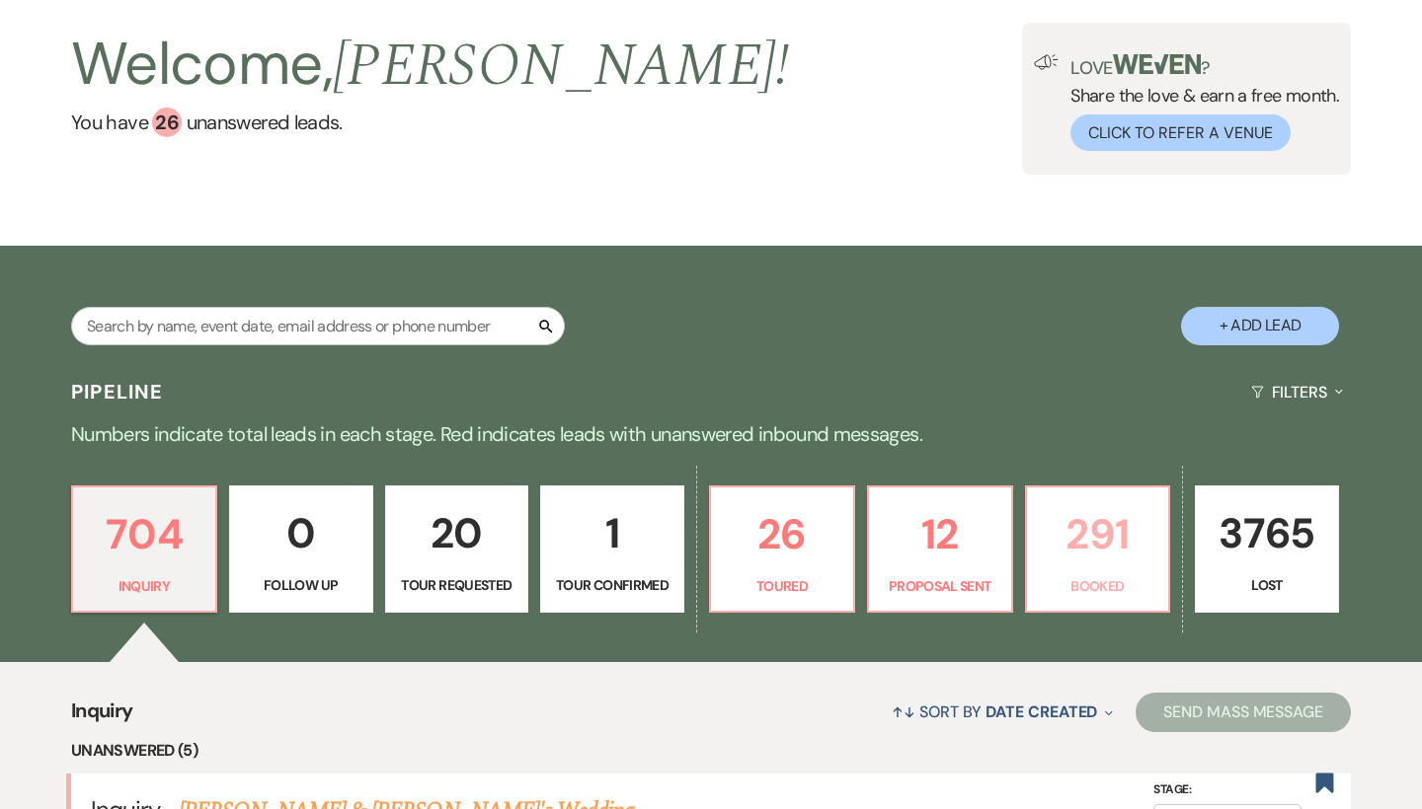
scroll to position [189, 0]
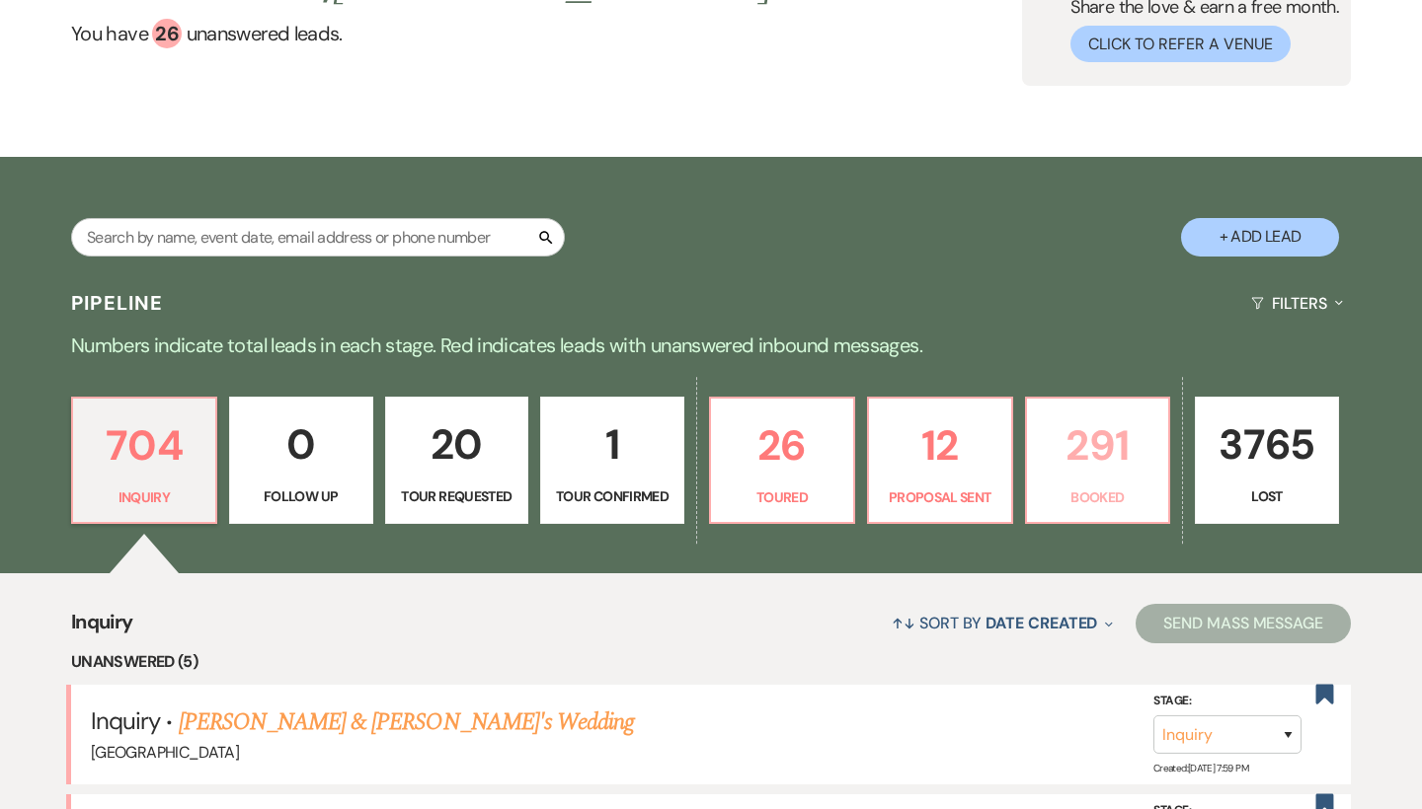
click at [1112, 426] on p "291" at bounding box center [1098, 446] width 118 height 66
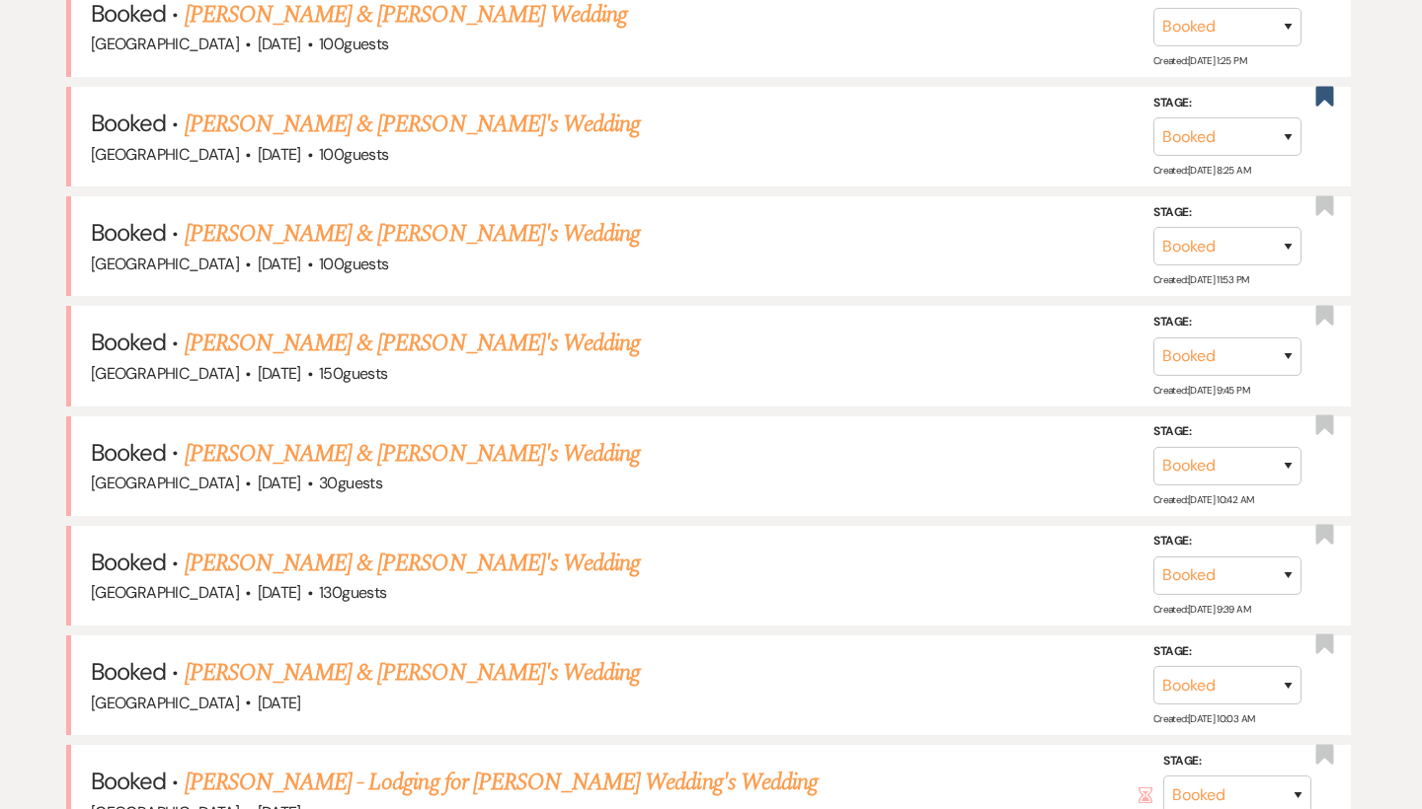
scroll to position [1304, 0]
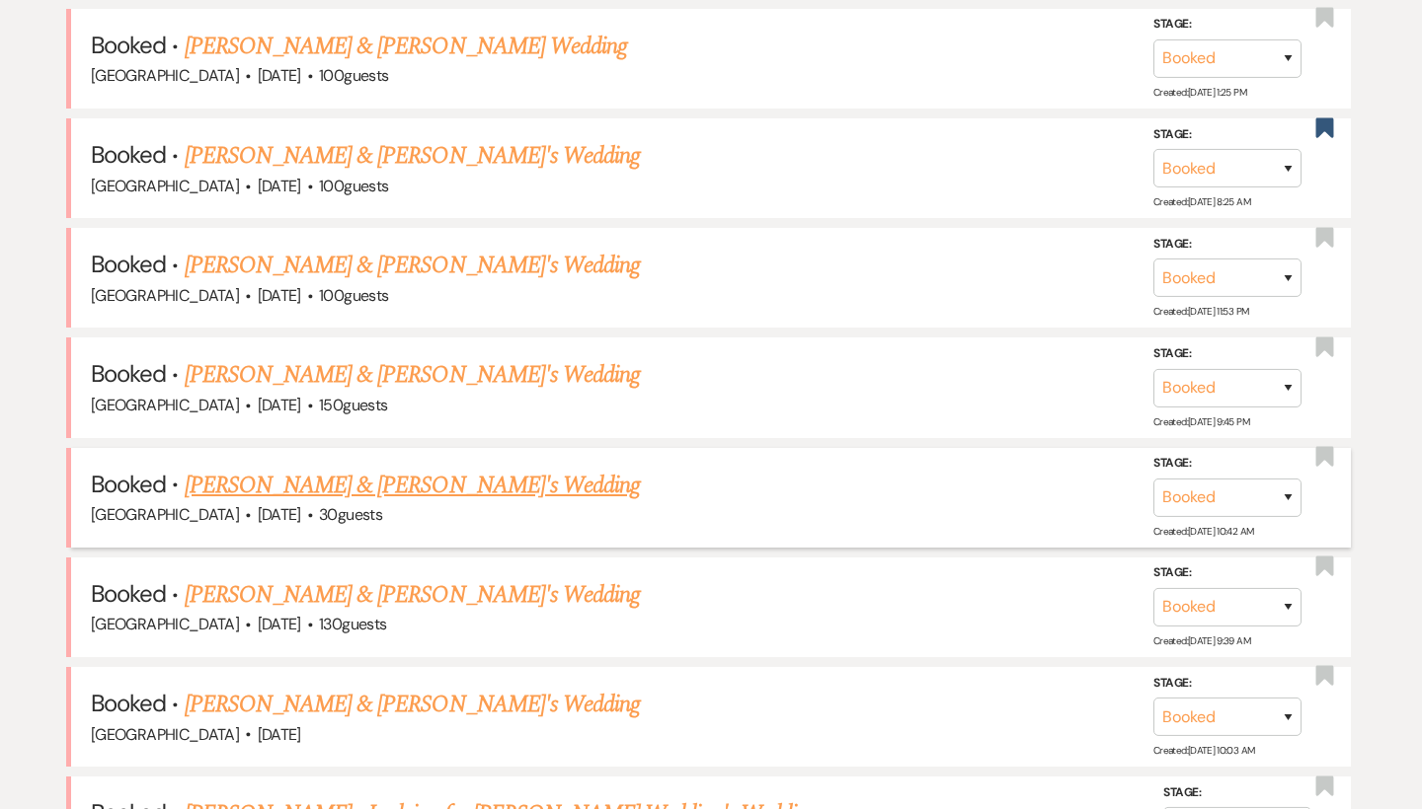
click at [419, 468] on link "Allison Sickels & Ricky's Wedding" at bounding box center [413, 486] width 456 height 36
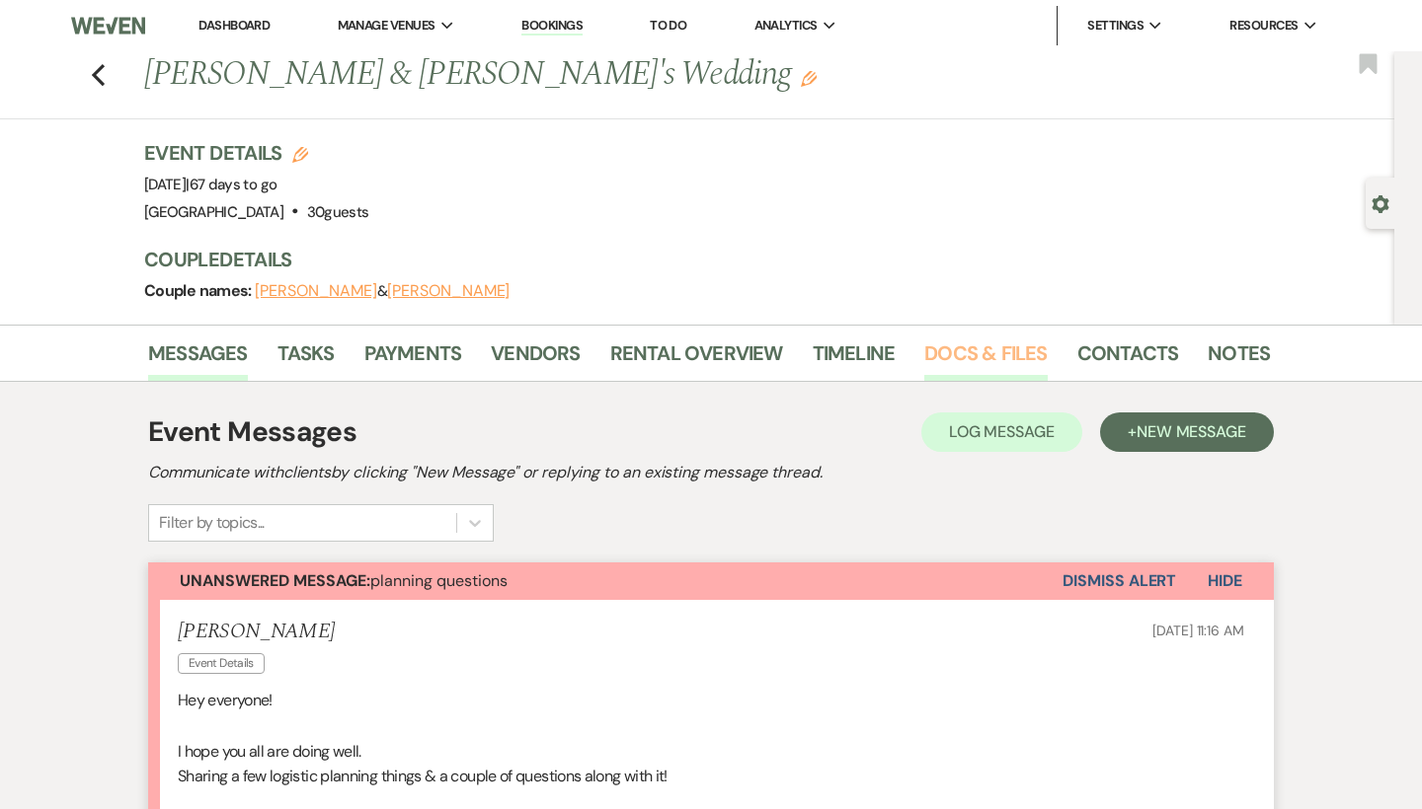
click at [955, 343] on link "Docs & Files" at bounding box center [985, 359] width 122 height 43
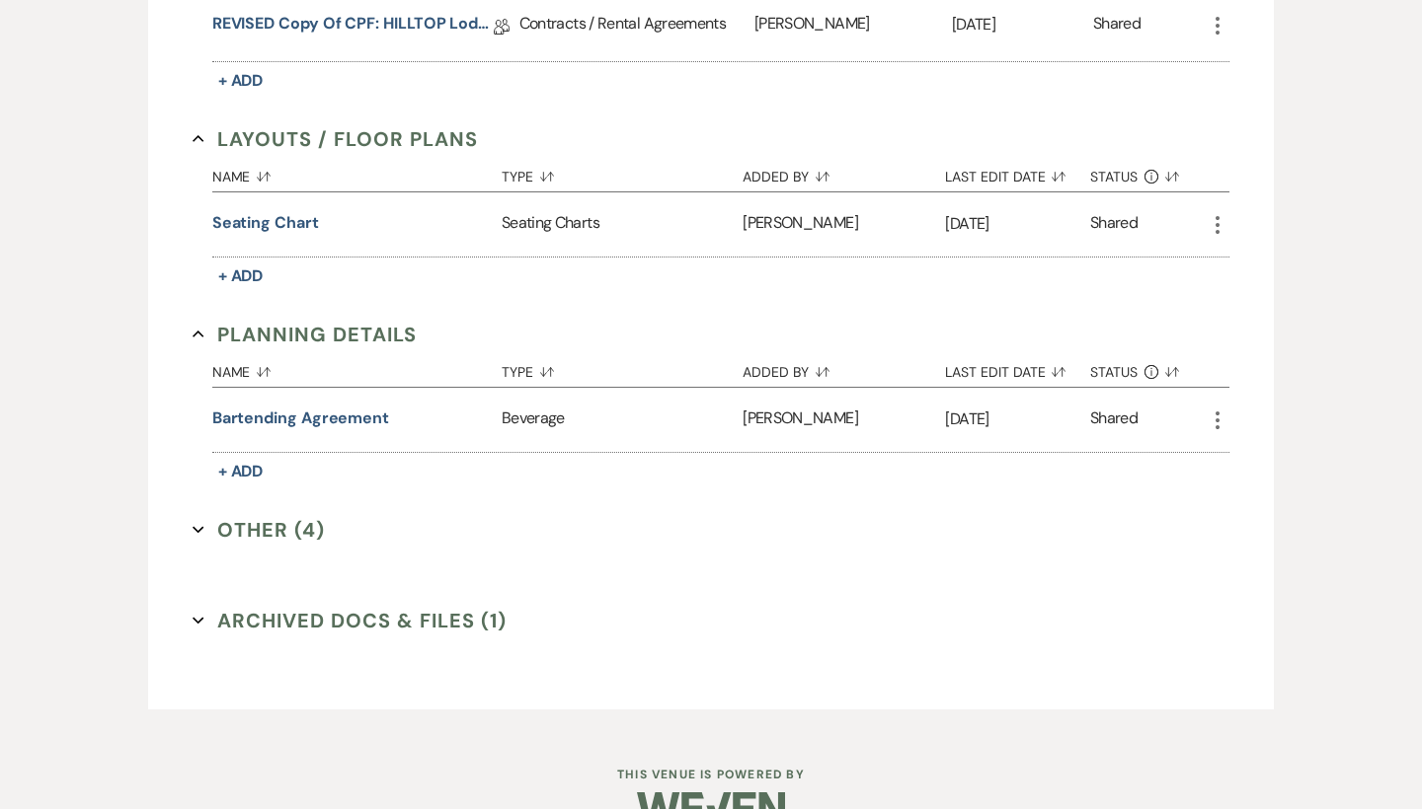
scroll to position [1033, 0]
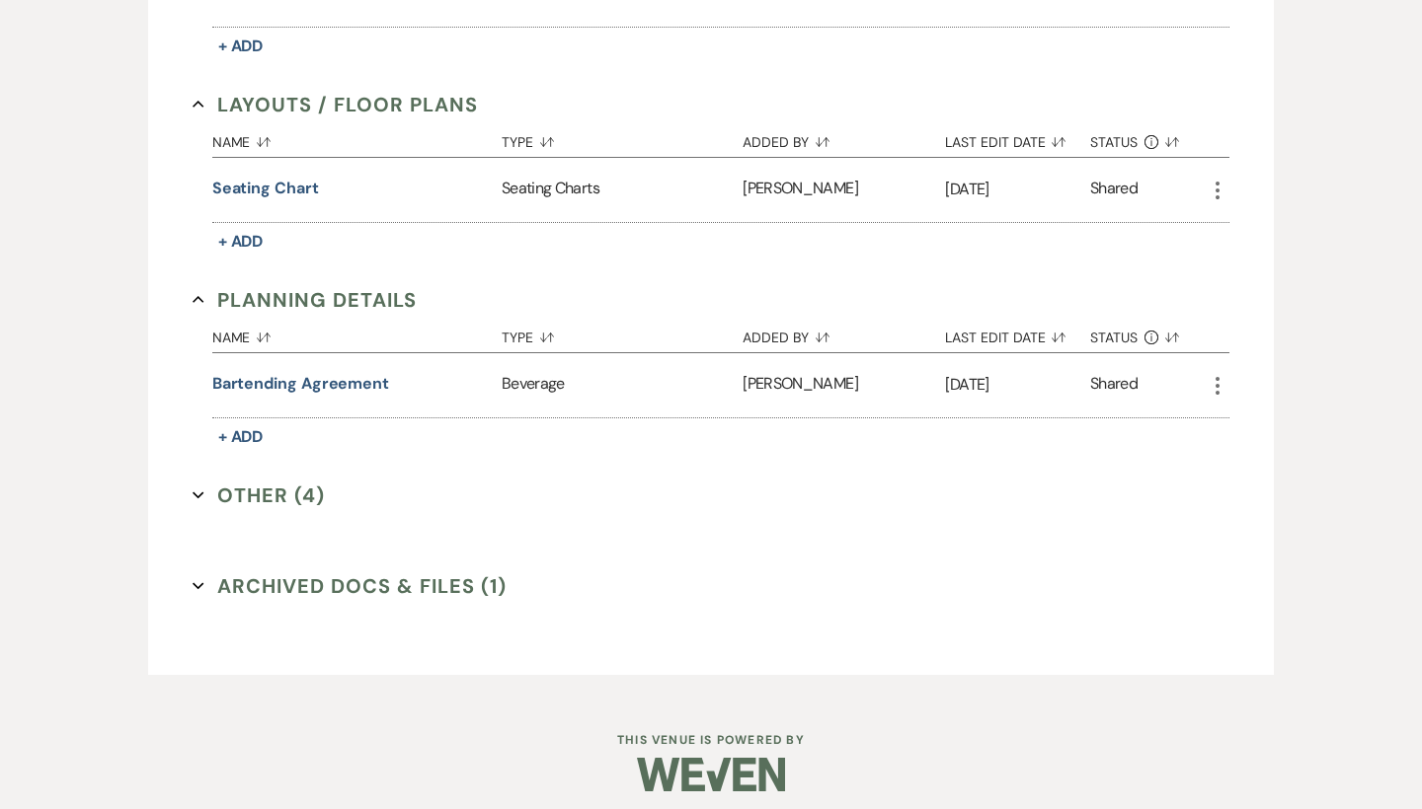
click at [260, 494] on button "Other (4) Expand" at bounding box center [258, 496] width 132 height 30
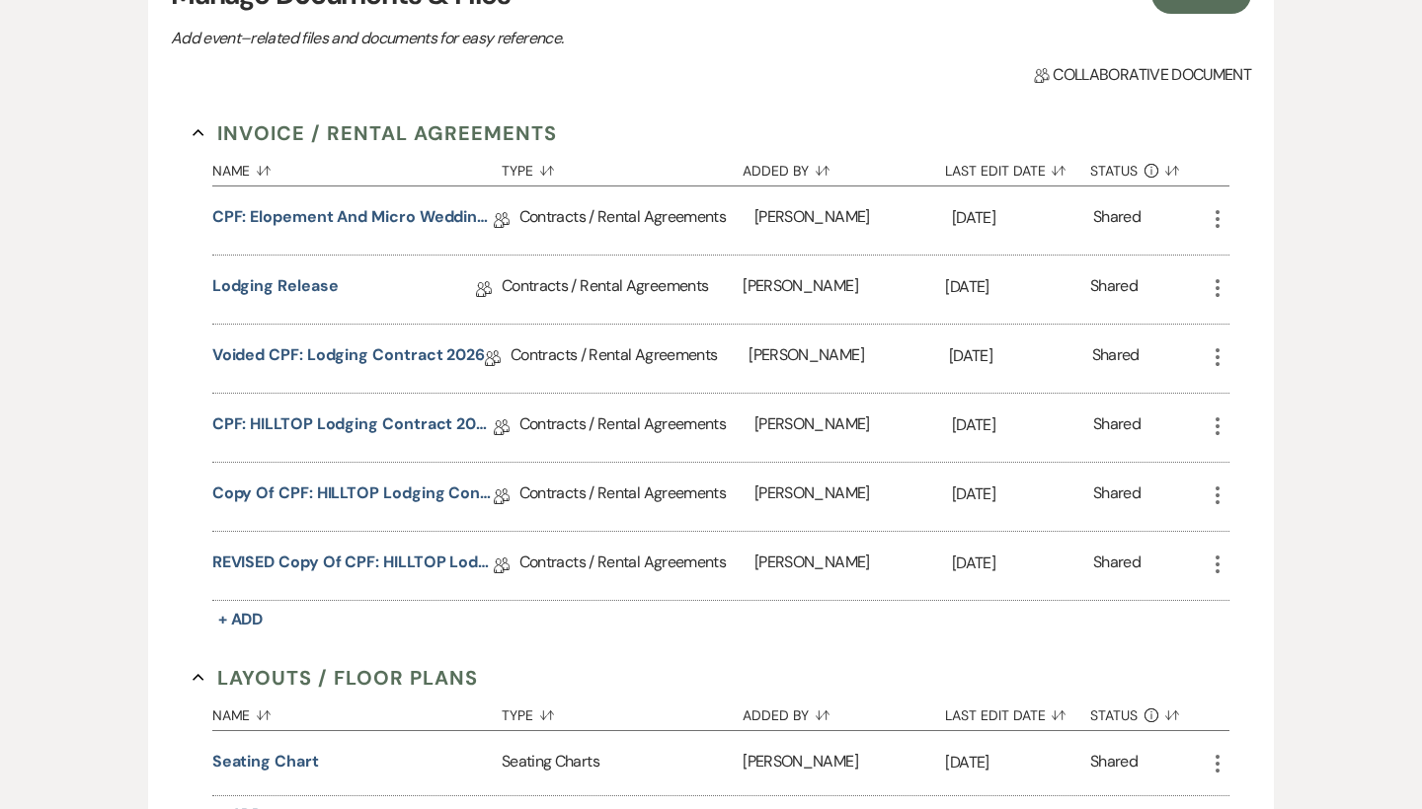
scroll to position [425, 0]
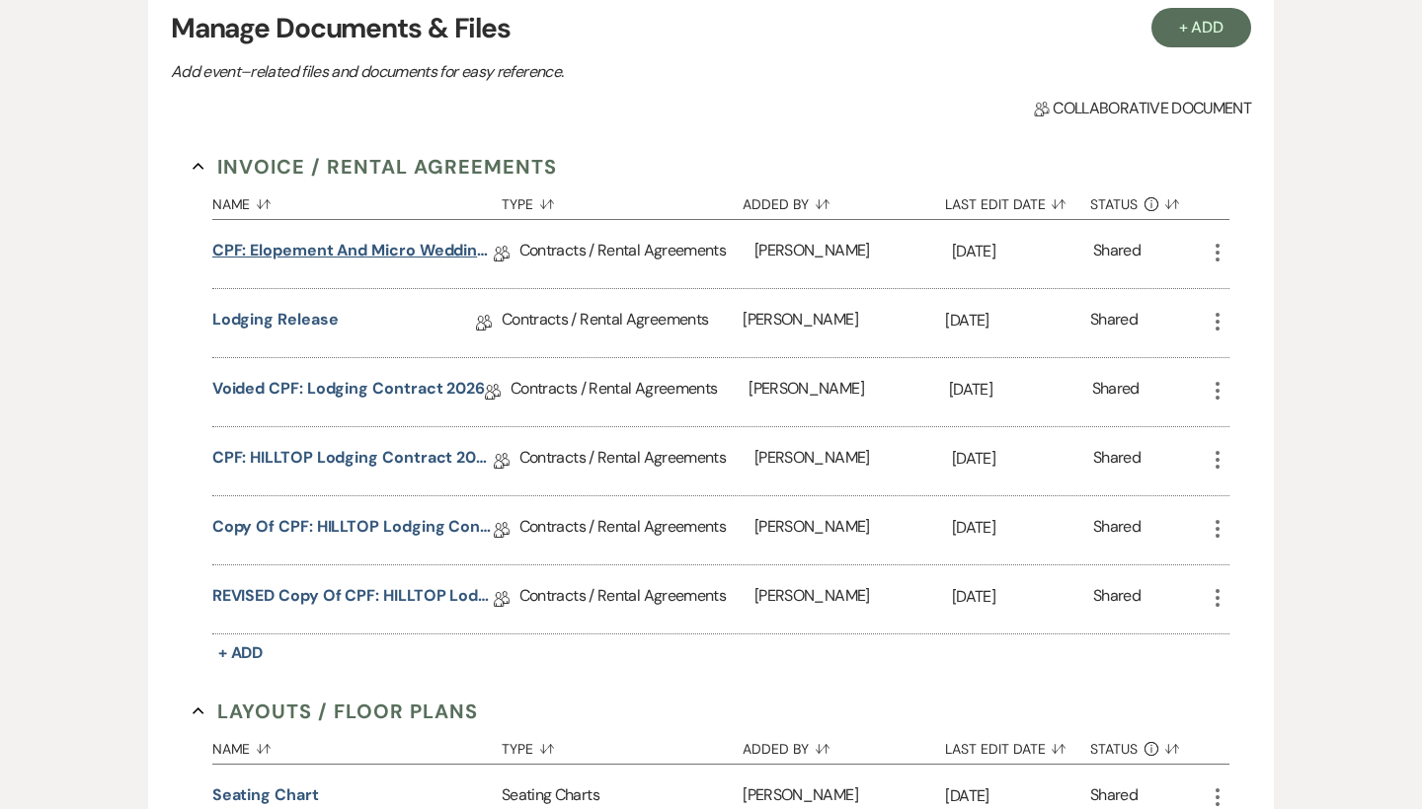
click at [378, 245] on link "CPF: Elopement and Micro Wedding 2025" at bounding box center [352, 254] width 281 height 31
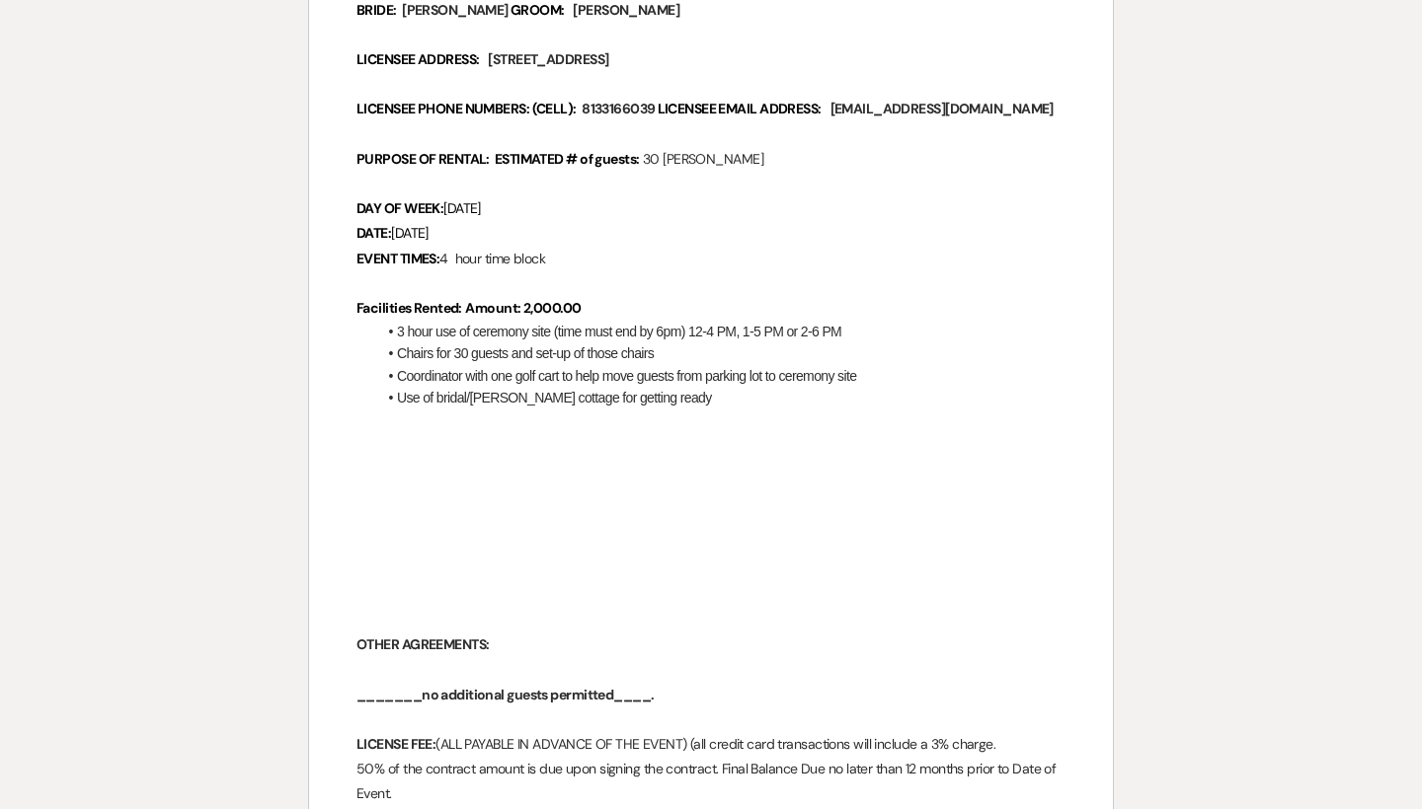
scroll to position [532, 0]
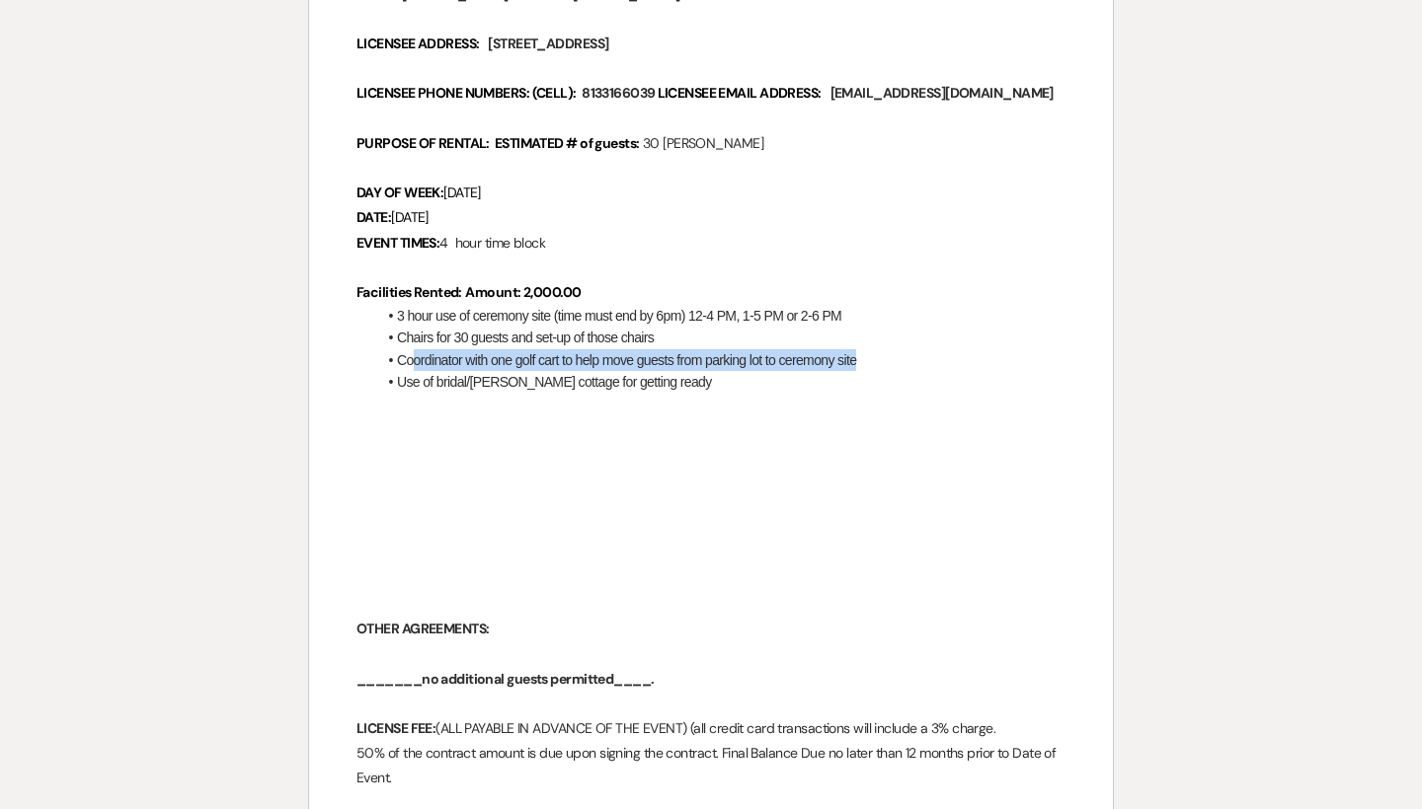
drag, startPoint x: 412, startPoint y: 357, endPoint x: 979, endPoint y: 354, distance: 567.6
click at [979, 354] on li "Coordinator with one golf cart to help move guests from parking lot to ceremony…" at bounding box center [720, 360] width 689 height 22
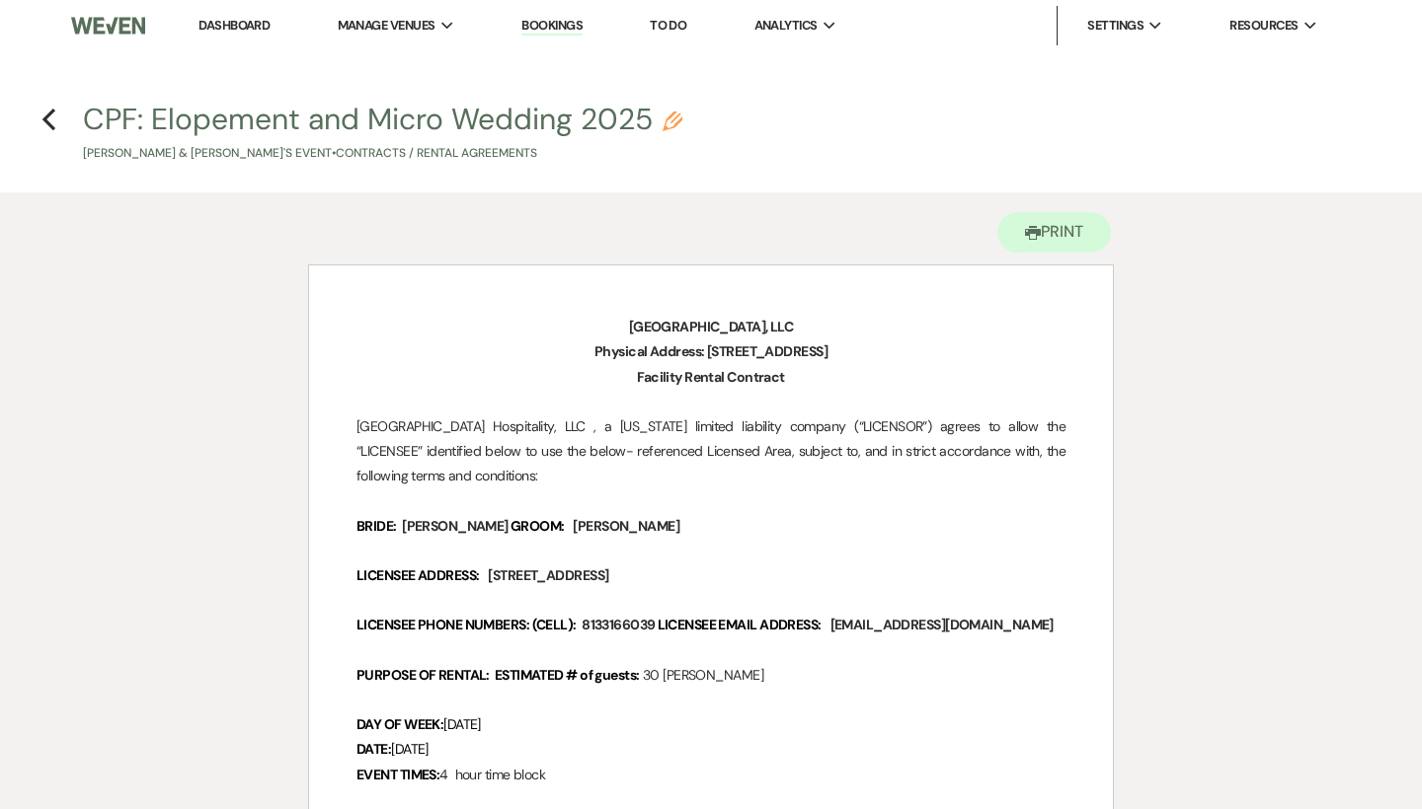
scroll to position [0, 0]
click at [52, 118] on icon "Previous" at bounding box center [48, 120] width 15 height 24
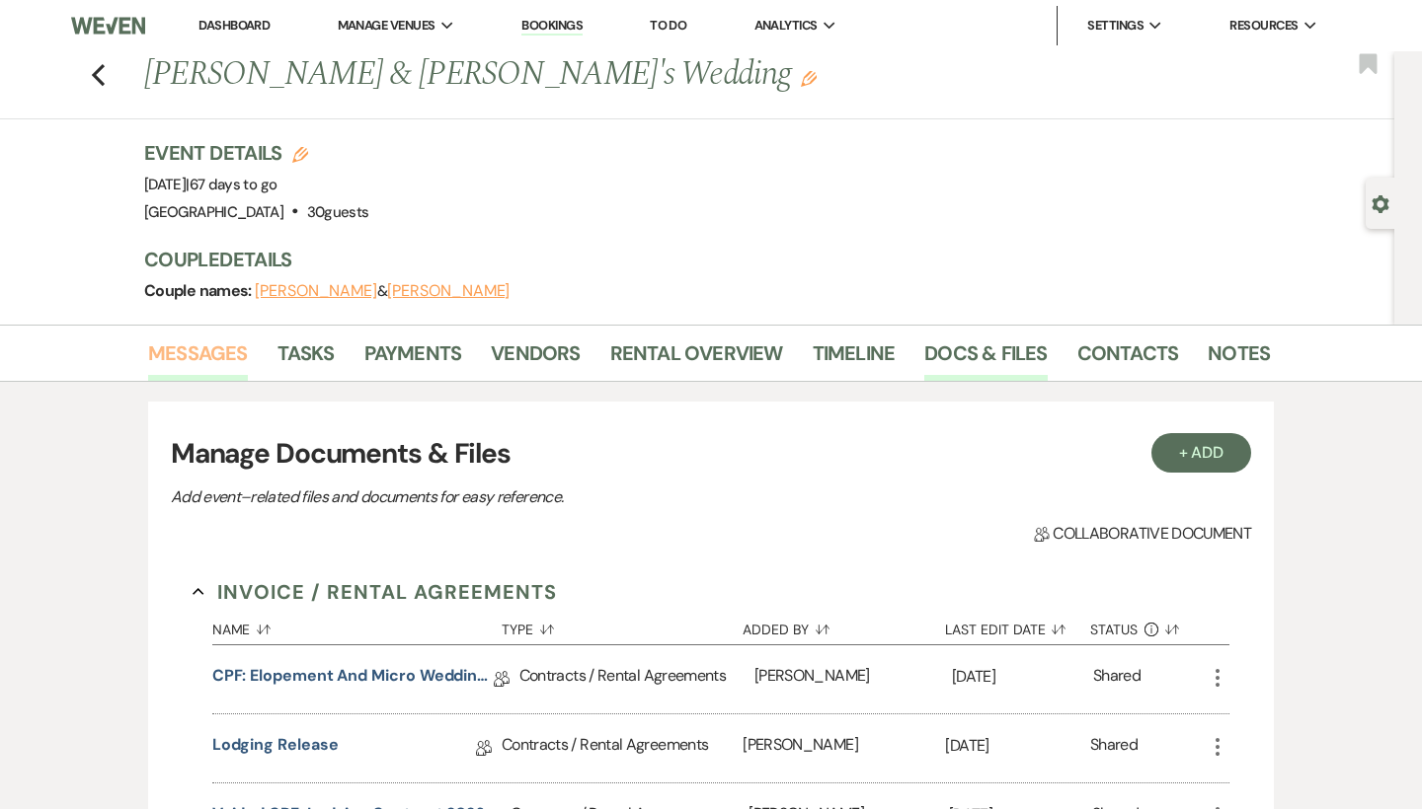
click at [165, 351] on link "Messages" at bounding box center [198, 359] width 100 height 43
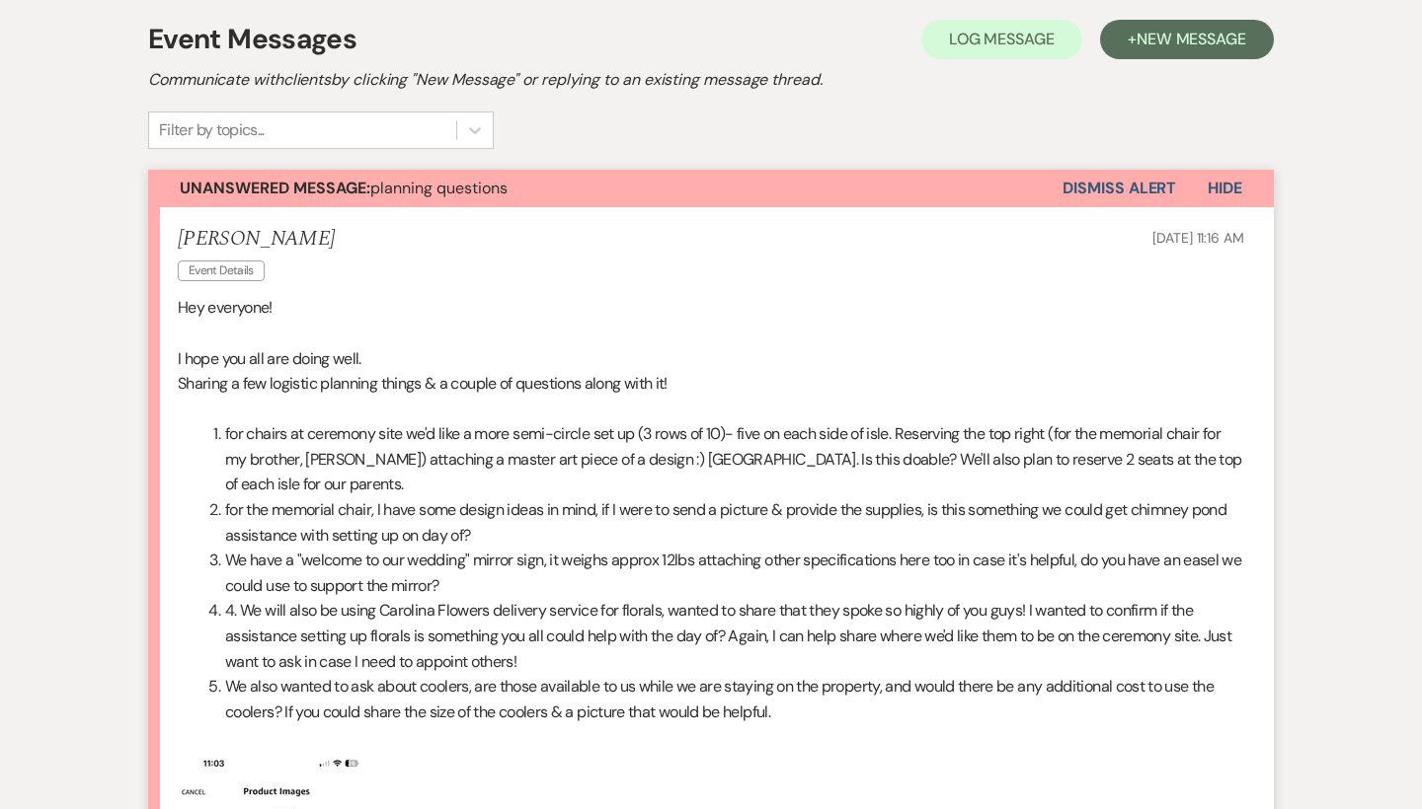
scroll to position [384, 0]
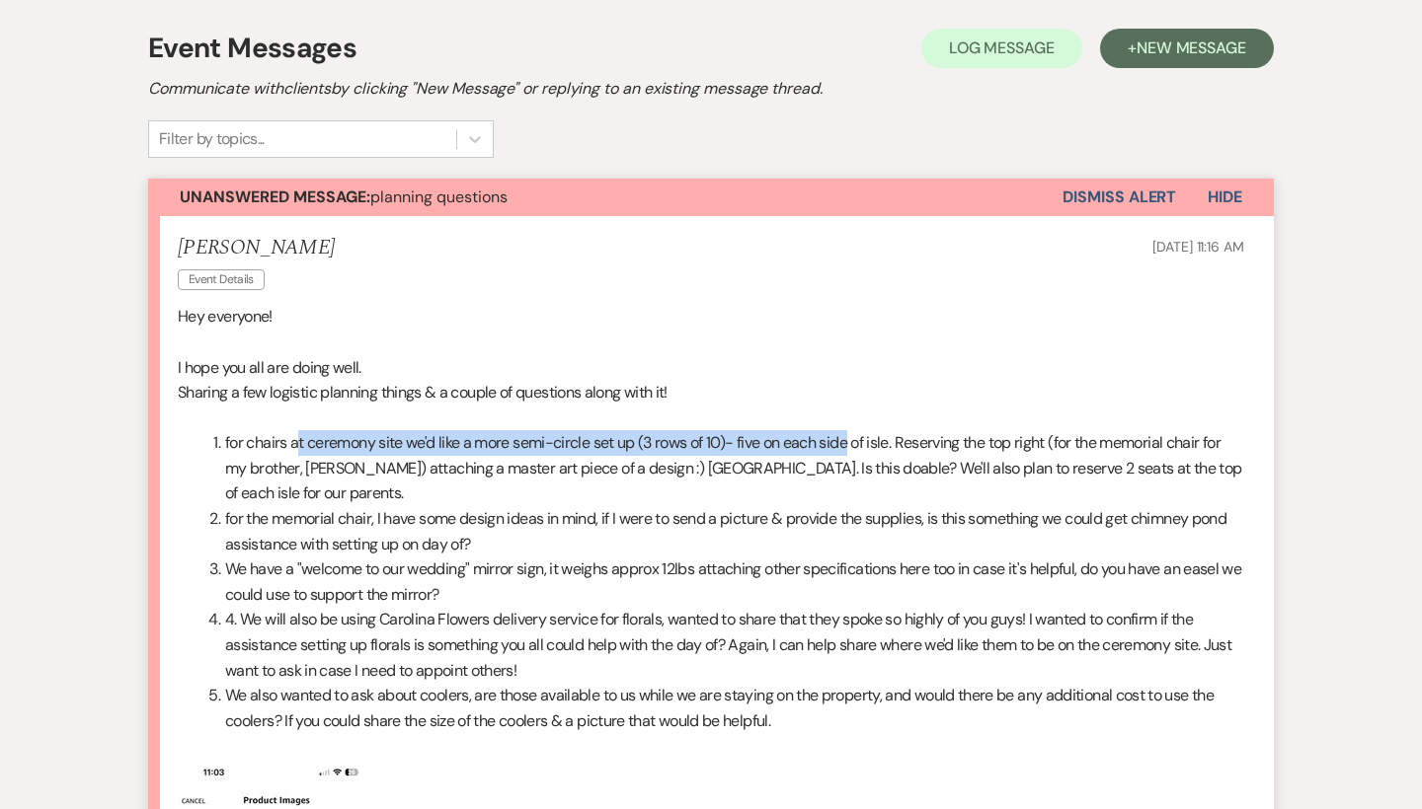
drag, startPoint x: 301, startPoint y: 437, endPoint x: 854, endPoint y: 433, distance: 552.8
click at [854, 433] on li "for chairs at ceremony site we'd like a more semi-circle set up (3 rows of 10)-…" at bounding box center [722, 468] width 1042 height 76
drag, startPoint x: 895, startPoint y: 440, endPoint x: 309, endPoint y: 440, distance: 586.4
click at [309, 440] on li "for chairs at ceremony site we'd like a more semi-circle set up (3 rows of 10)-…" at bounding box center [722, 468] width 1042 height 76
copy li "ceremony site we'd like a more semi-circle set up (3 rows of 10)- five on each …"
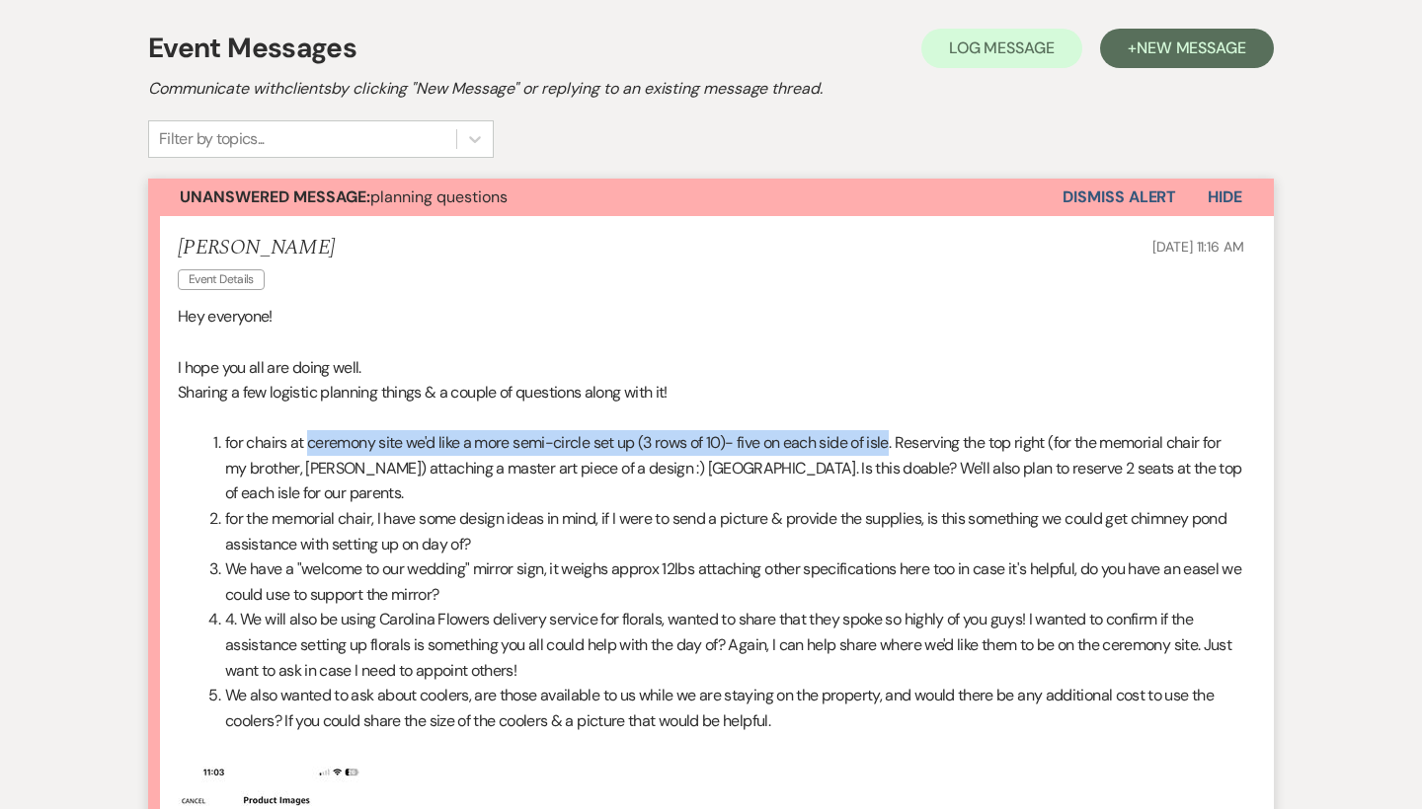
click at [711, 445] on li "for chairs at ceremony site we'd like a more semi-circle set up (3 rows of 10)-…" at bounding box center [722, 468] width 1042 height 76
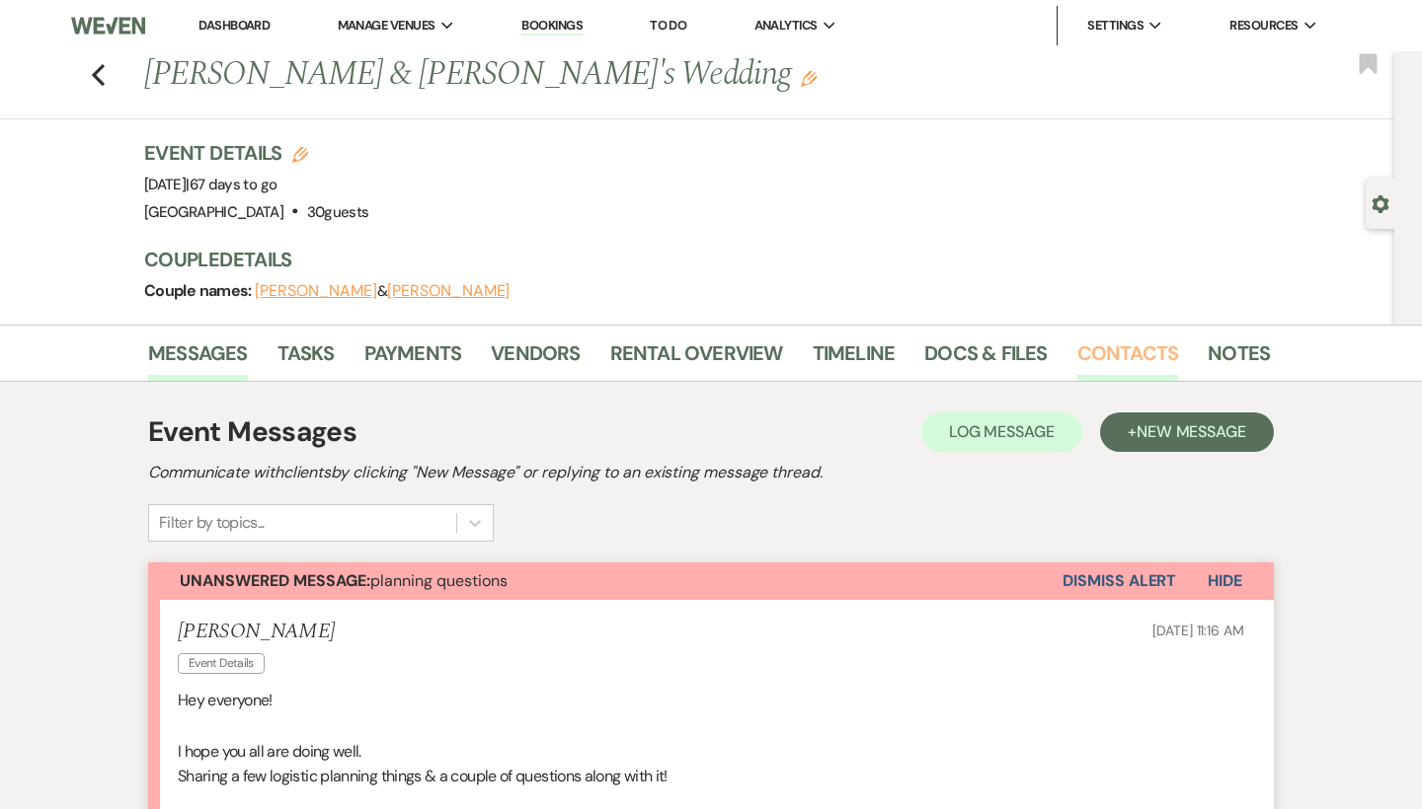
scroll to position [0, 0]
click at [1210, 351] on link "Notes" at bounding box center [1238, 359] width 62 height 43
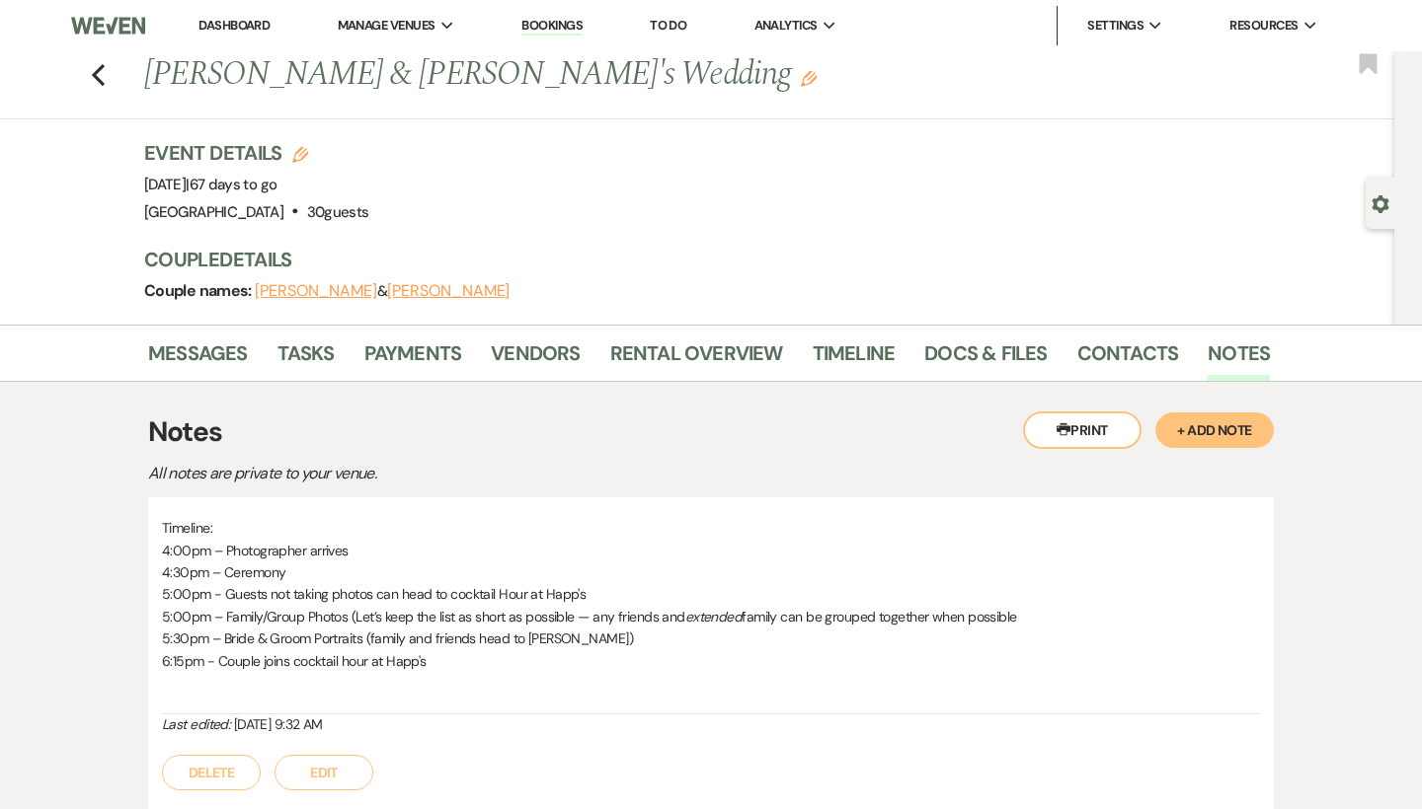
scroll to position [51, 0]
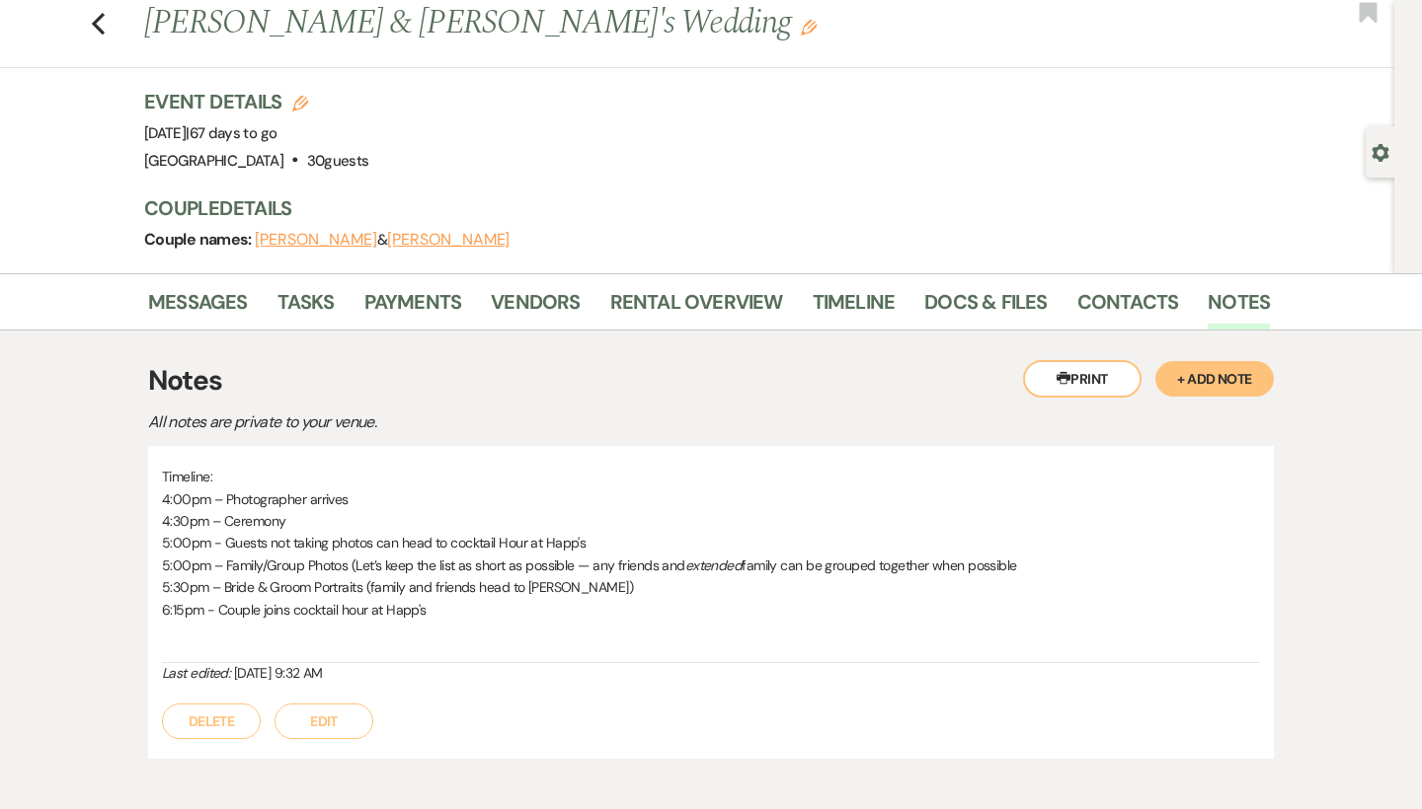
click at [314, 713] on button "Edit" at bounding box center [323, 722] width 99 height 36
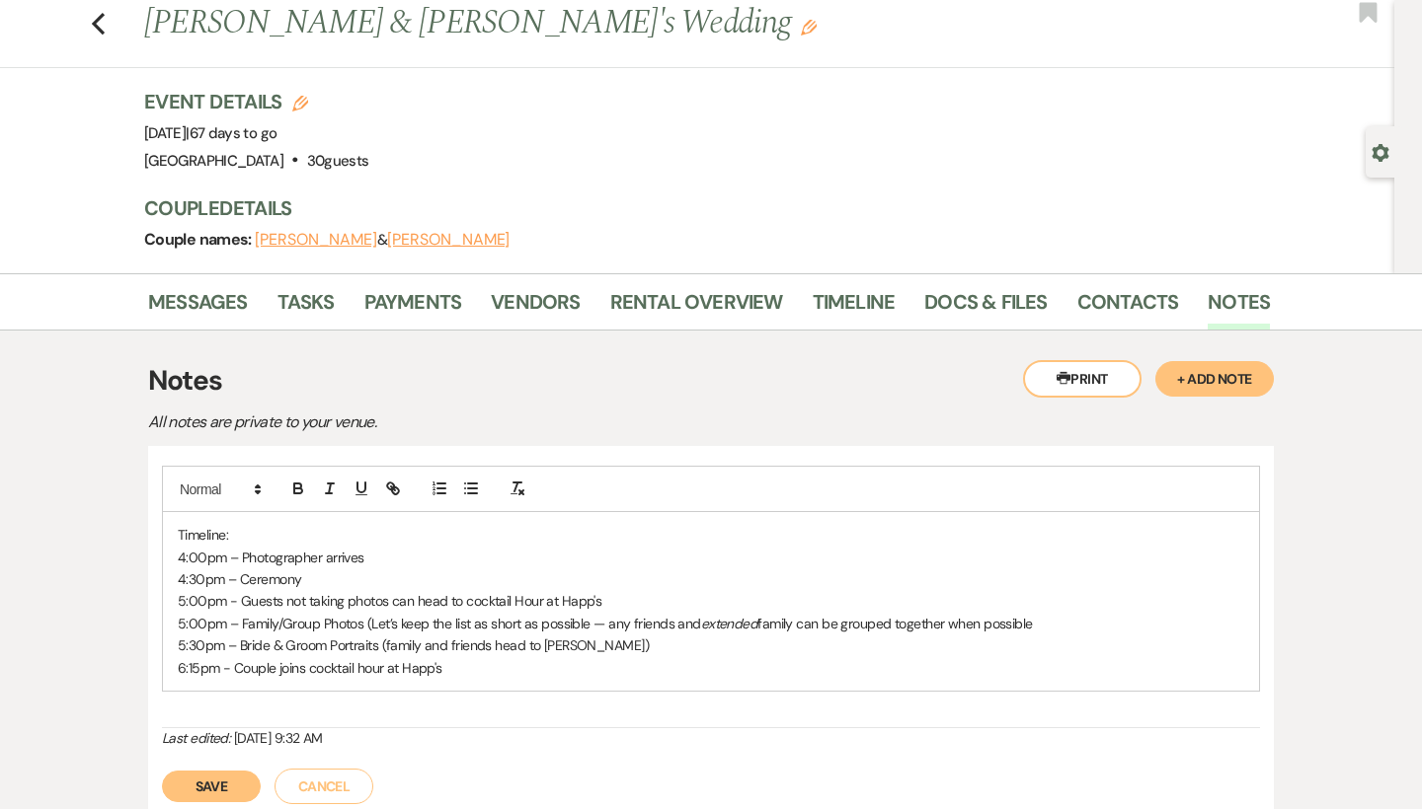
click at [445, 666] on p "6:15pm - Couple joins cocktail hour at Happ's" at bounding box center [711, 668] width 1066 height 22
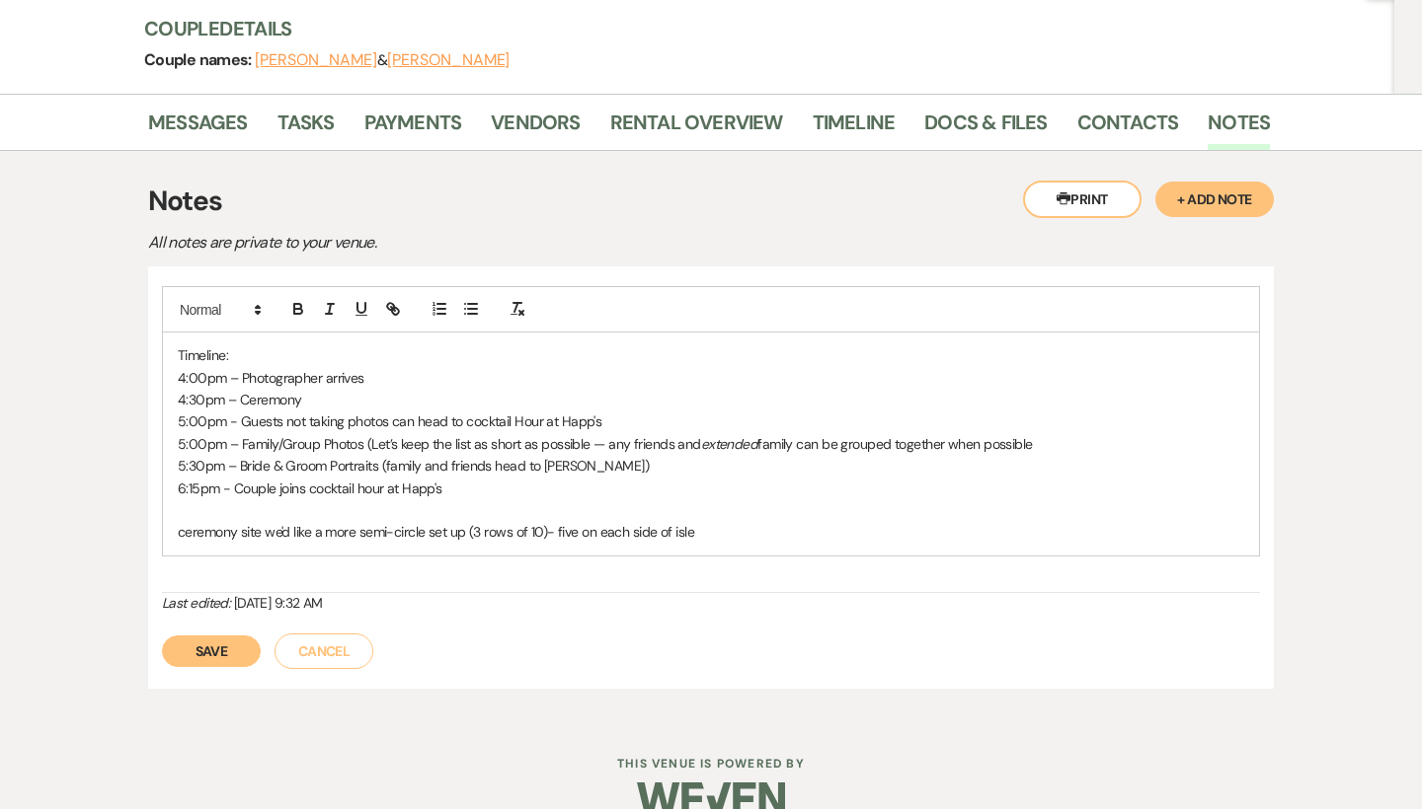
scroll to position [243, 0]
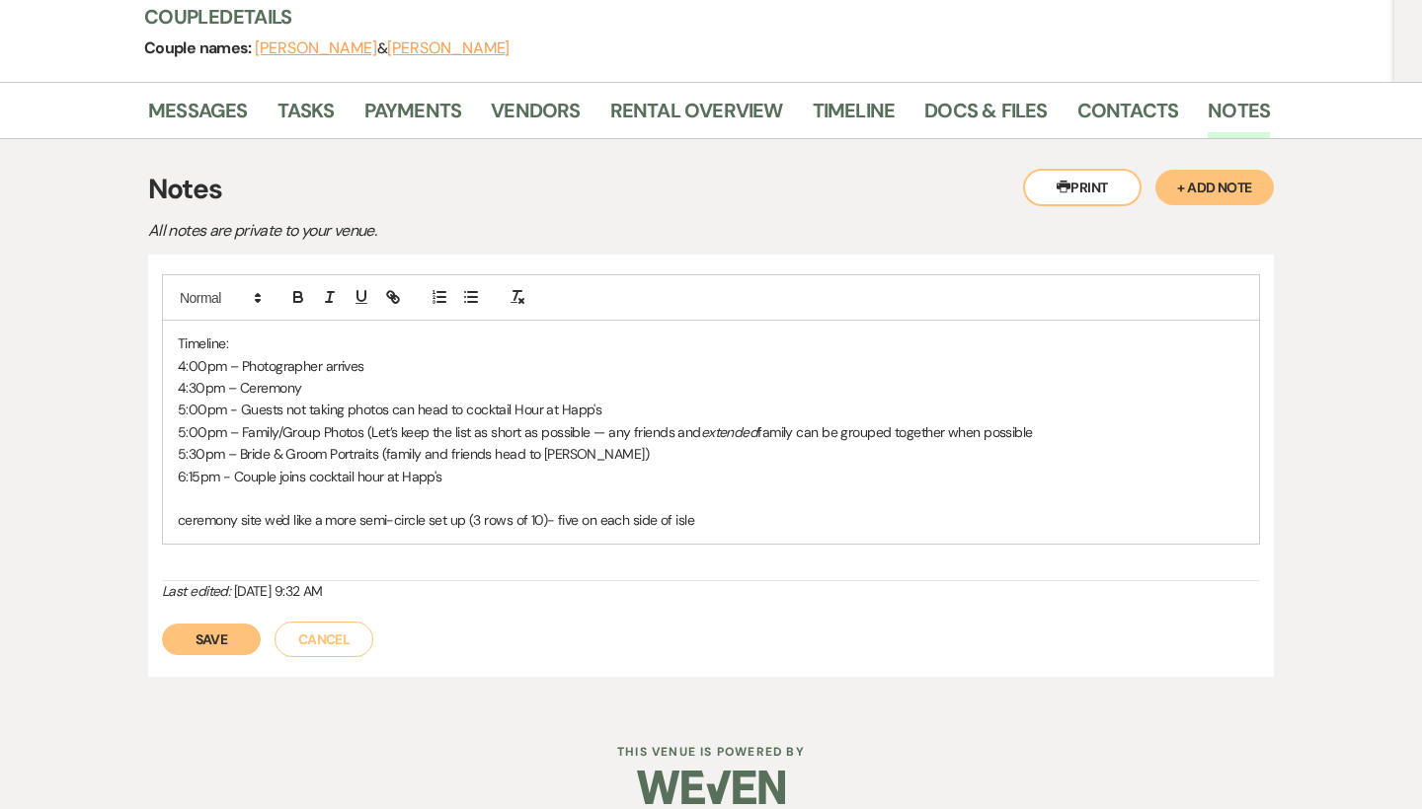
click at [217, 634] on button "Save" at bounding box center [211, 640] width 99 height 32
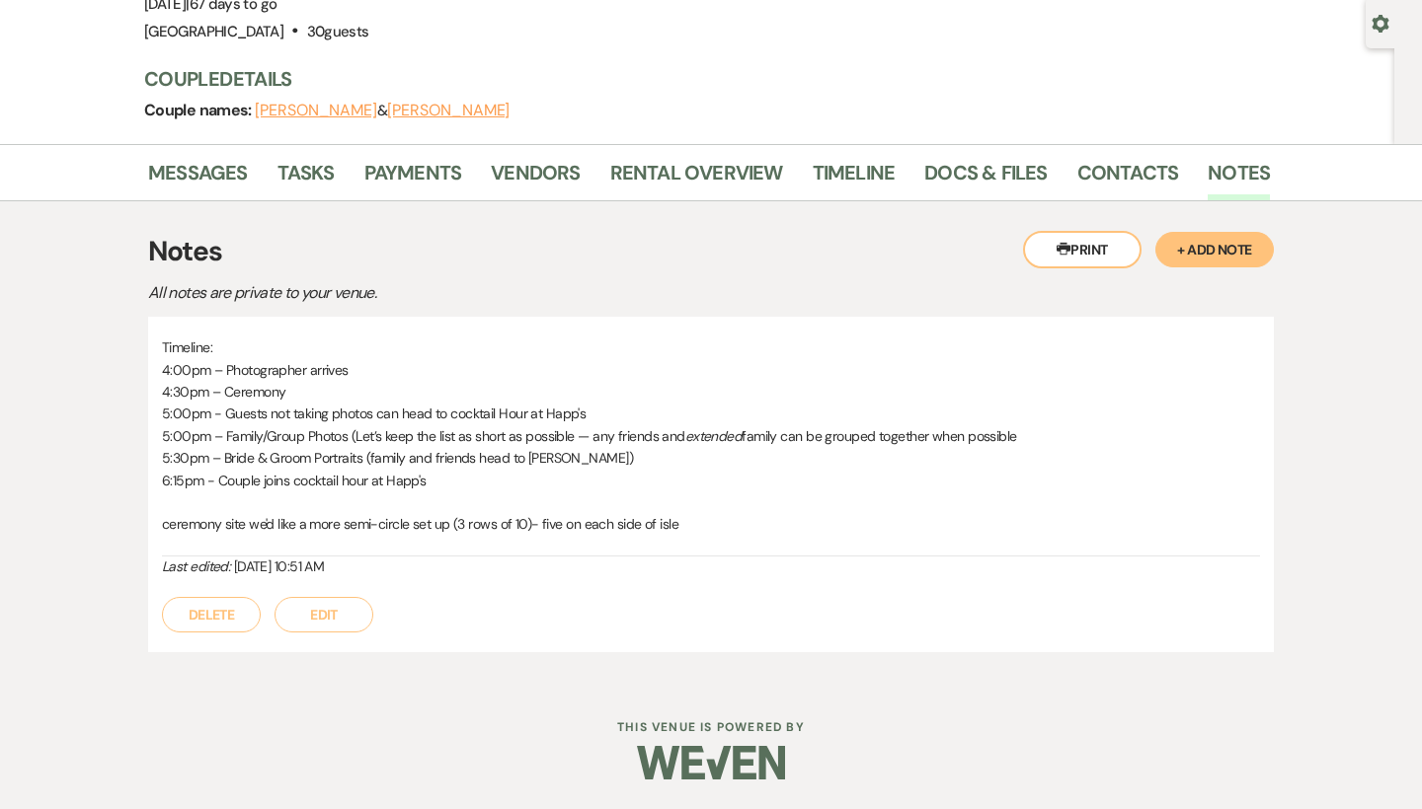
scroll to position [175, 0]
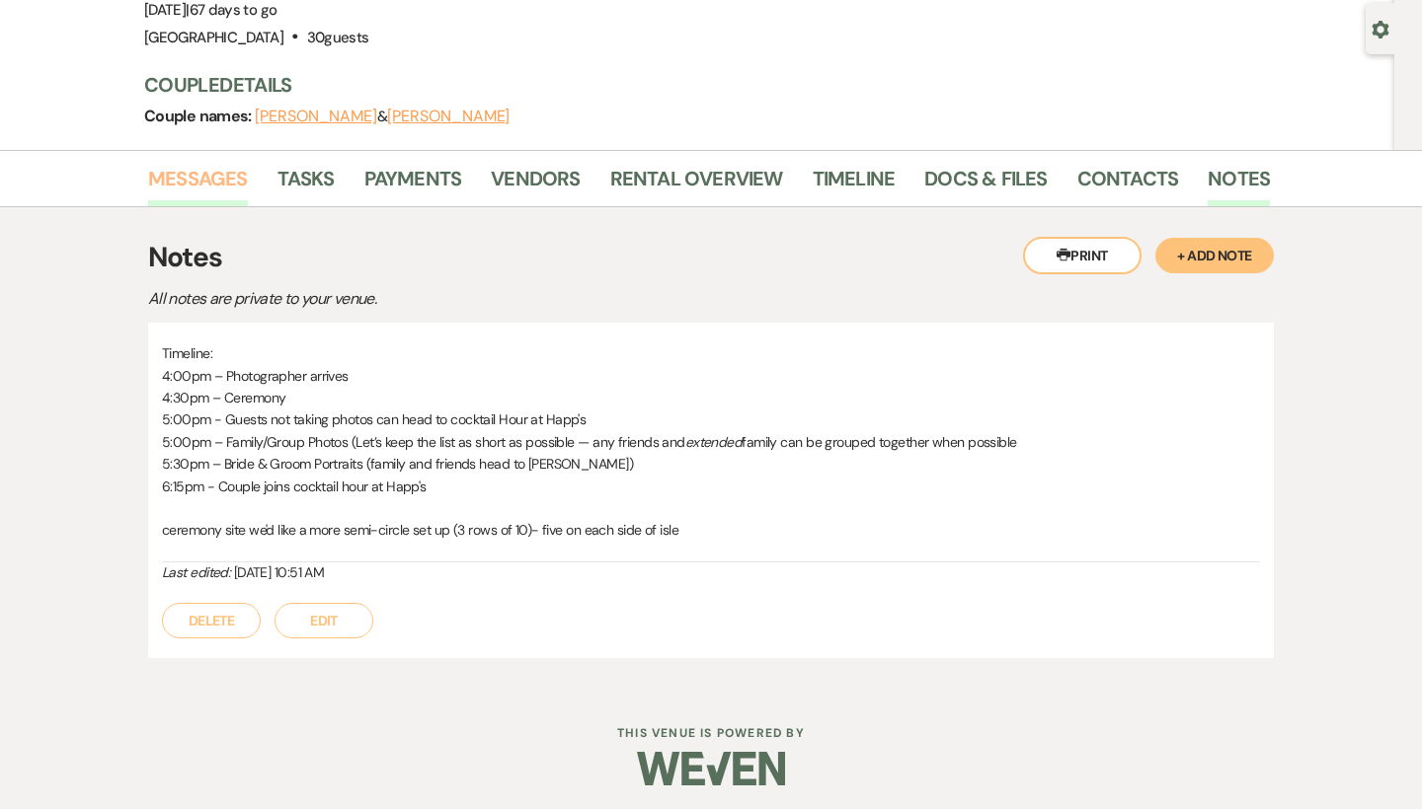
click at [179, 164] on link "Messages" at bounding box center [198, 184] width 100 height 43
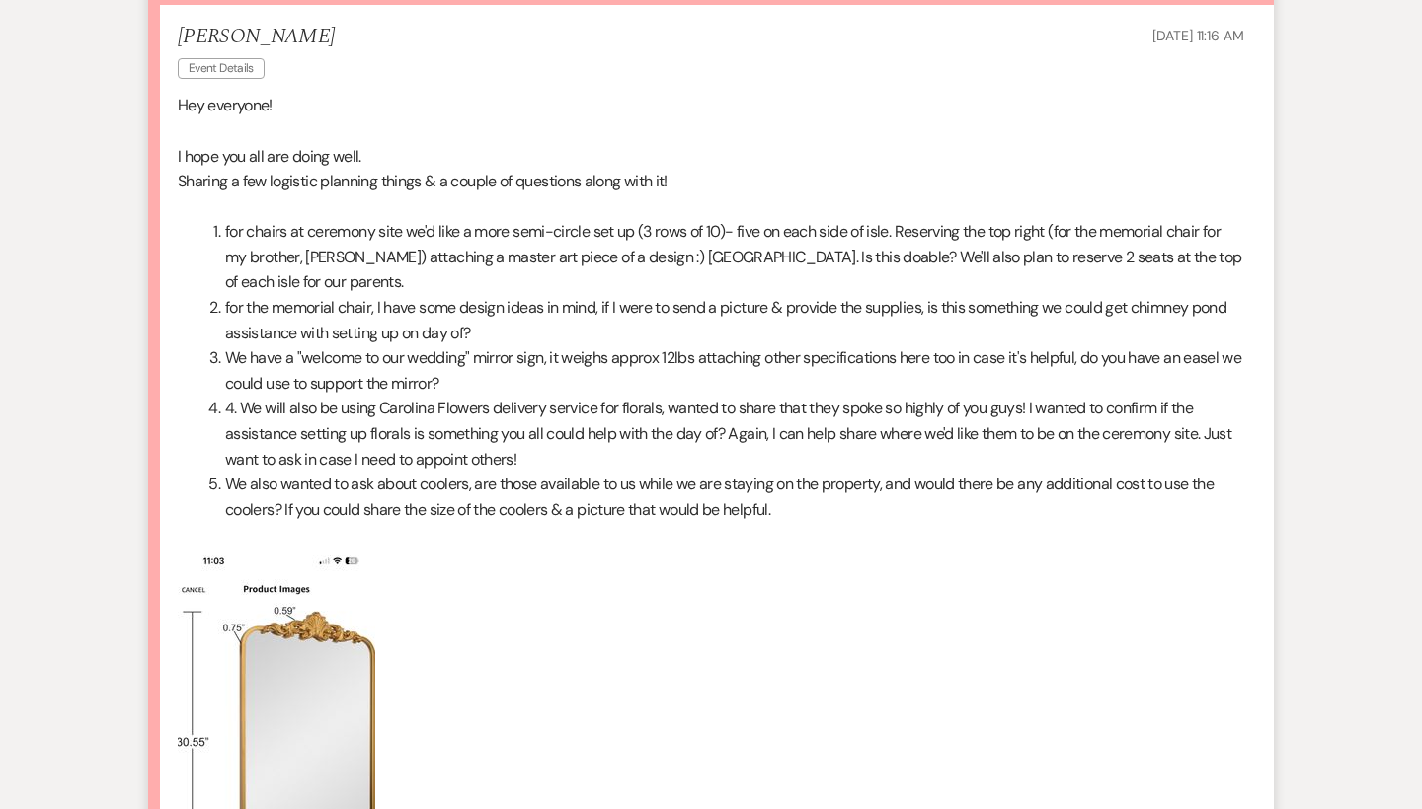
scroll to position [596, 0]
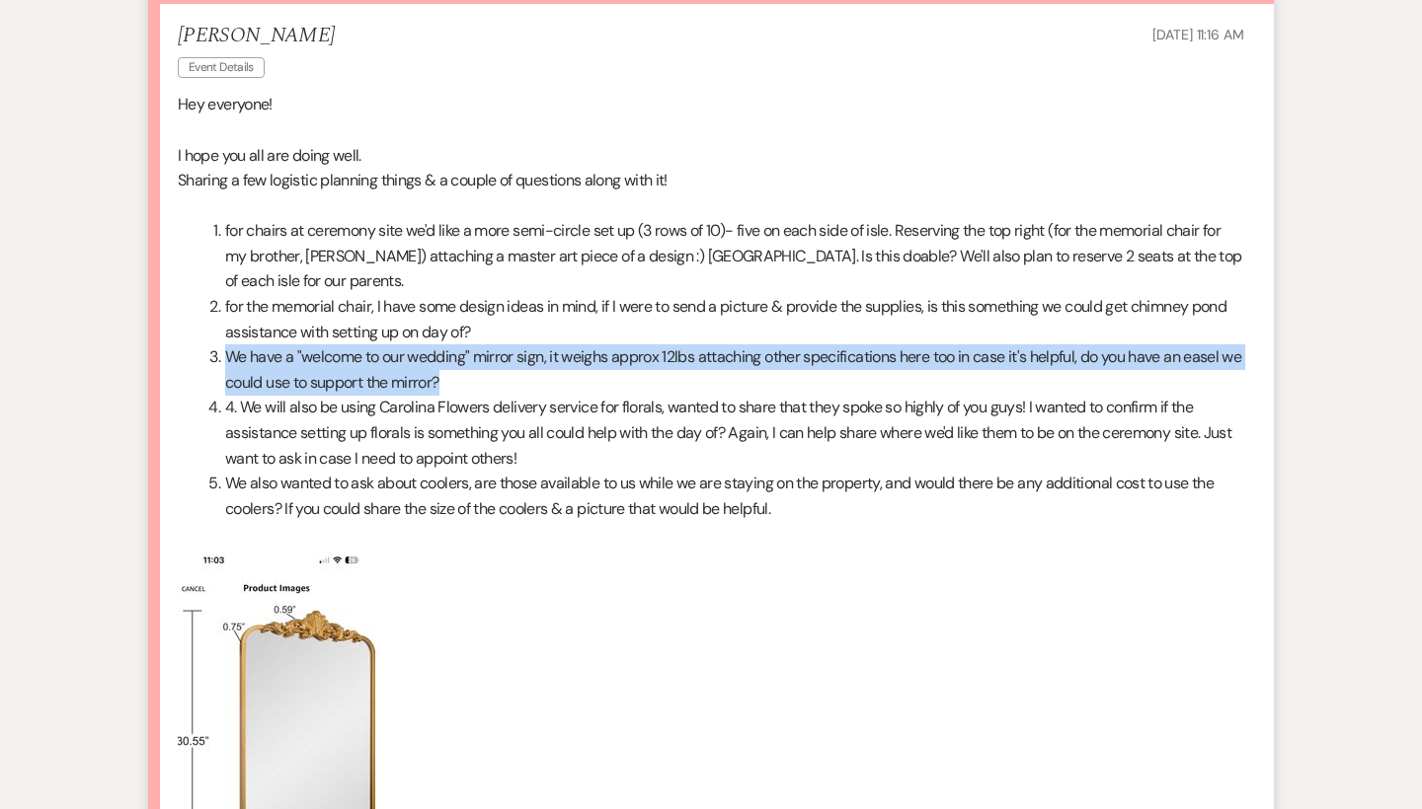
drag, startPoint x: 224, startPoint y: 330, endPoint x: 573, endPoint y: 344, distance: 348.7
click at [573, 345] on li "We have a "welcome to our wedding" mirror sign, it weighs approx 12lbs attachin…" at bounding box center [722, 370] width 1042 height 50
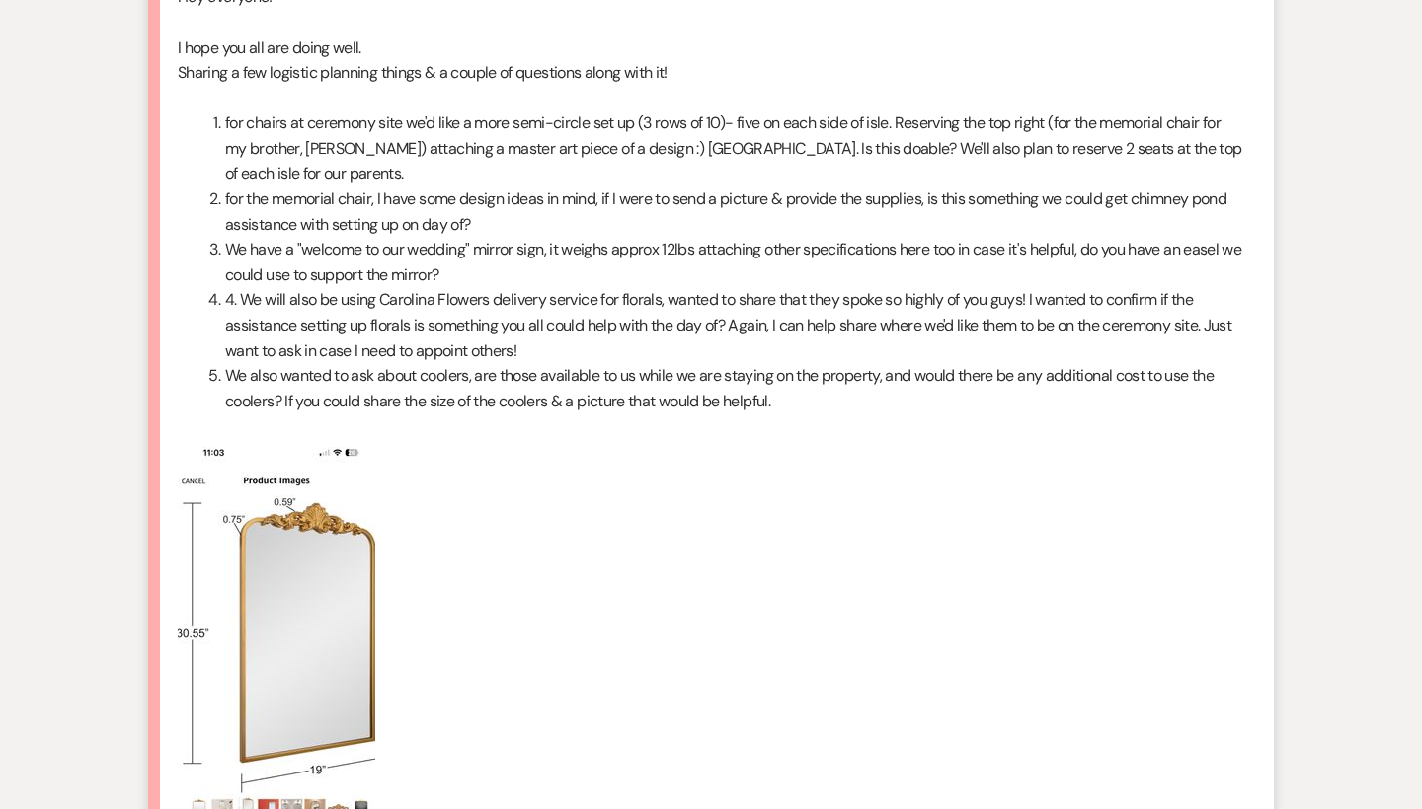
scroll to position [706, 0]
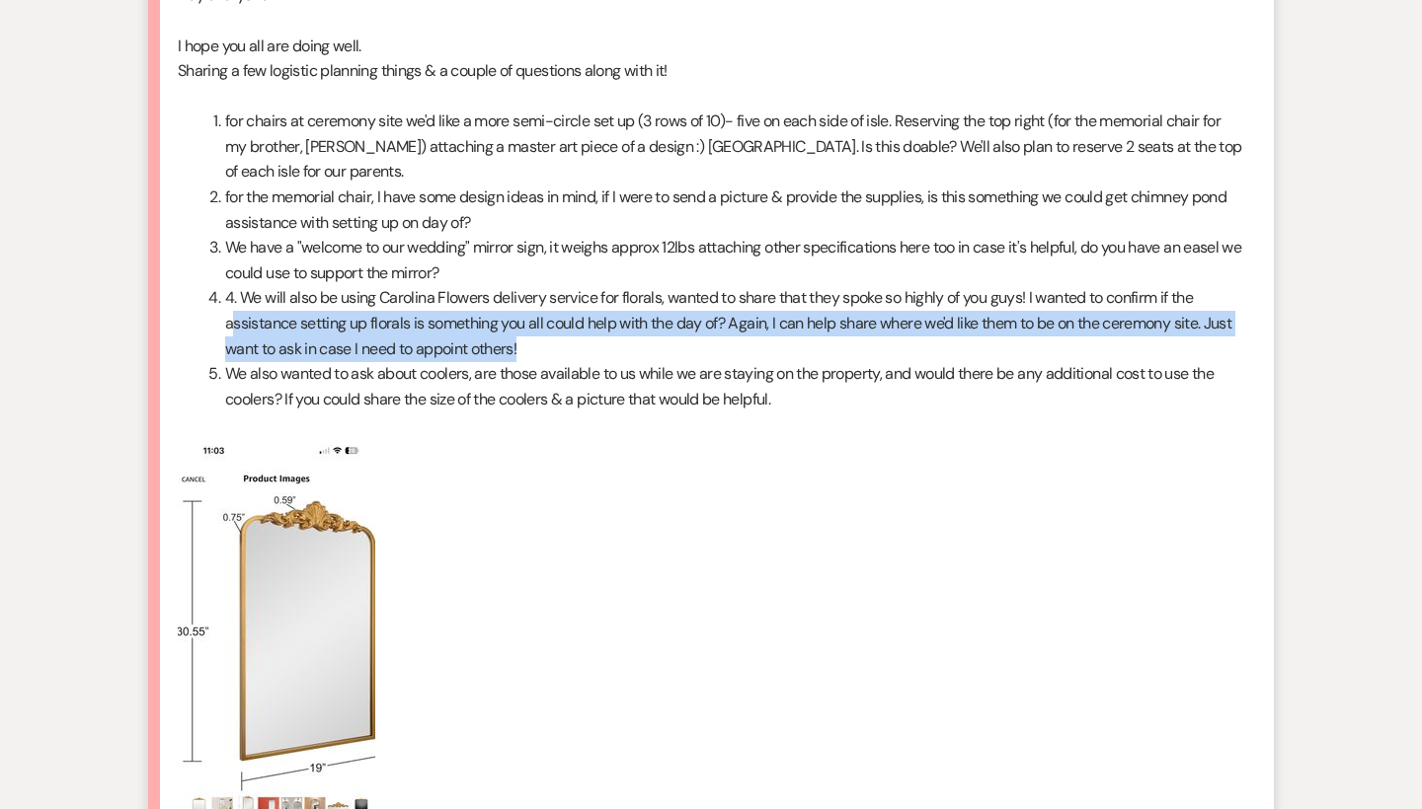
drag, startPoint x: 233, startPoint y: 278, endPoint x: 655, endPoint y: 304, distance: 423.3
click at [655, 304] on li "4. We will also be using Carolina Flowers delivery service for florals, wanted …" at bounding box center [722, 323] width 1042 height 76
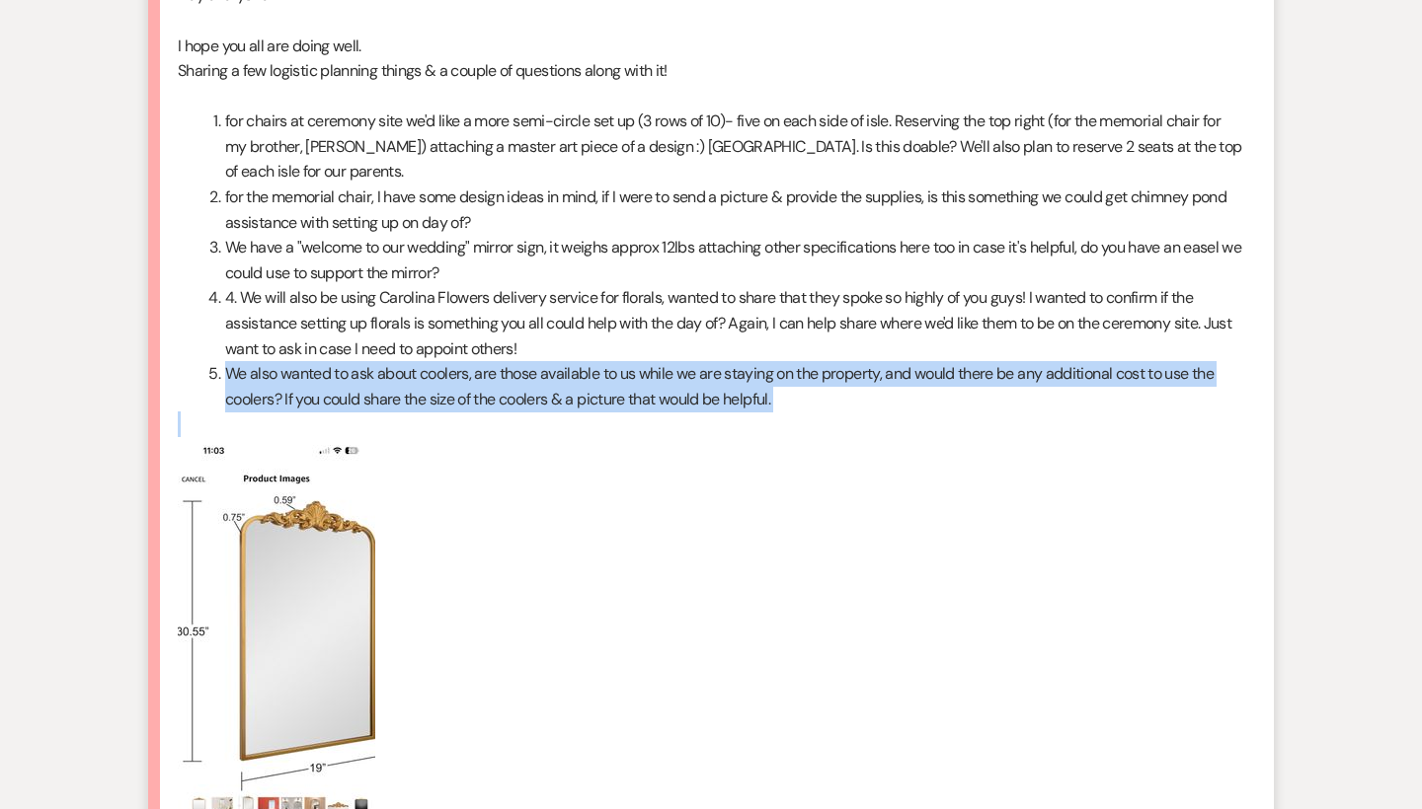
drag, startPoint x: 212, startPoint y: 338, endPoint x: 599, endPoint y: 389, distance: 390.4
click at [599, 389] on div "Hey everyone! I hope you all are doing well. Sharing a few logistic planning th…" at bounding box center [711, 423] width 1066 height 883
click at [599, 412] on p at bounding box center [711, 425] width 1066 height 26
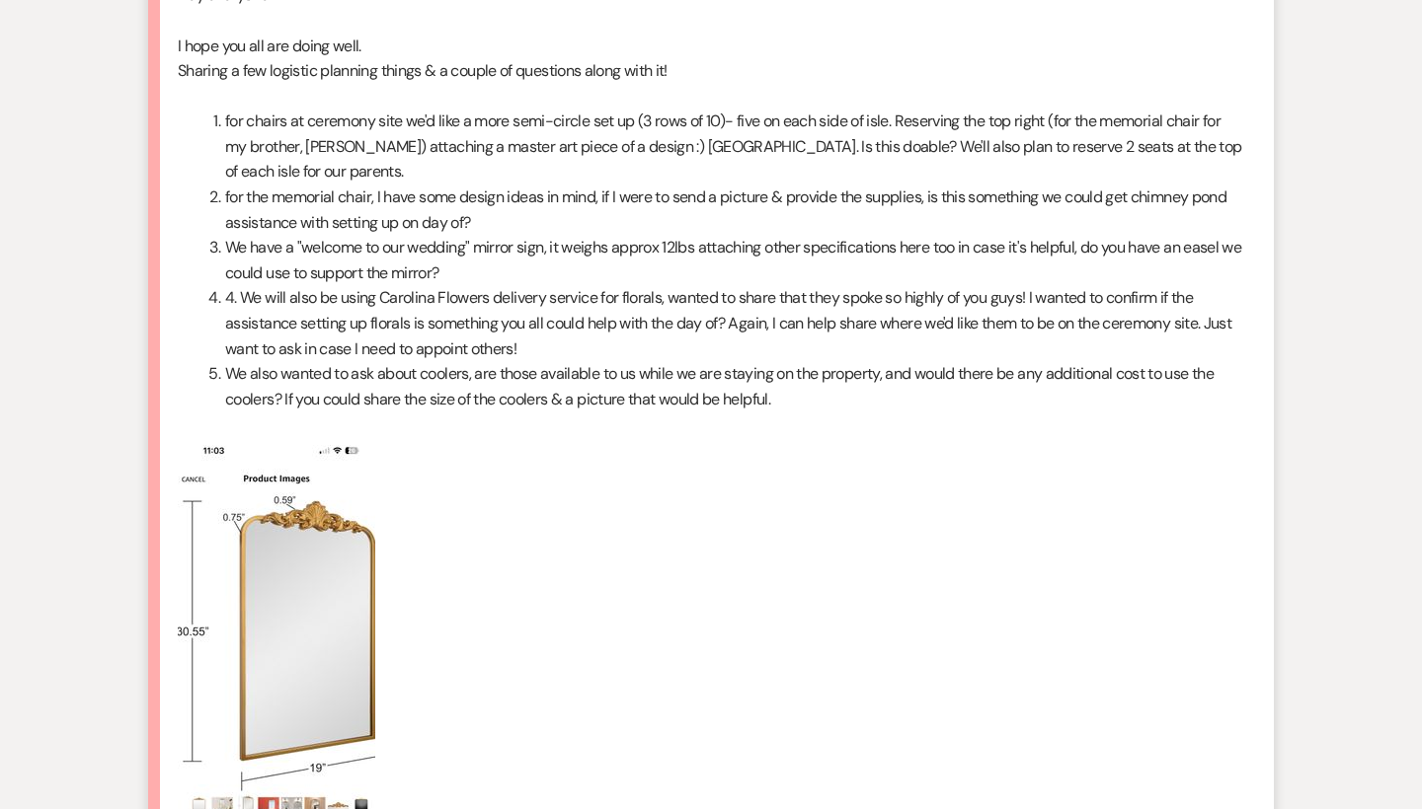
scroll to position [709, 0]
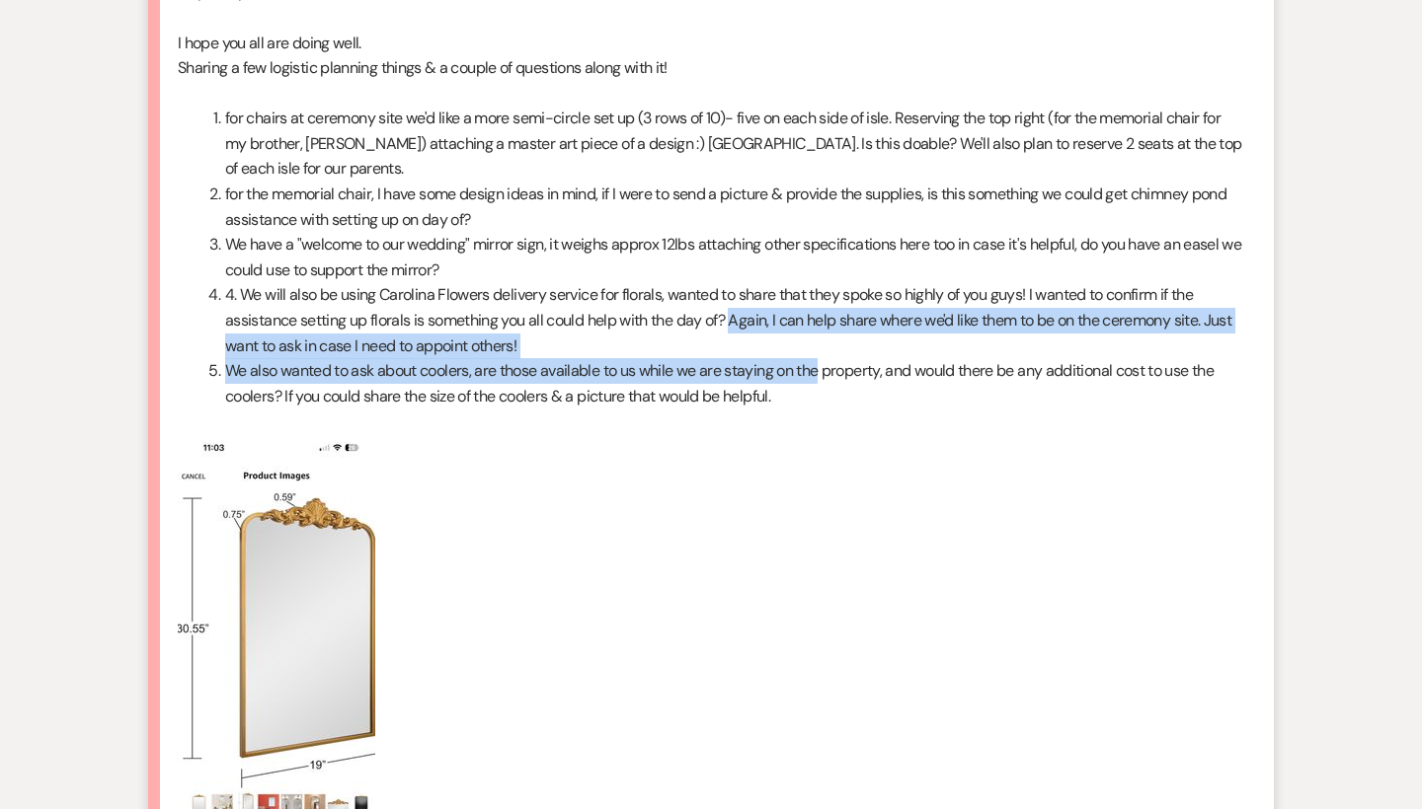
drag, startPoint x: 734, startPoint y: 284, endPoint x: 822, endPoint y: 335, distance: 101.3
click at [822, 335] on ol "for chairs at ceremony site we'd like a more semi-circle set up (3 rows of 10)-…" at bounding box center [711, 257] width 1066 height 303
click at [822, 358] on li "We also wanted to ask about coolers, are those available to us while we are sta…" at bounding box center [722, 383] width 1042 height 50
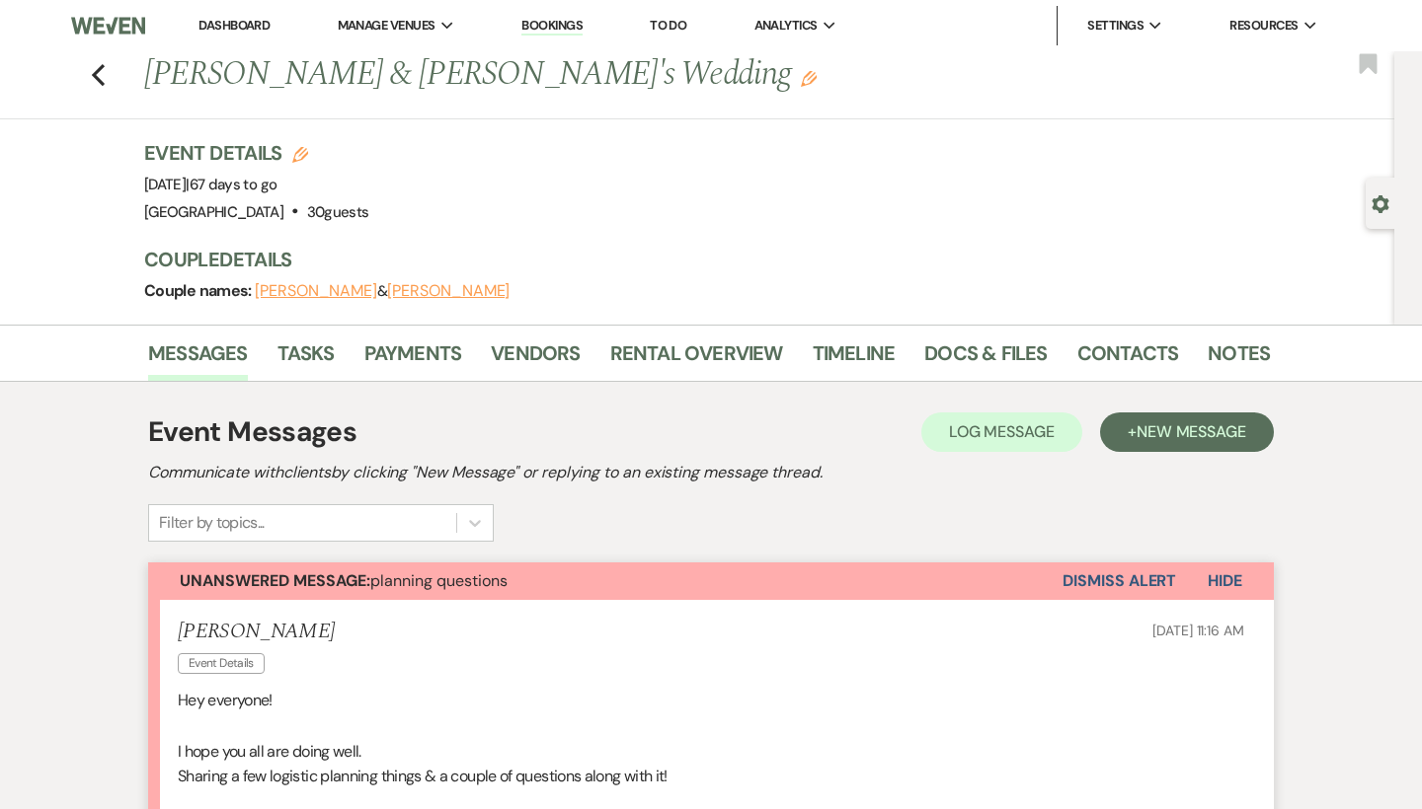
scroll to position [0, 0]
click at [97, 73] on use "button" at bounding box center [98, 75] width 13 height 22
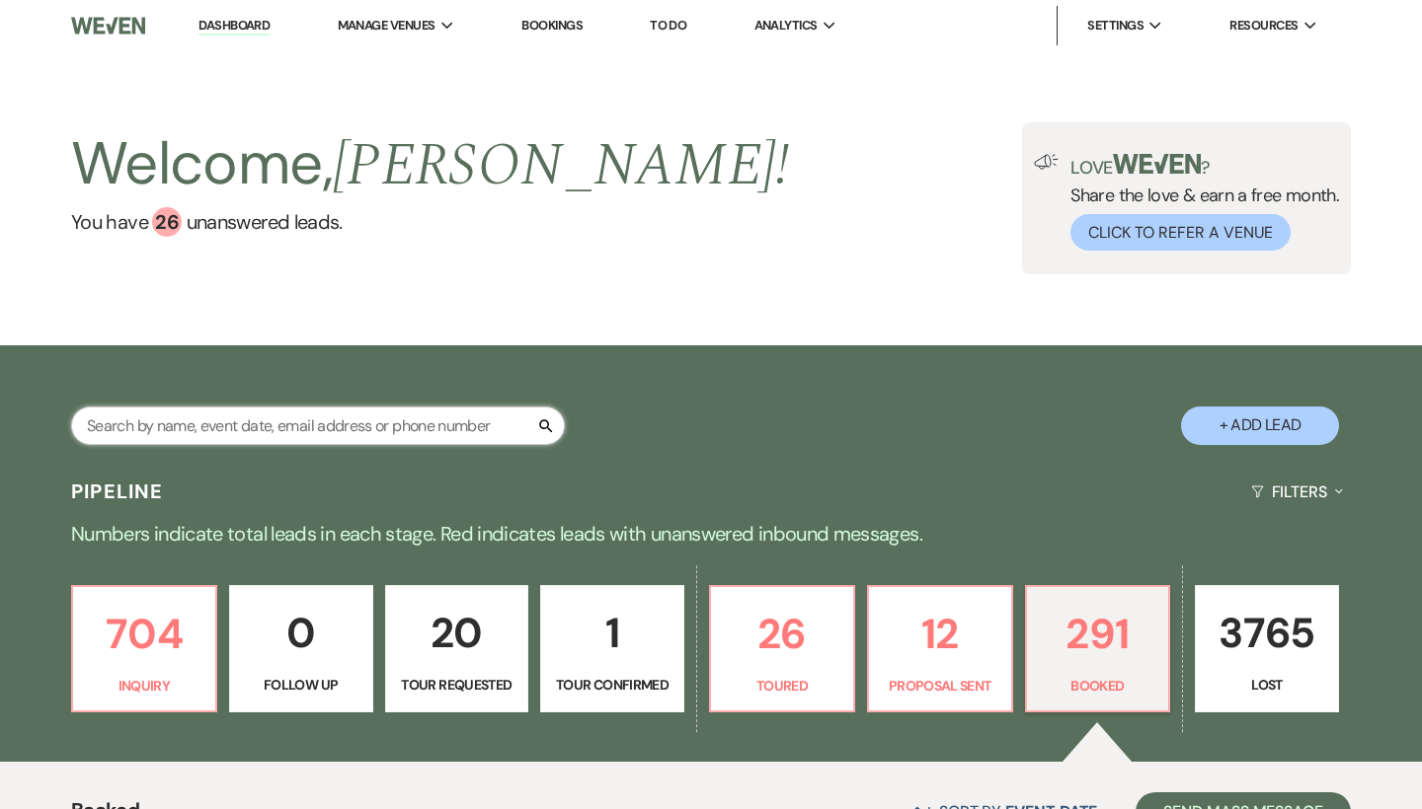
click at [220, 420] on input "text" at bounding box center [318, 426] width 494 height 38
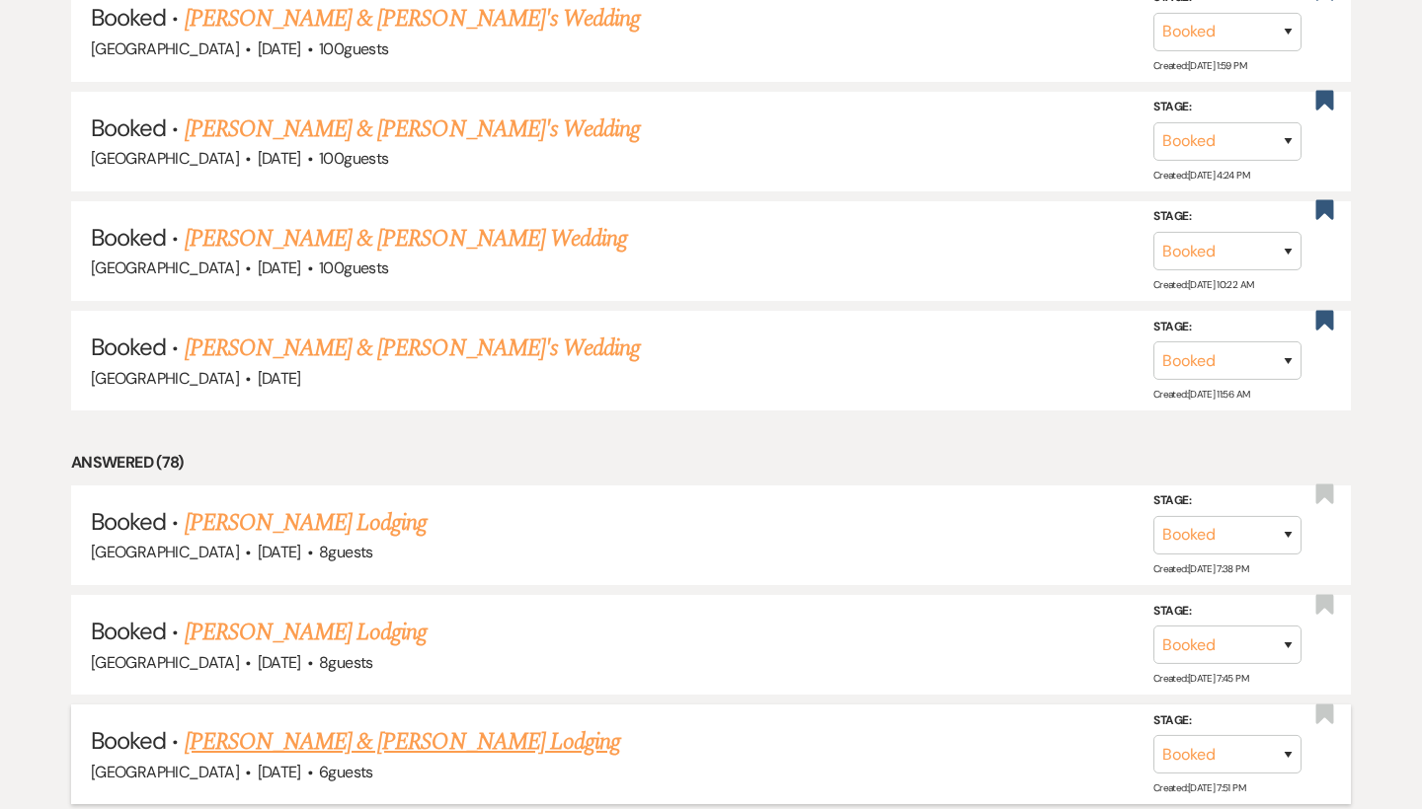
scroll to position [2738, 0]
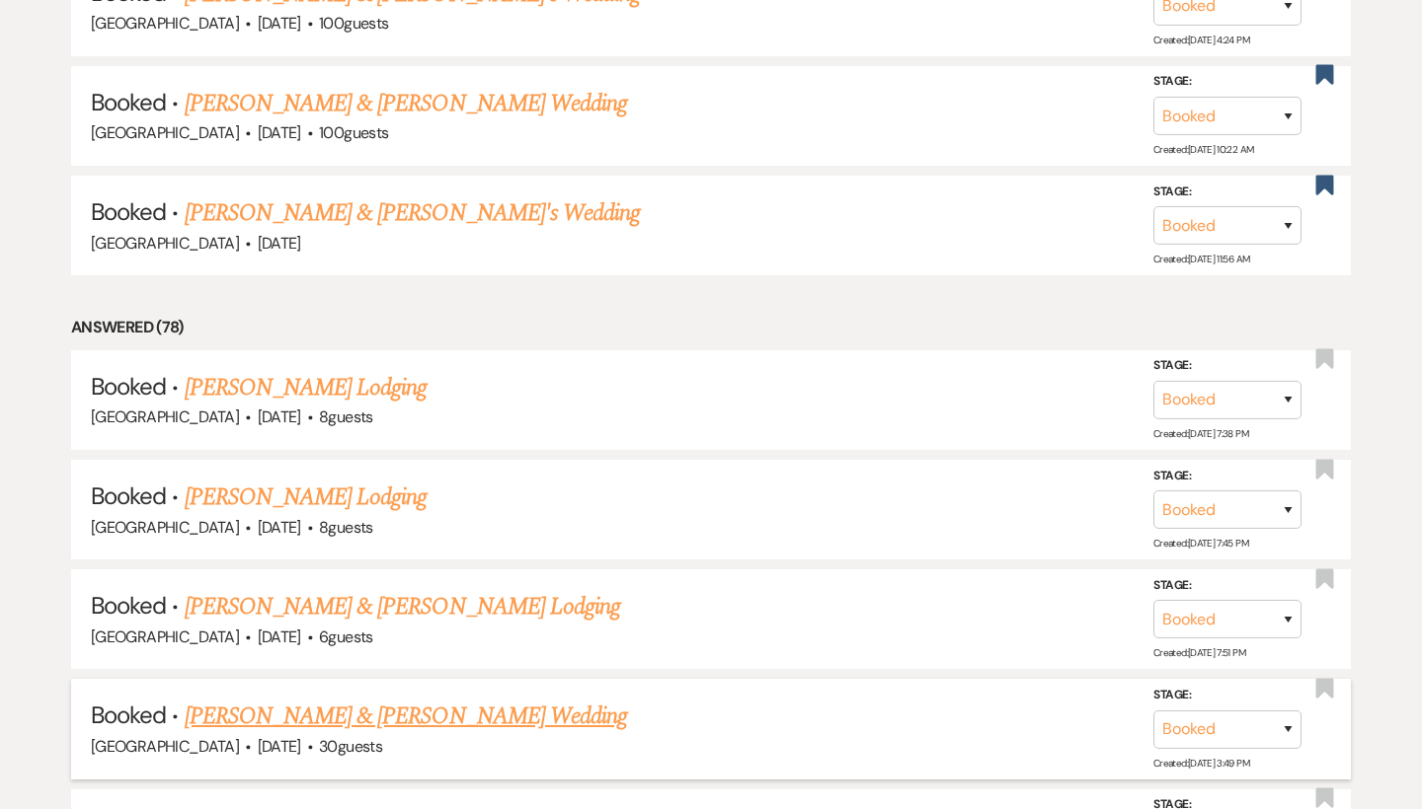
click at [312, 699] on link "[PERSON_NAME] & [PERSON_NAME] Wedding" at bounding box center [406, 717] width 442 height 36
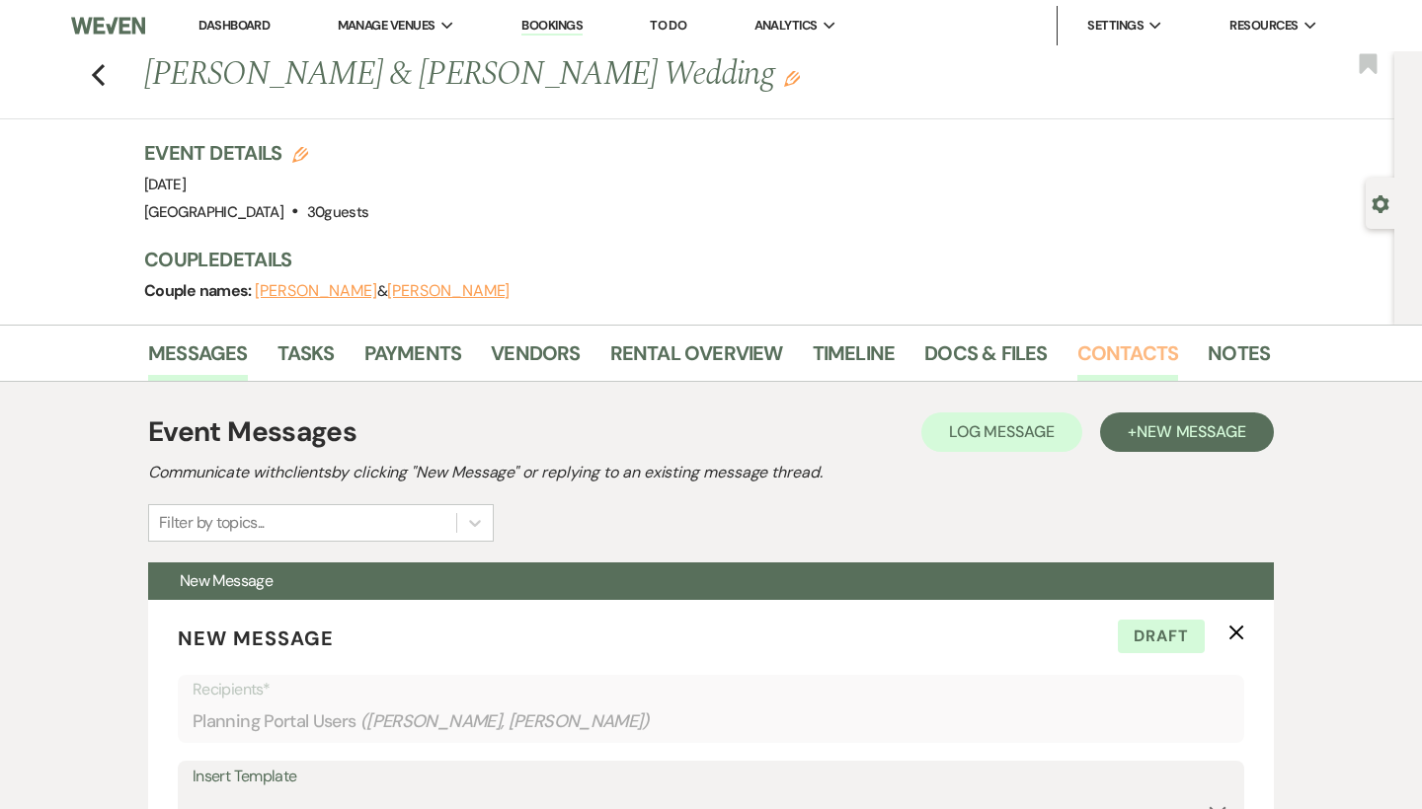
click at [1137, 355] on link "Contacts" at bounding box center [1128, 359] width 102 height 43
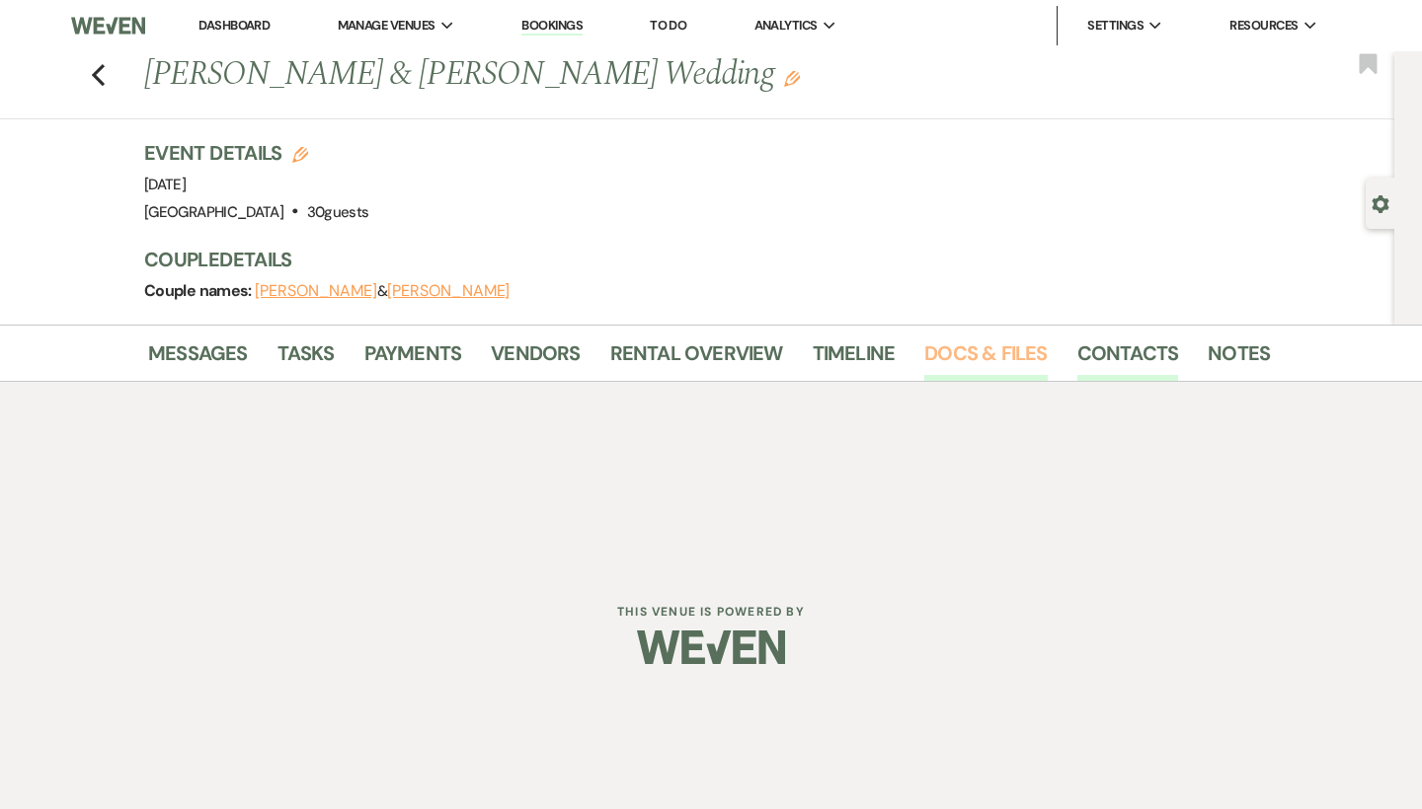
click at [1013, 364] on link "Docs & Files" at bounding box center [985, 359] width 122 height 43
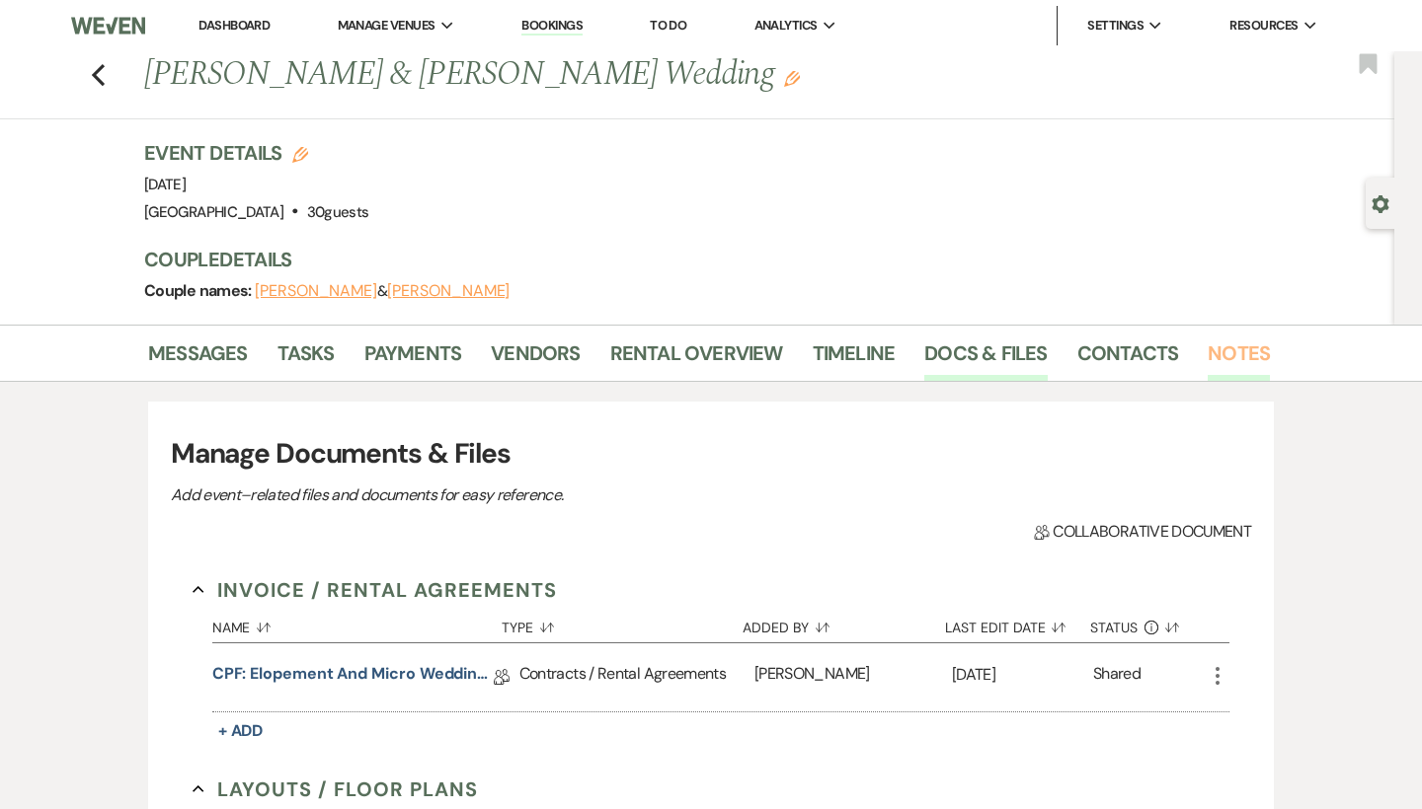
click at [1243, 347] on link "Notes" at bounding box center [1238, 359] width 62 height 43
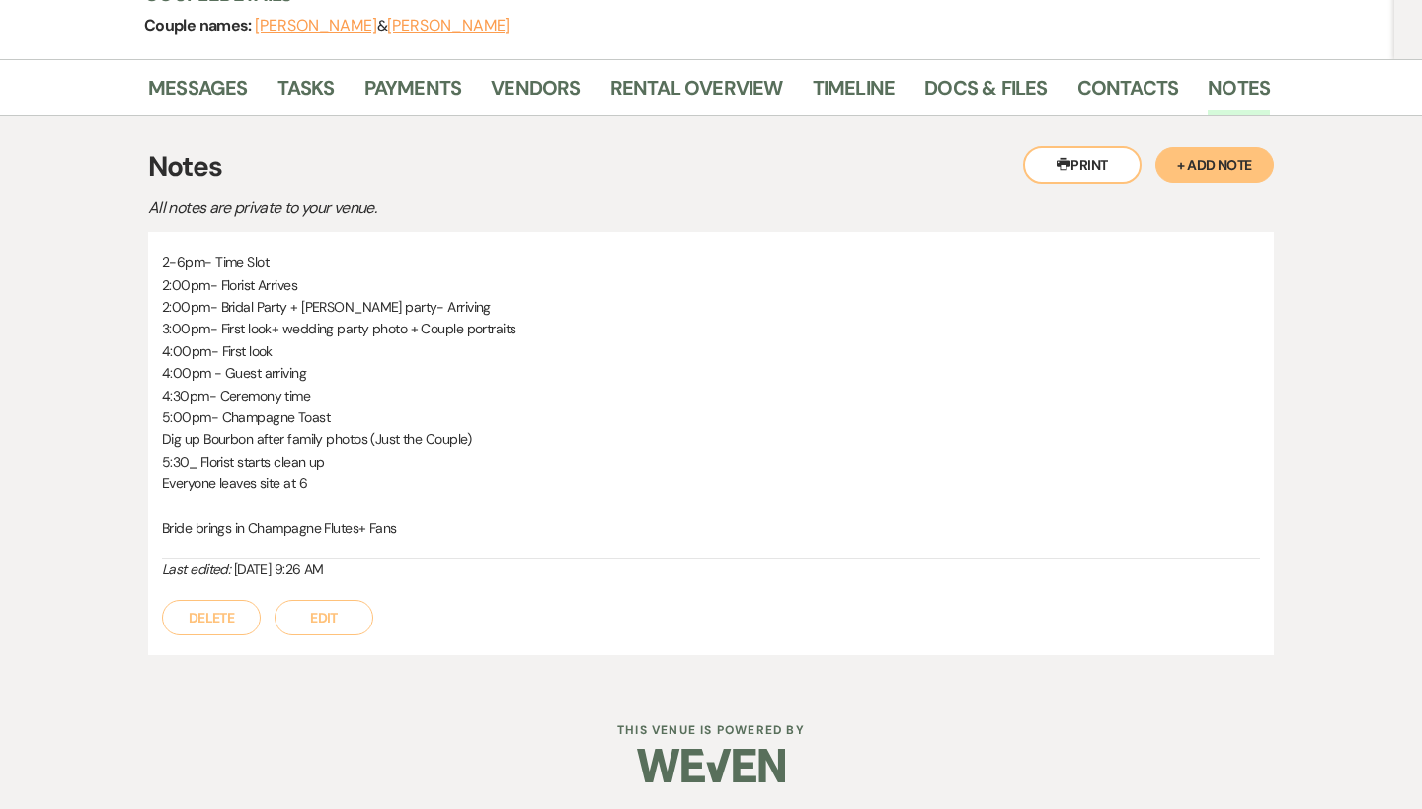
scroll to position [262, 0]
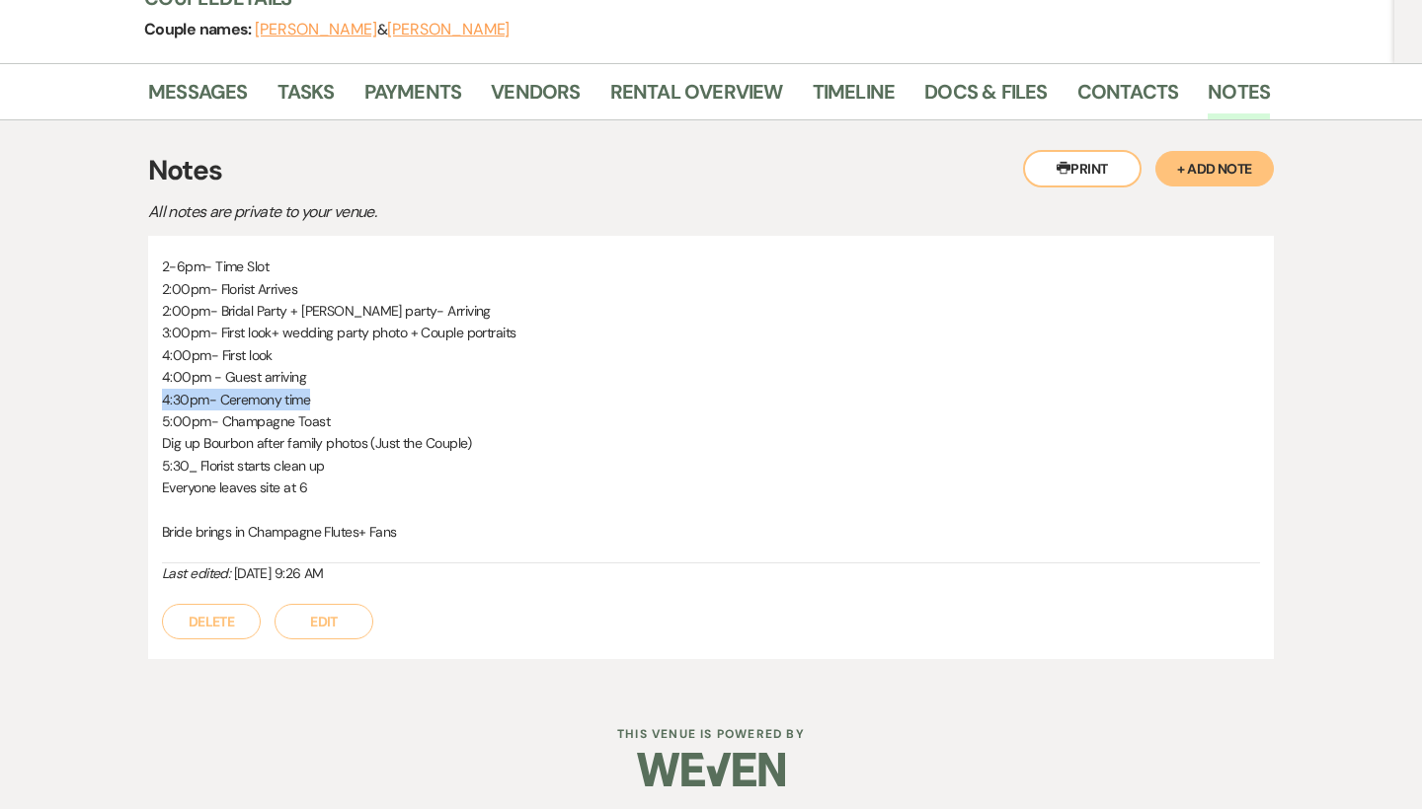
drag, startPoint x: 158, startPoint y: 395, endPoint x: 365, endPoint y: 406, distance: 207.6
click at [365, 406] on div "2-6pm- Time Slot 2:00pm- Florist Arrives 2:00pm- Bridal Party + Grooms party- A…" at bounding box center [710, 447] width 1125 height 423
click at [365, 406] on p "4:30pm- Ceremony time" at bounding box center [711, 400] width 1098 height 22
drag, startPoint x: 361, startPoint y: 399, endPoint x: 146, endPoint y: 396, distance: 215.2
click at [146, 396] on div "Messages Tasks Payments Vendors Rental Overview Timeline Docs & Files Contacts …" at bounding box center [711, 376] width 1422 height 627
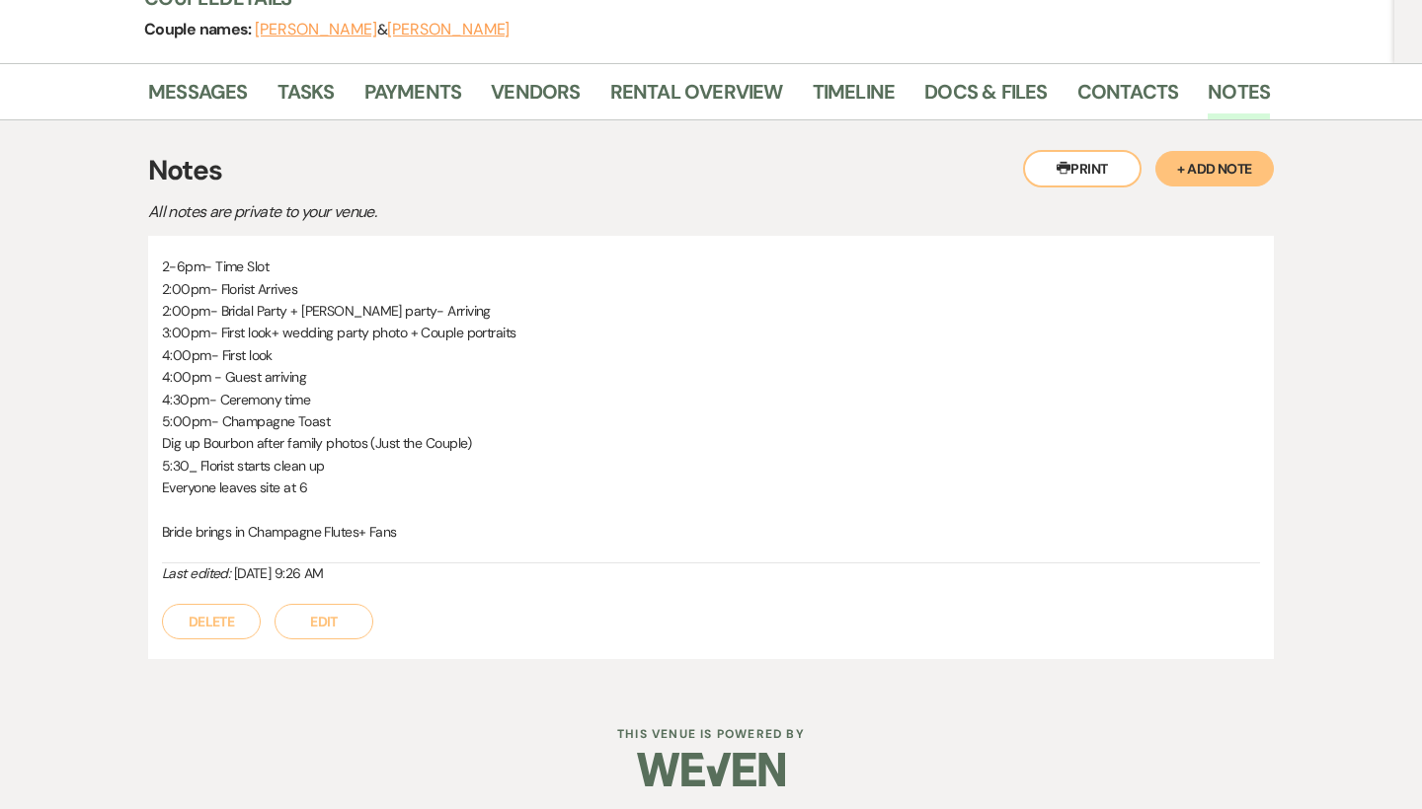
click at [152, 397] on div "2-6pm- Time Slot 2:00pm- Florist Arrives 2:00pm- Bridal Party + Grooms party- A…" at bounding box center [710, 447] width 1125 height 423
drag, startPoint x: 152, startPoint y: 397, endPoint x: 448, endPoint y: 411, distance: 296.5
click at [448, 411] on div "2-6pm- Time Slot 2:00pm- Florist Arrives 2:00pm- Bridal Party + Grooms party- A…" at bounding box center [710, 447] width 1125 height 423
click at [436, 403] on p "4:30pm- Ceremony time" at bounding box center [711, 400] width 1098 height 22
click at [222, 369] on p "4:00pm - Guest arriving" at bounding box center [711, 377] width 1098 height 22
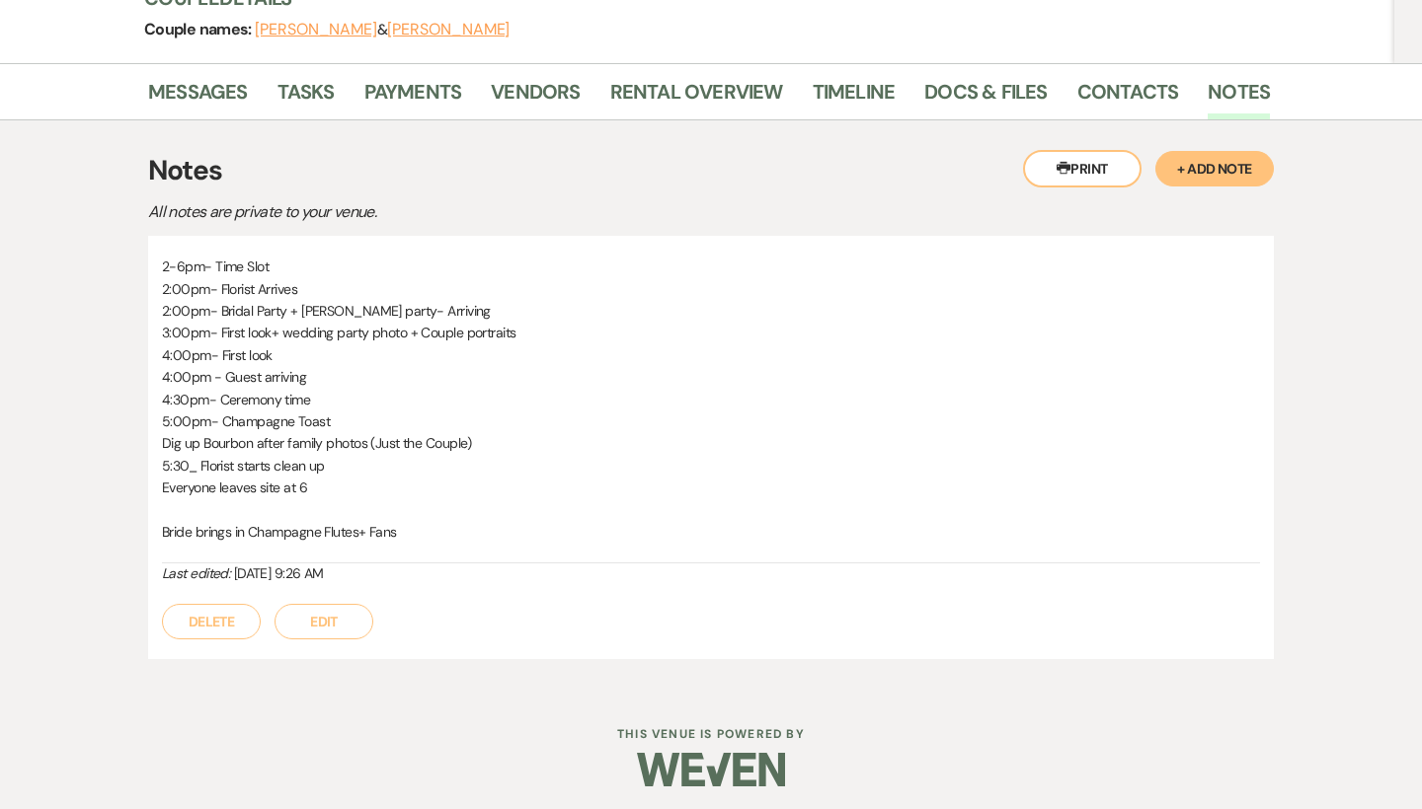
click at [350, 357] on p "4:00pm- First look" at bounding box center [711, 356] width 1098 height 22
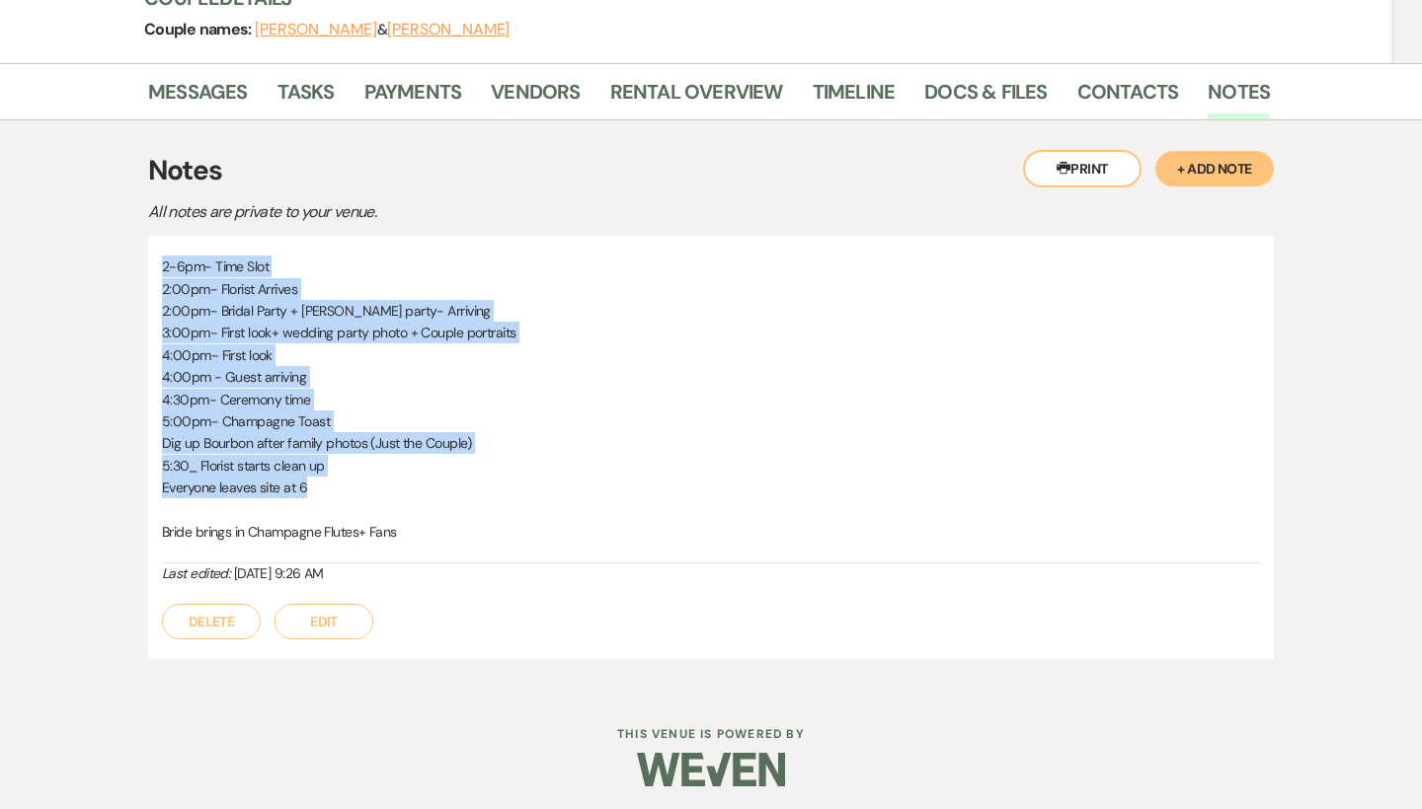
drag, startPoint x: 339, startPoint y: 476, endPoint x: 158, endPoint y: 245, distance: 293.2
click at [158, 245] on div "2-6pm- Time Slot 2:00pm- Florist Arrives 2:00pm- Bridal Party + Grooms party- A…" at bounding box center [710, 447] width 1125 height 423
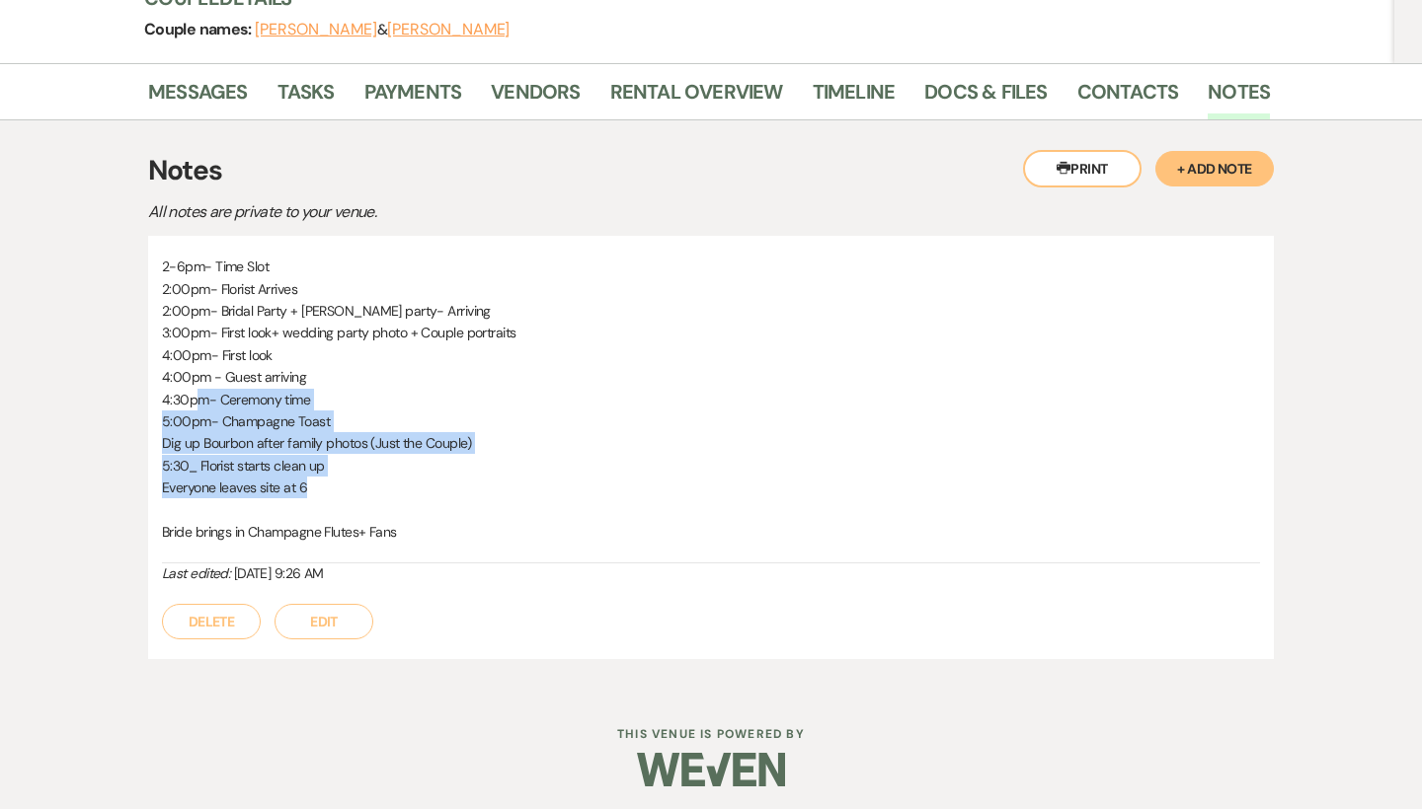
drag, startPoint x: 348, startPoint y: 492, endPoint x: 198, endPoint y: 390, distance: 181.3
click at [198, 390] on div "2-6pm- Time Slot 2:00pm- Florist Arrives 2:00pm- Bridal Party + Grooms party- A…" at bounding box center [711, 410] width 1098 height 308
click at [198, 390] on p "4:30pm- Ceremony time" at bounding box center [711, 400] width 1098 height 22
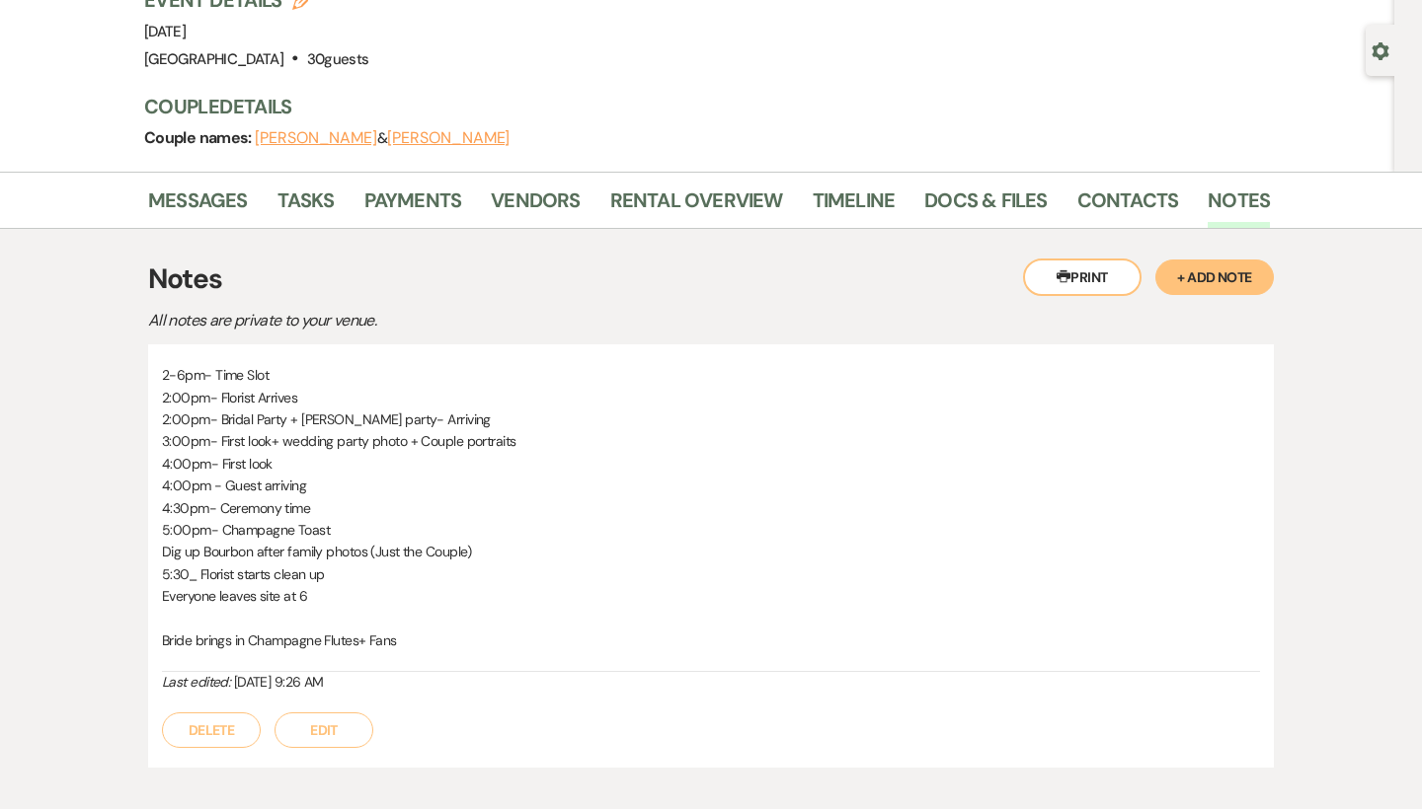
scroll to position [175, 0]
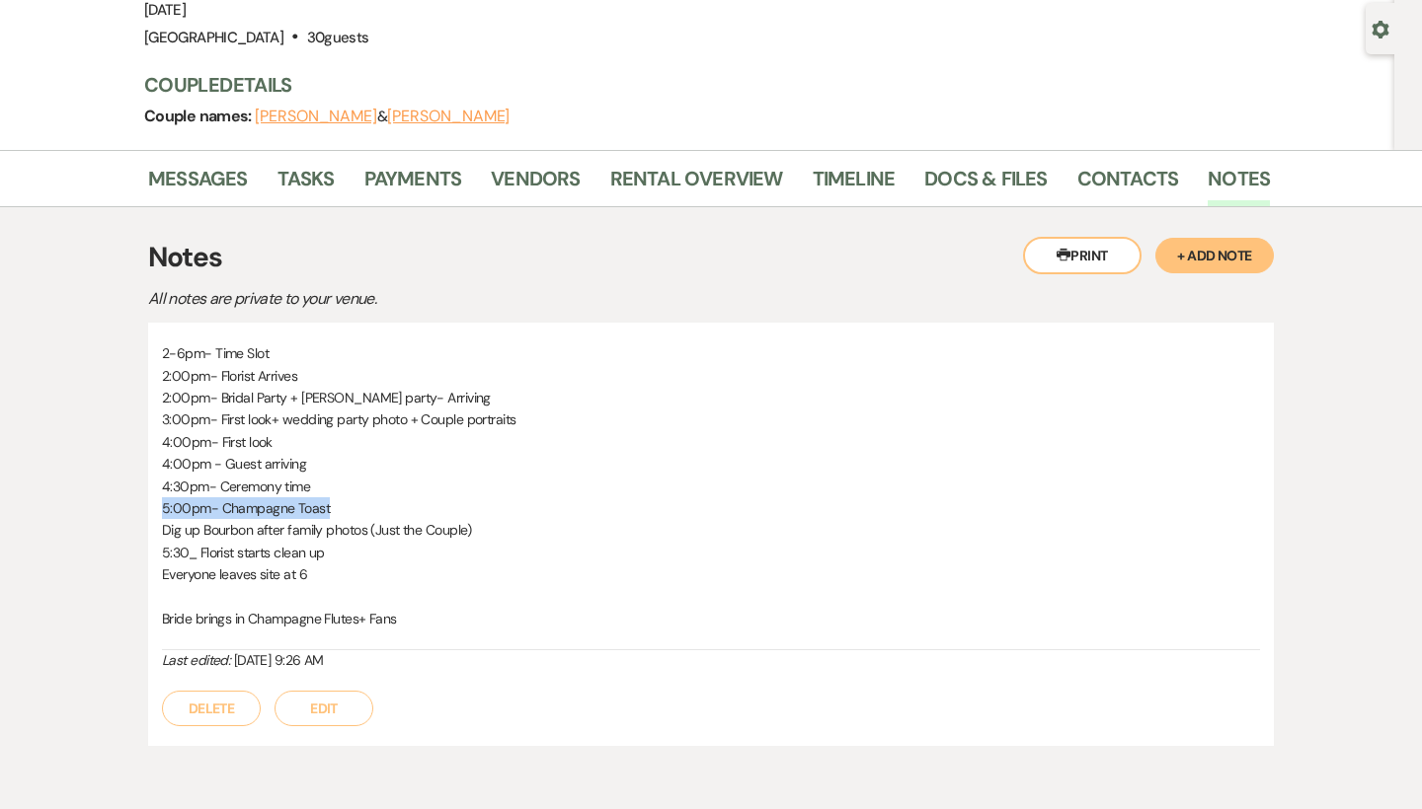
drag, startPoint x: 158, startPoint y: 509, endPoint x: 375, endPoint y: 511, distance: 217.2
click at [375, 511] on div "2-6pm- Time Slot 2:00pm- Florist Arrives 2:00pm- Bridal Party + Grooms party- A…" at bounding box center [710, 534] width 1125 height 423
click at [375, 511] on p "5:00pm- Champagne Toast" at bounding box center [711, 509] width 1098 height 22
drag, startPoint x: 375, startPoint y: 511, endPoint x: 141, endPoint y: 505, distance: 234.0
click at [141, 505] on div "Messages Tasks Payments Vendors Rental Overview Timeline Docs & Files Contacts …" at bounding box center [711, 463] width 1422 height 627
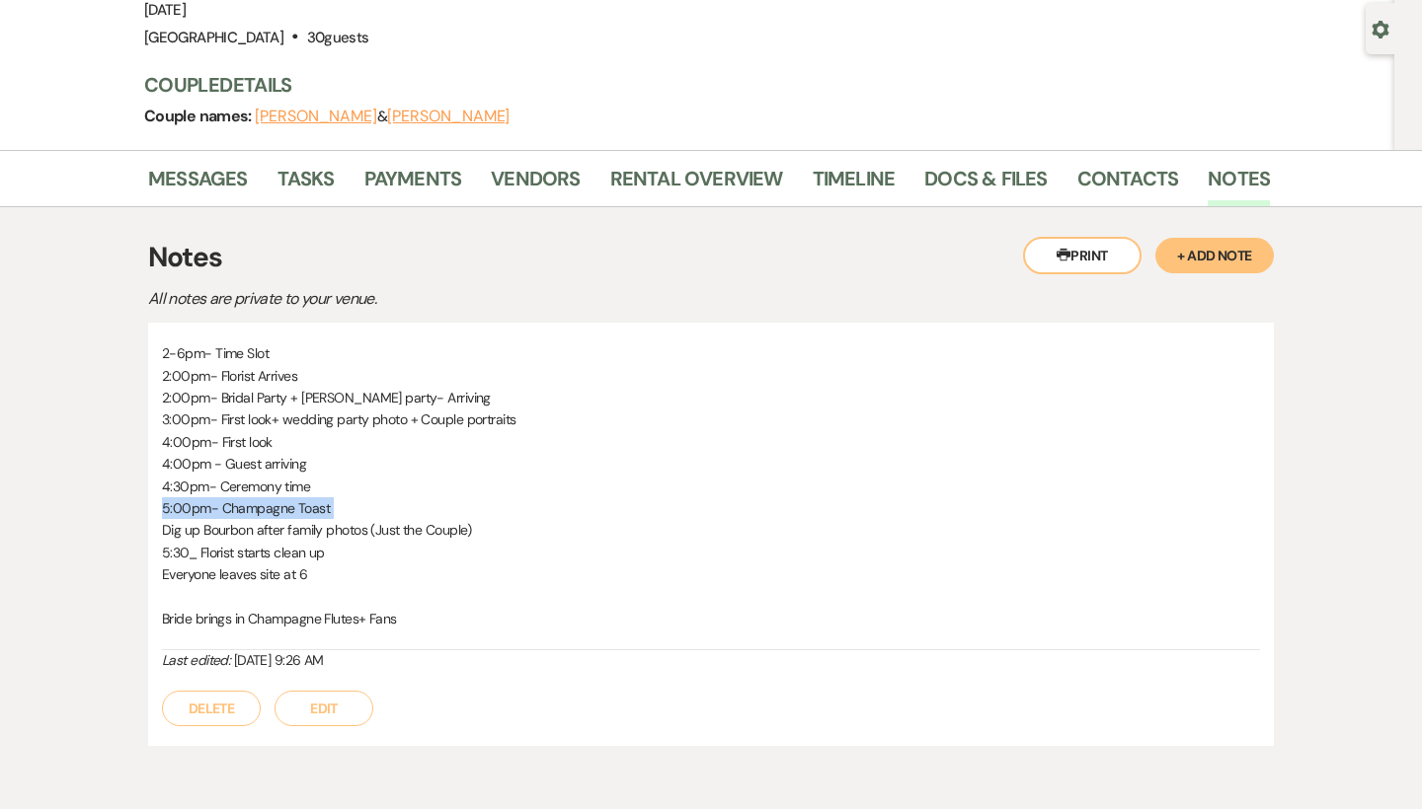
click at [141, 505] on div "Messages Tasks Payments Vendors Rental Overview Timeline Docs & Files Contacts …" at bounding box center [711, 463] width 1422 height 627
